Goal: Information Seeking & Learning: Learn about a topic

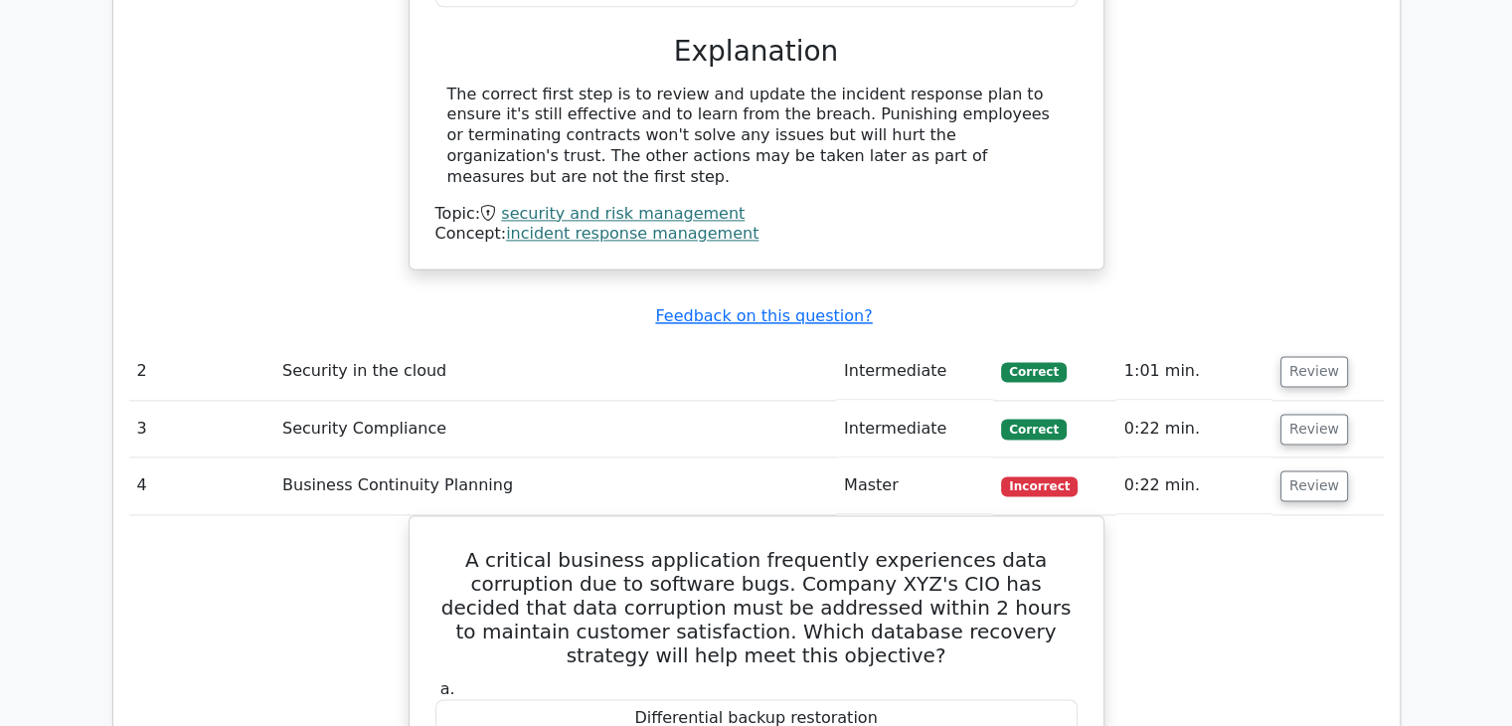
scroll to position [2932, 0]
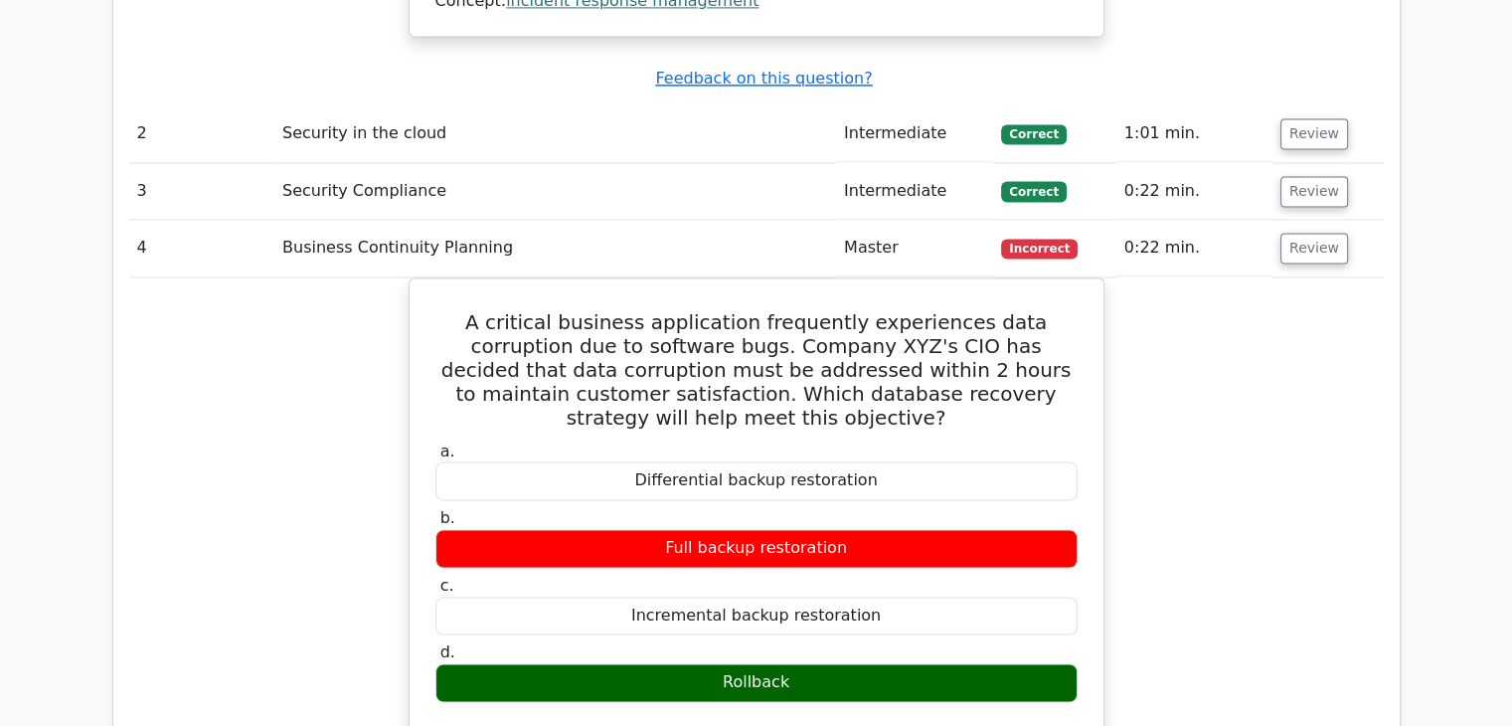
click at [938, 127] on td "Intermediate" at bounding box center [914, 133] width 157 height 57
click at [1296, 124] on button "Review" at bounding box center [1314, 133] width 68 height 31
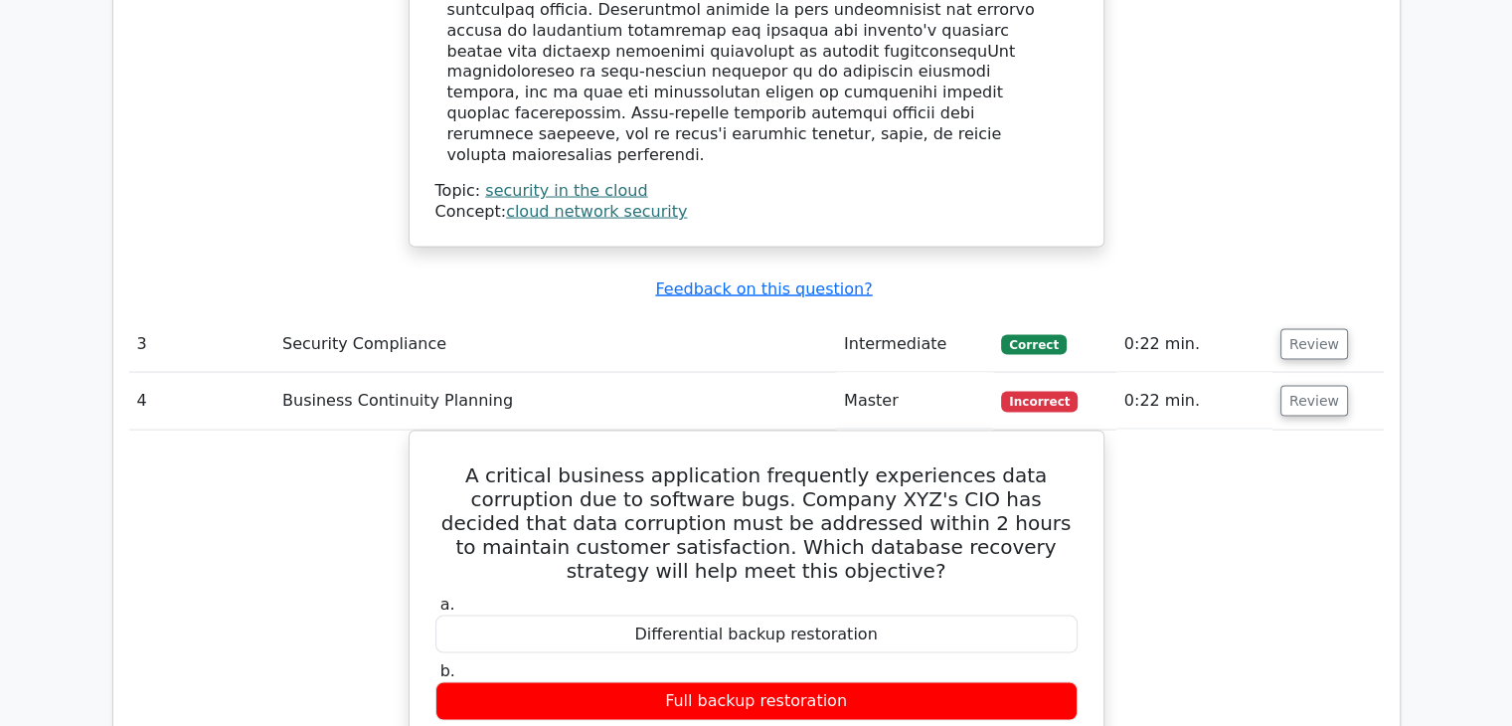
scroll to position [3900, 0]
click at [1296, 329] on button "Review" at bounding box center [1314, 344] width 68 height 31
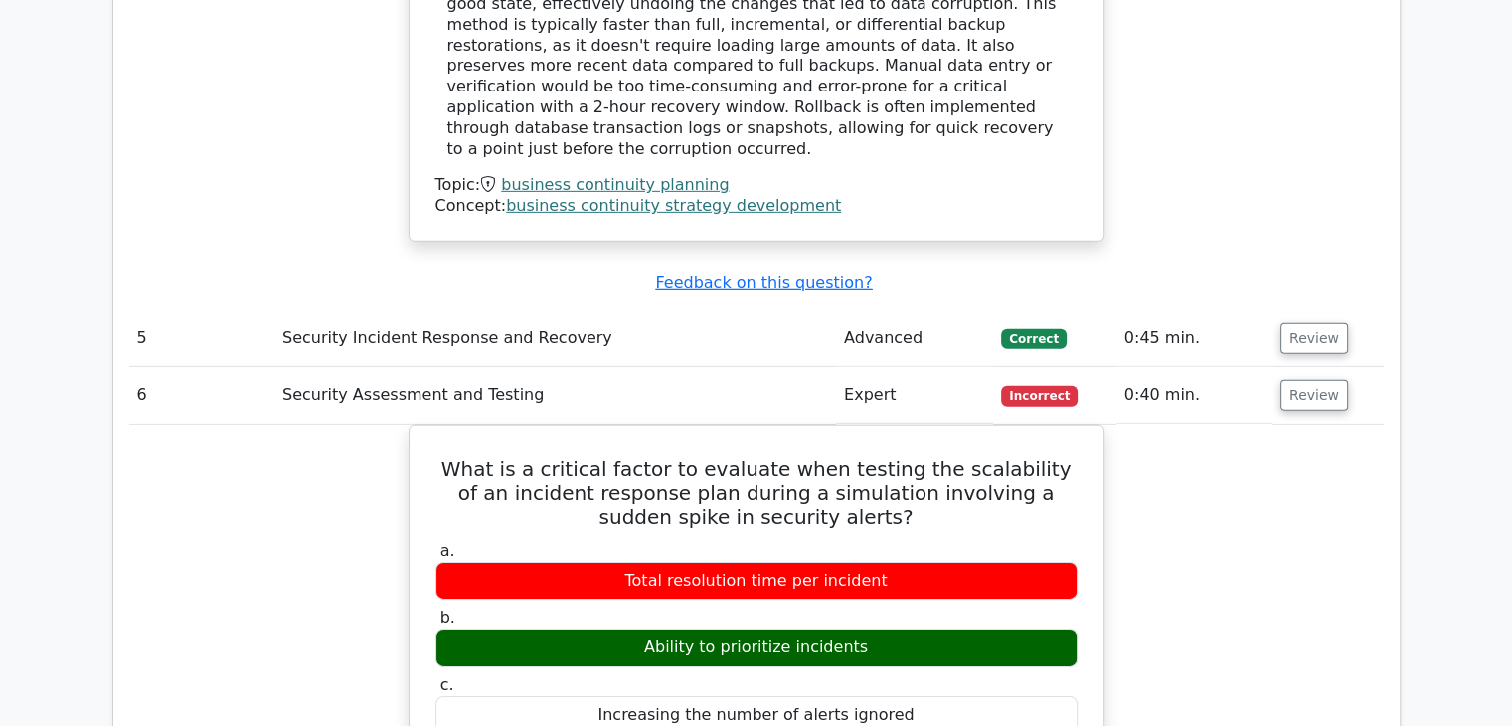
scroll to position [6172, 0]
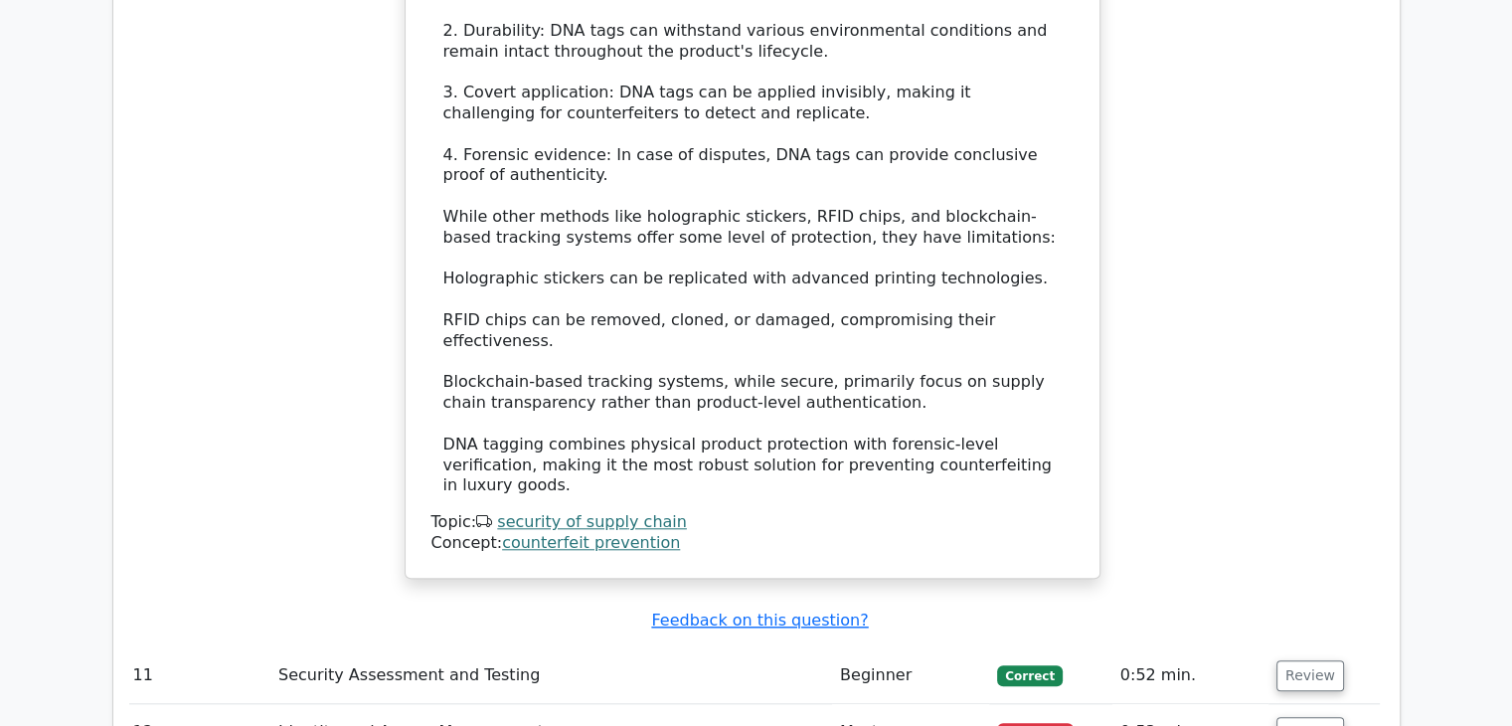
scroll to position [9385, 0]
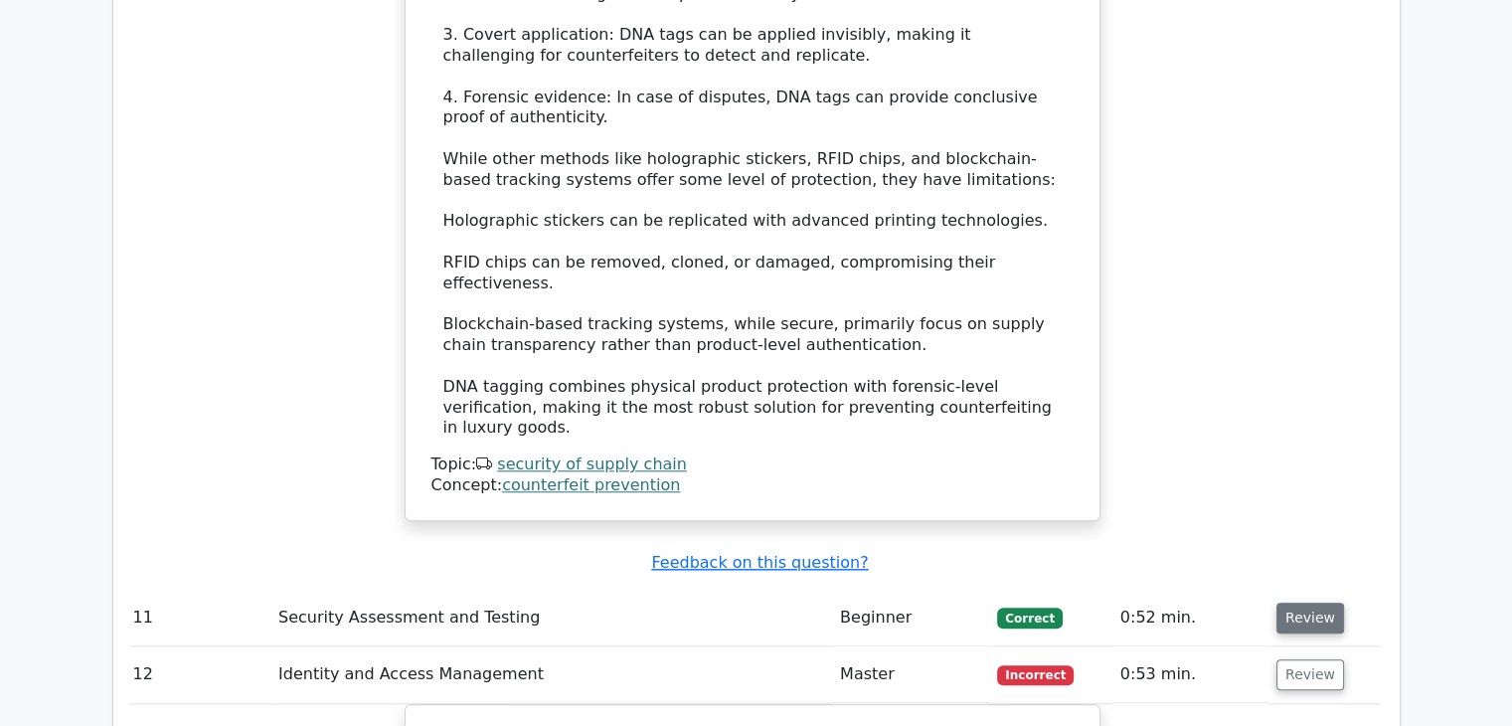
click at [1280, 602] on button "Review" at bounding box center [1310, 617] width 68 height 31
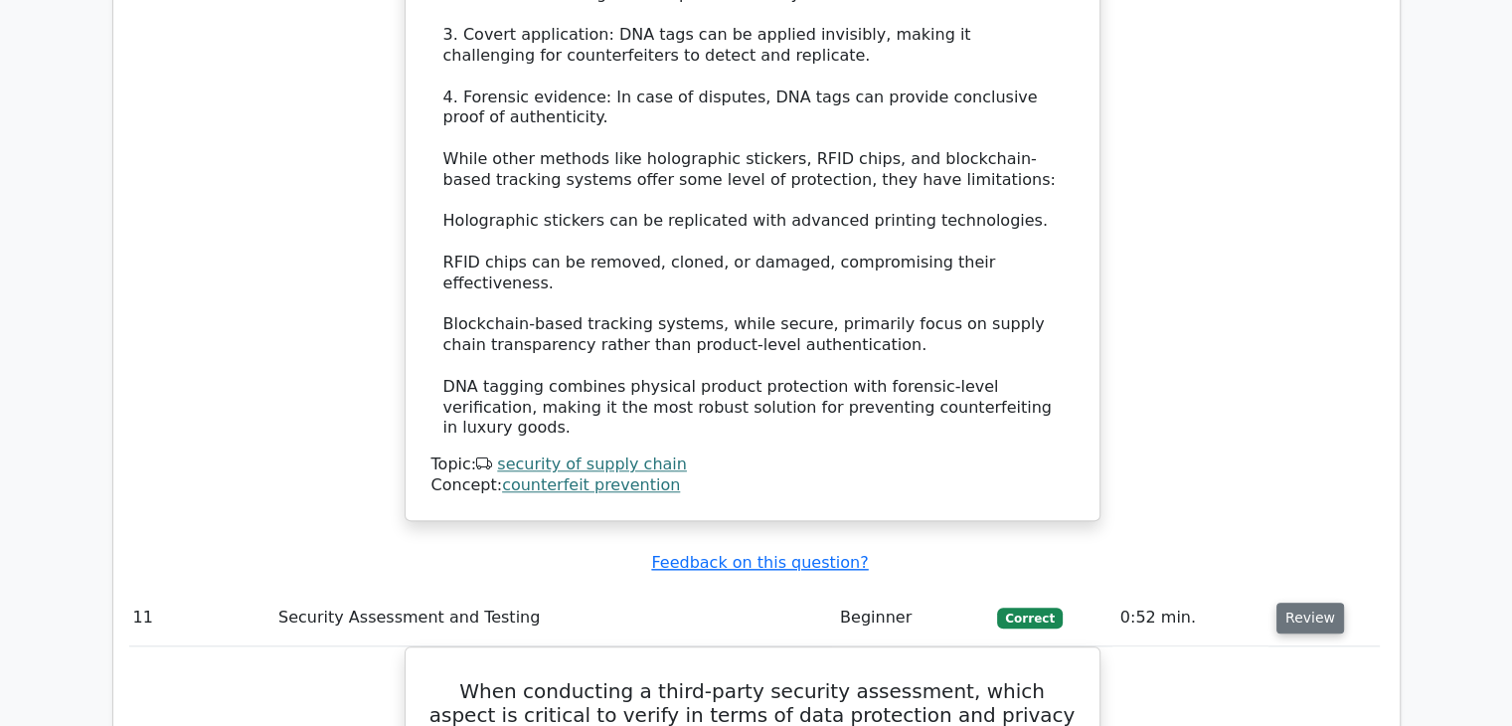
click at [1286, 602] on button "Review" at bounding box center [1310, 617] width 68 height 31
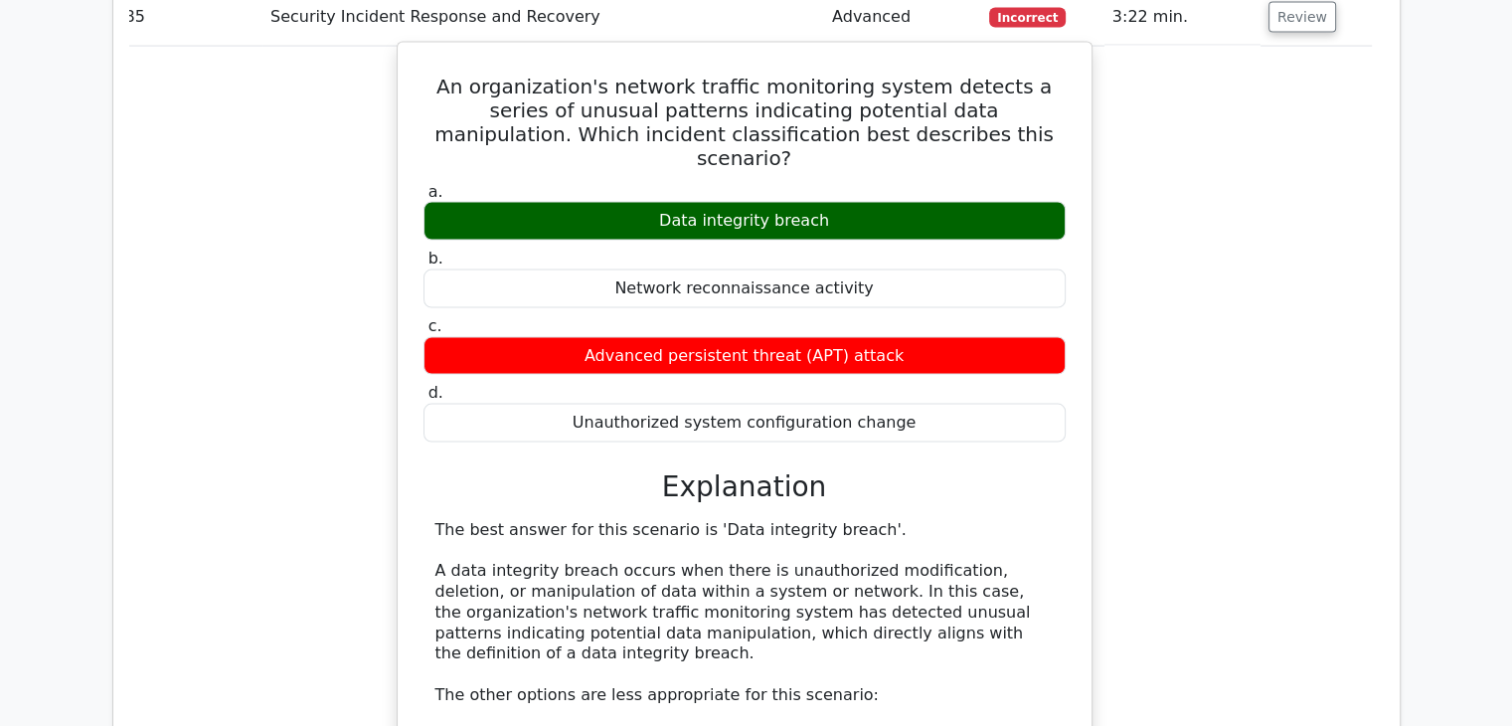
scroll to position [26891, 0]
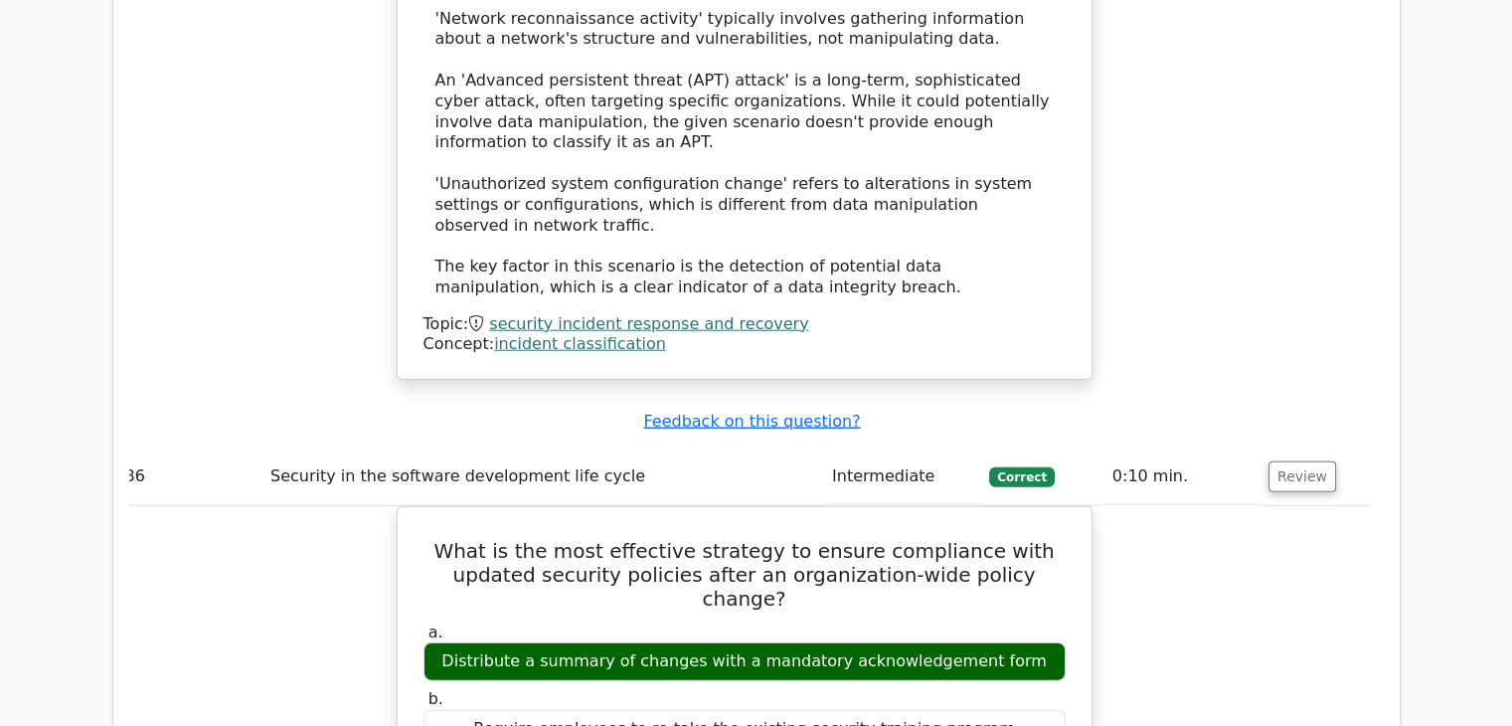
scroll to position [27620, 0]
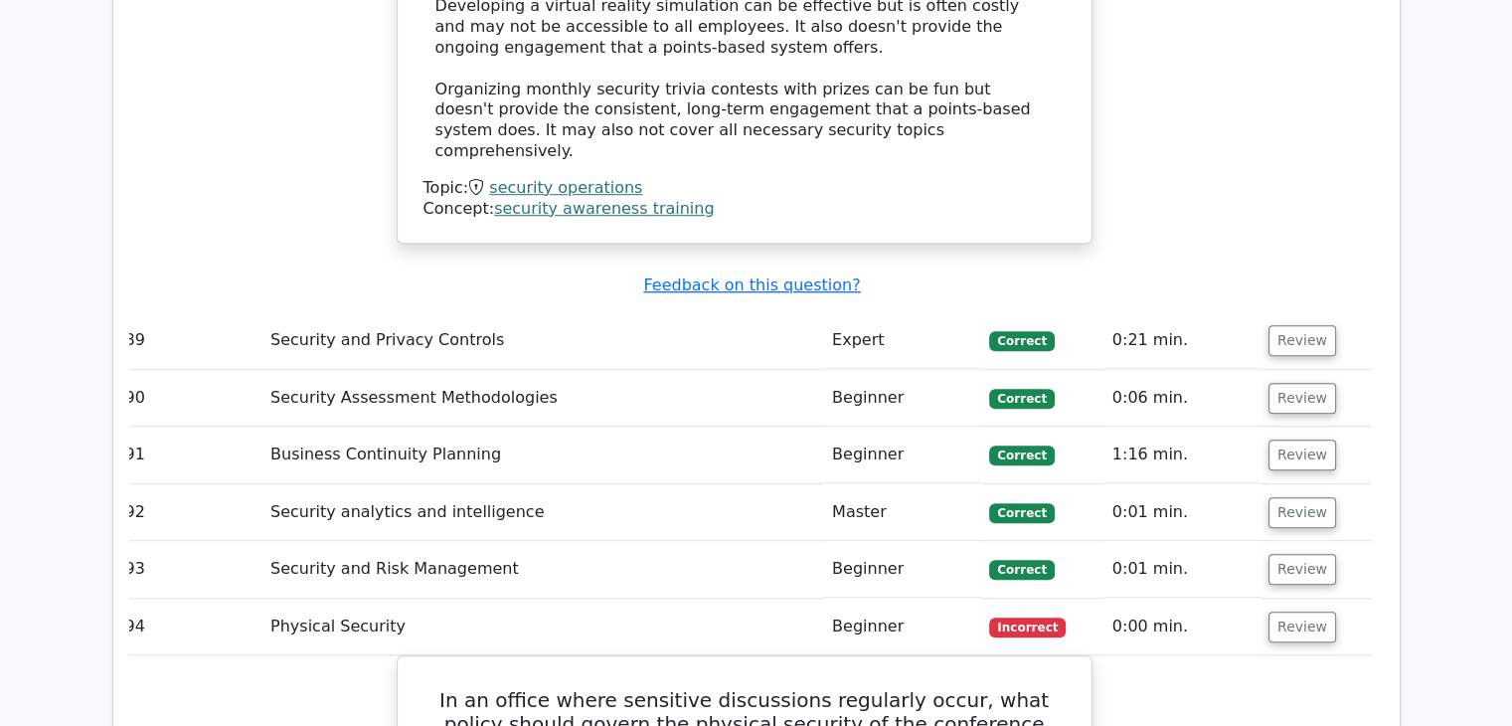
scroll to position [31516, 0]
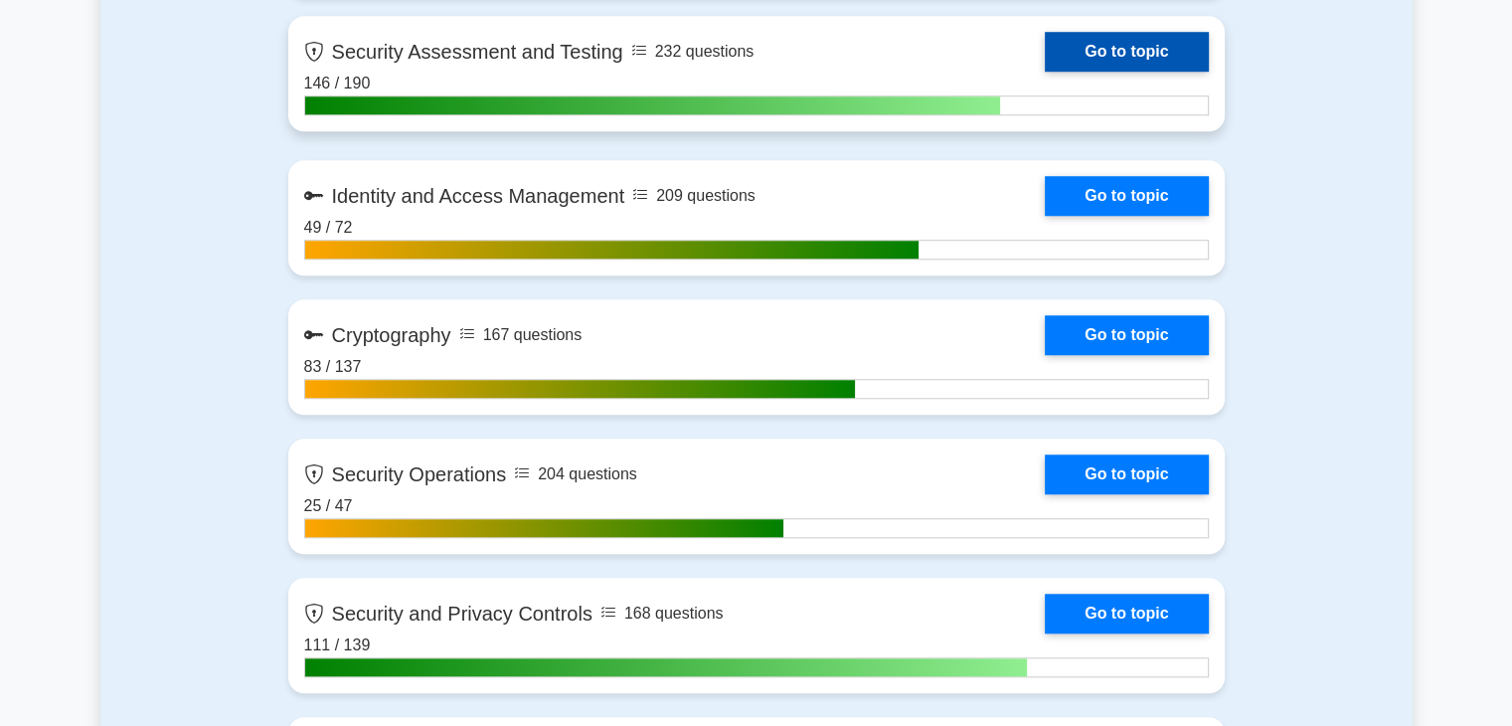
scroll to position [1646, 0]
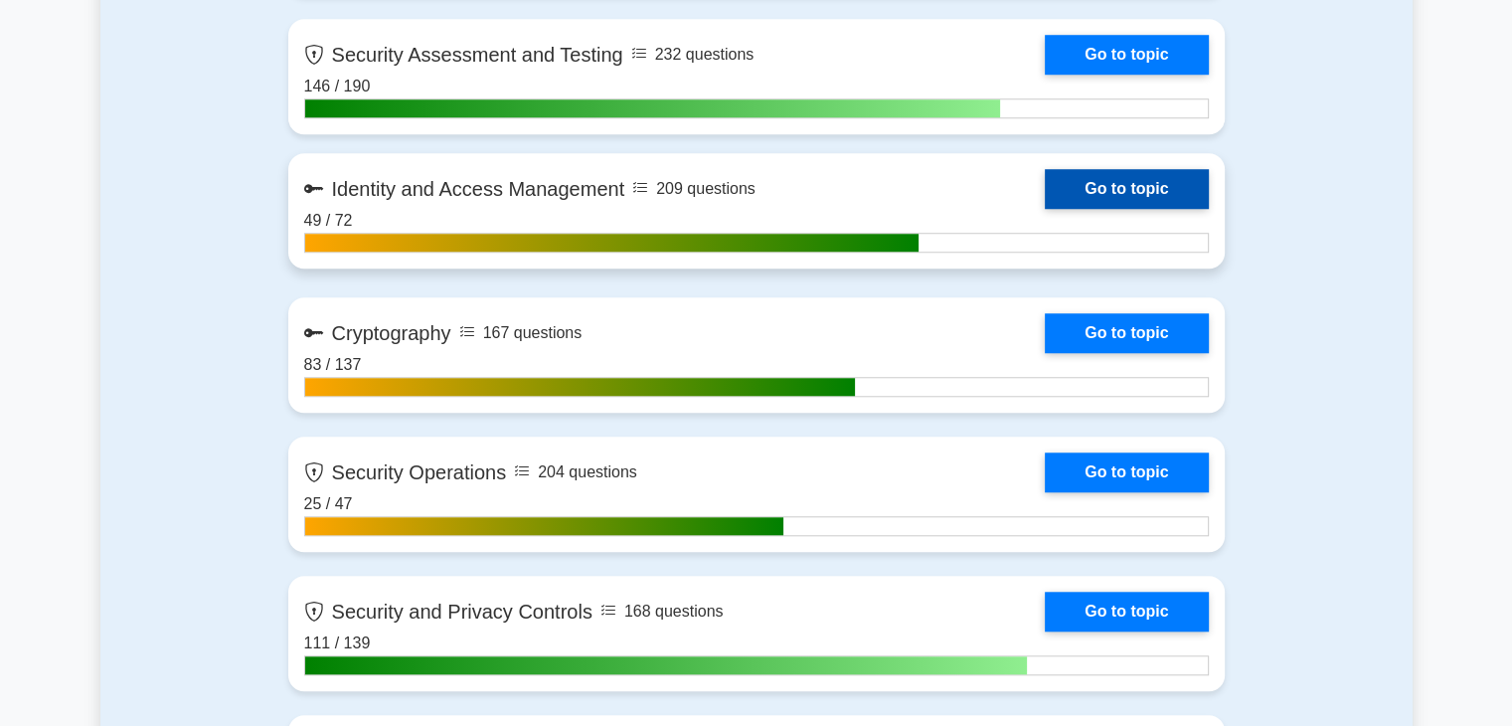
click at [1045, 188] on link "Go to topic" at bounding box center [1126, 189] width 163 height 40
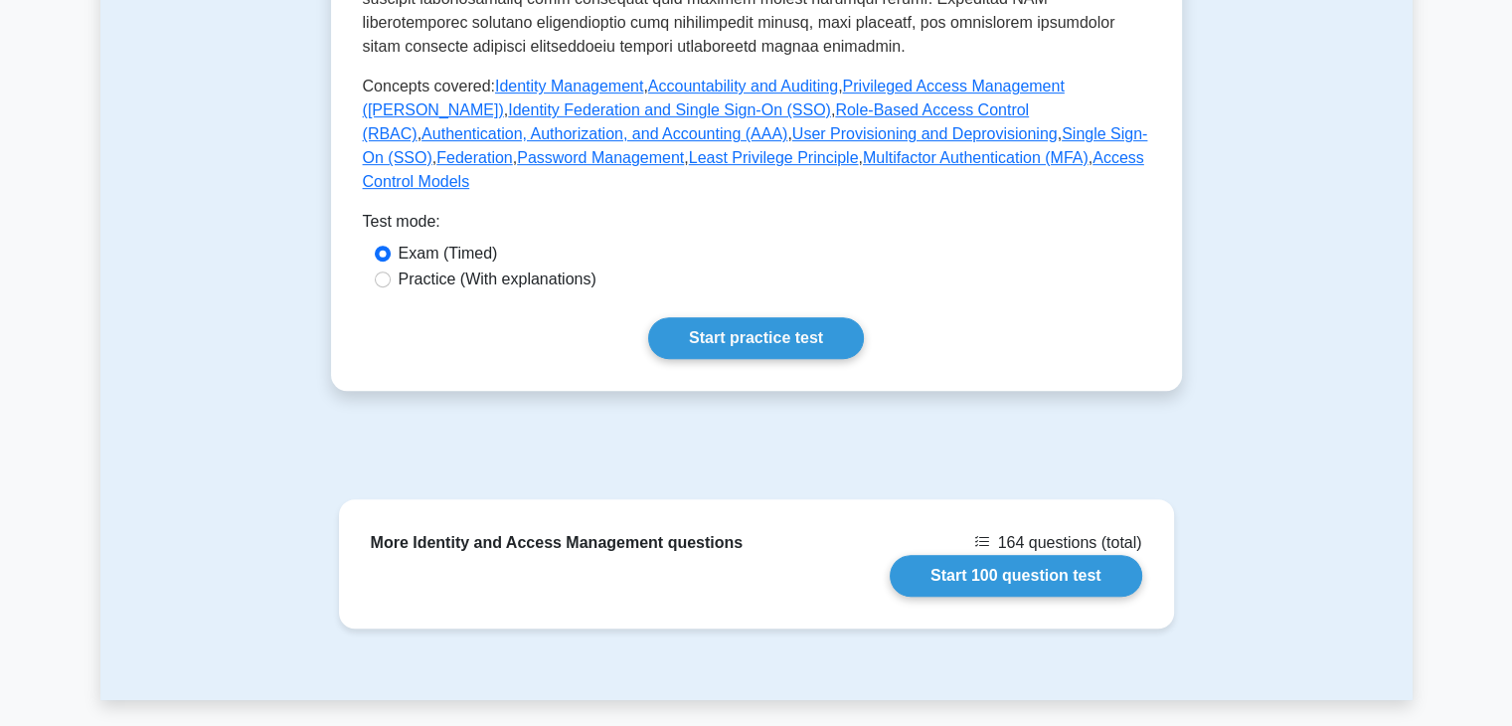
scroll to position [858, 0]
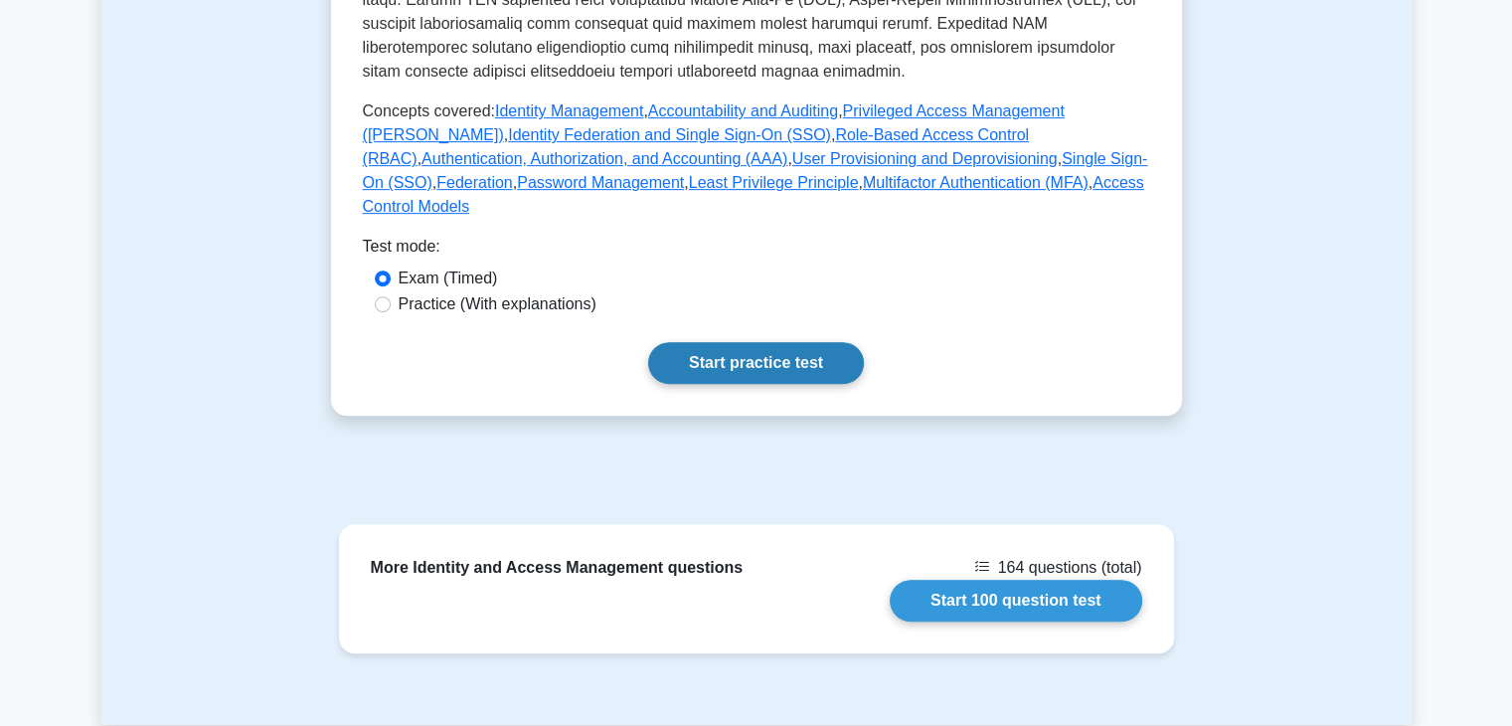
click at [763, 342] on link "Start practice test" at bounding box center [756, 363] width 216 height 42
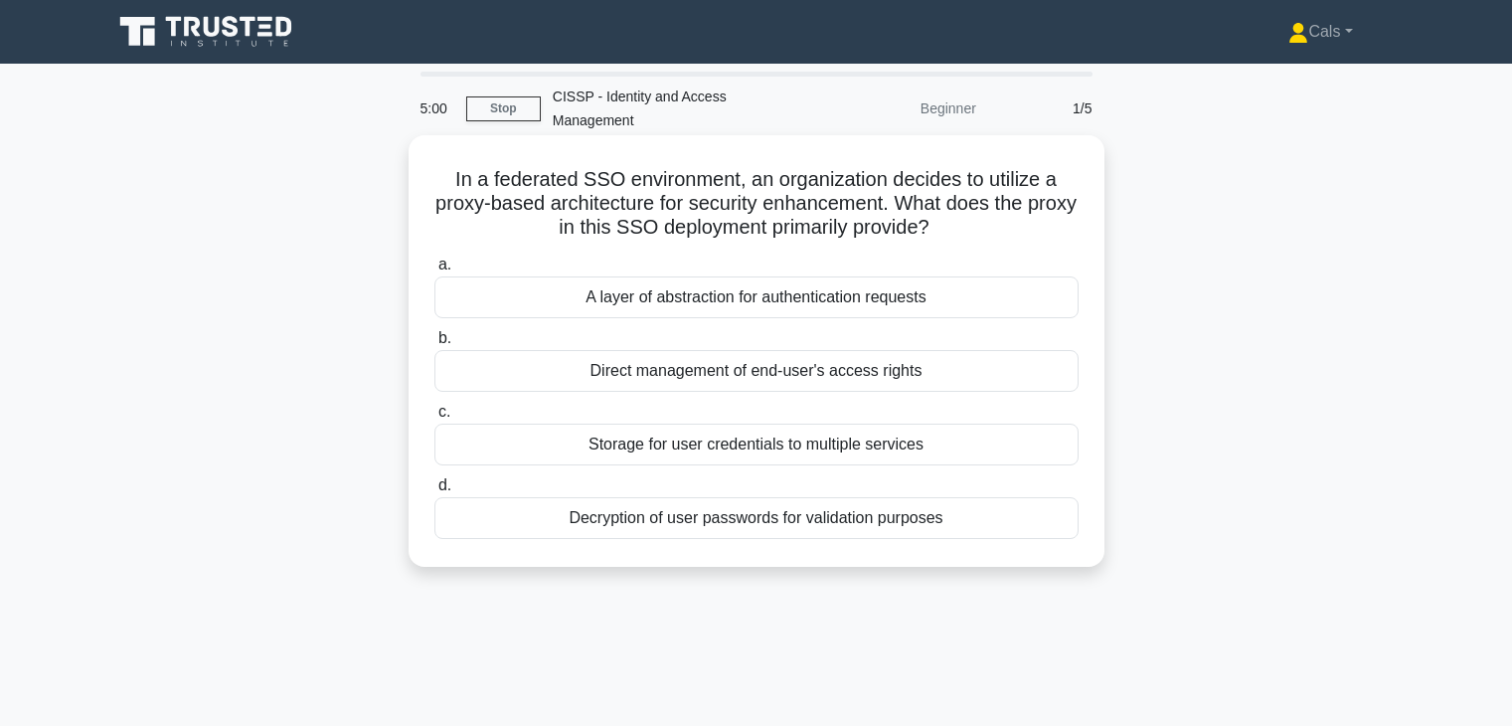
click at [751, 351] on div "5:00 Stop CISSP - Identity and Access Management Beginner 1/5 In a federated SS…" at bounding box center [756, 569] width 1312 height 994
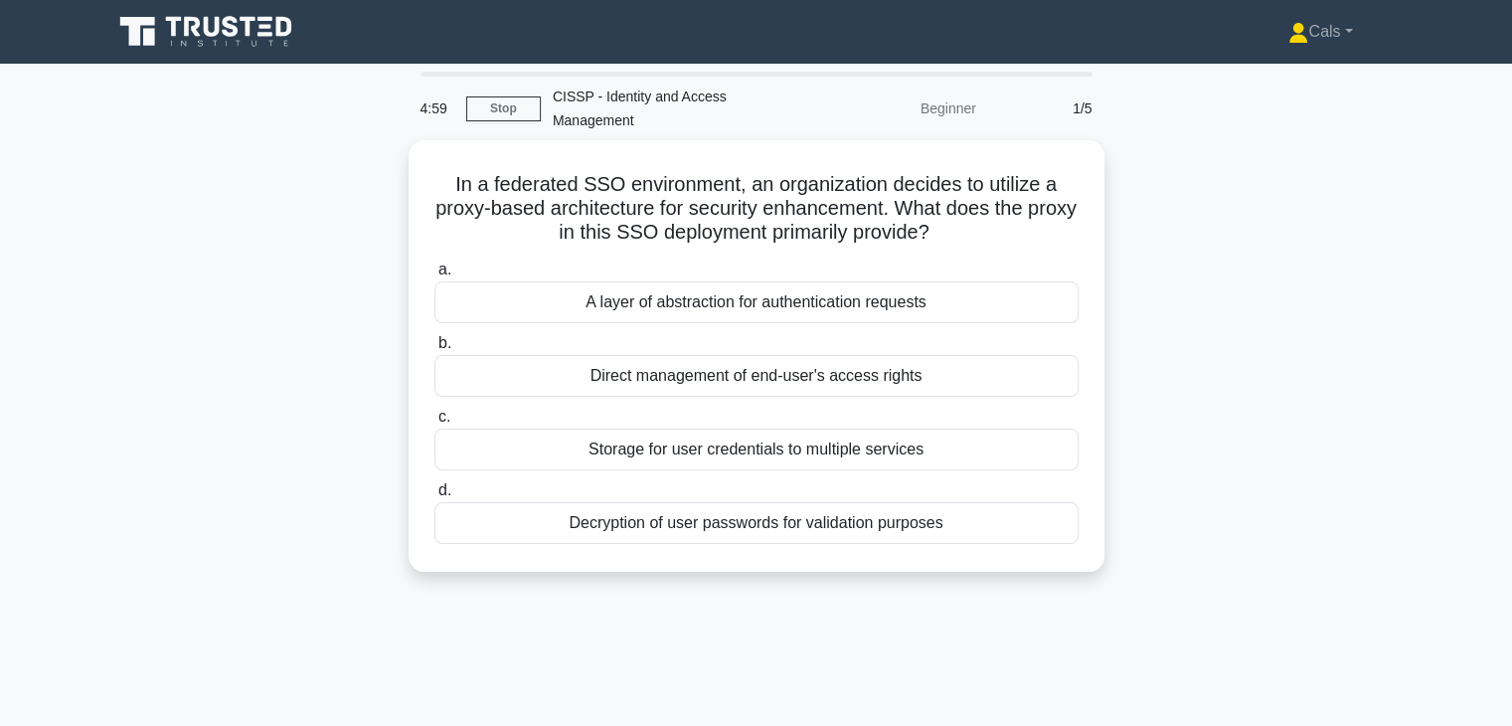
click at [787, 128] on div "CISSP - Identity and Access Management" at bounding box center [677, 109] width 273 height 64
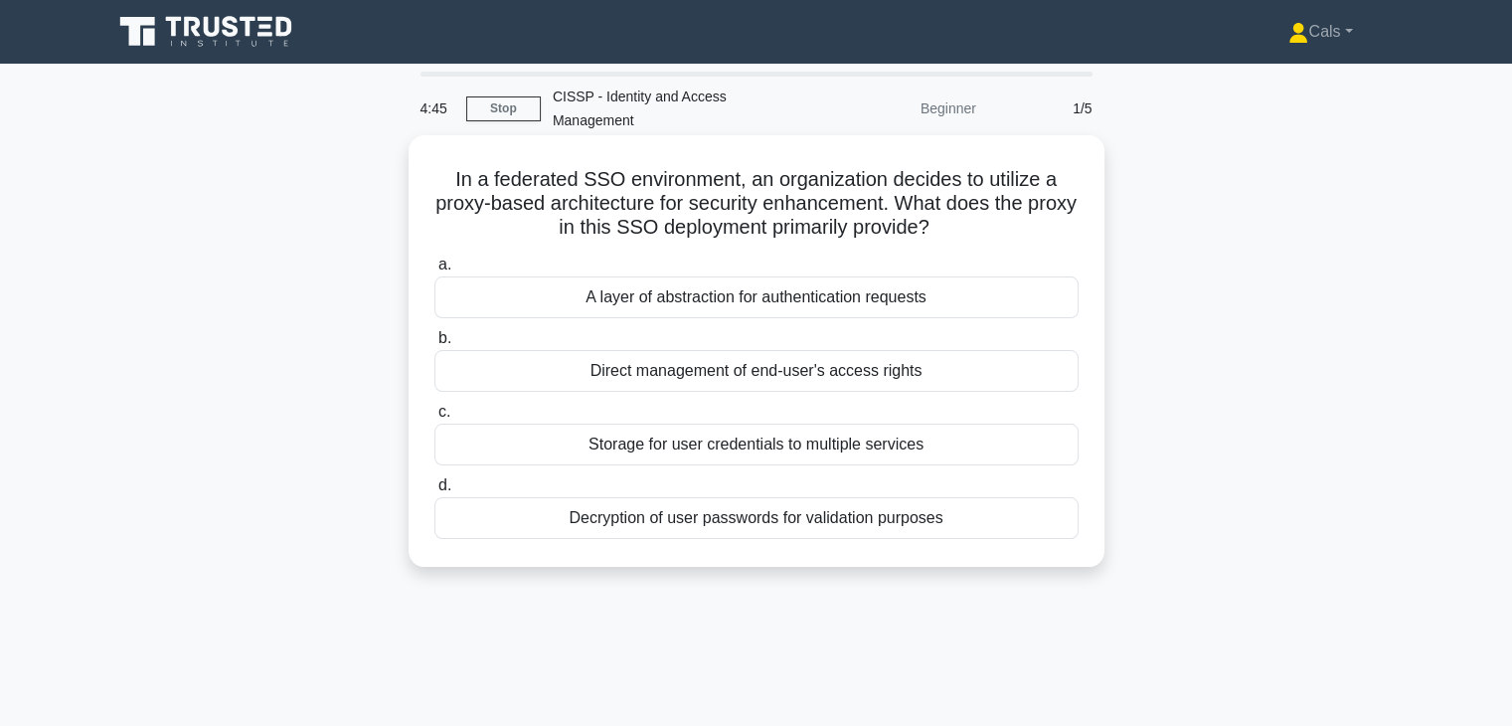
click at [726, 298] on div "A layer of abstraction for authentication requests" at bounding box center [756, 297] width 644 height 42
click at [434, 271] on input "a. A layer of abstraction for authentication requests" at bounding box center [434, 264] width 0 height 13
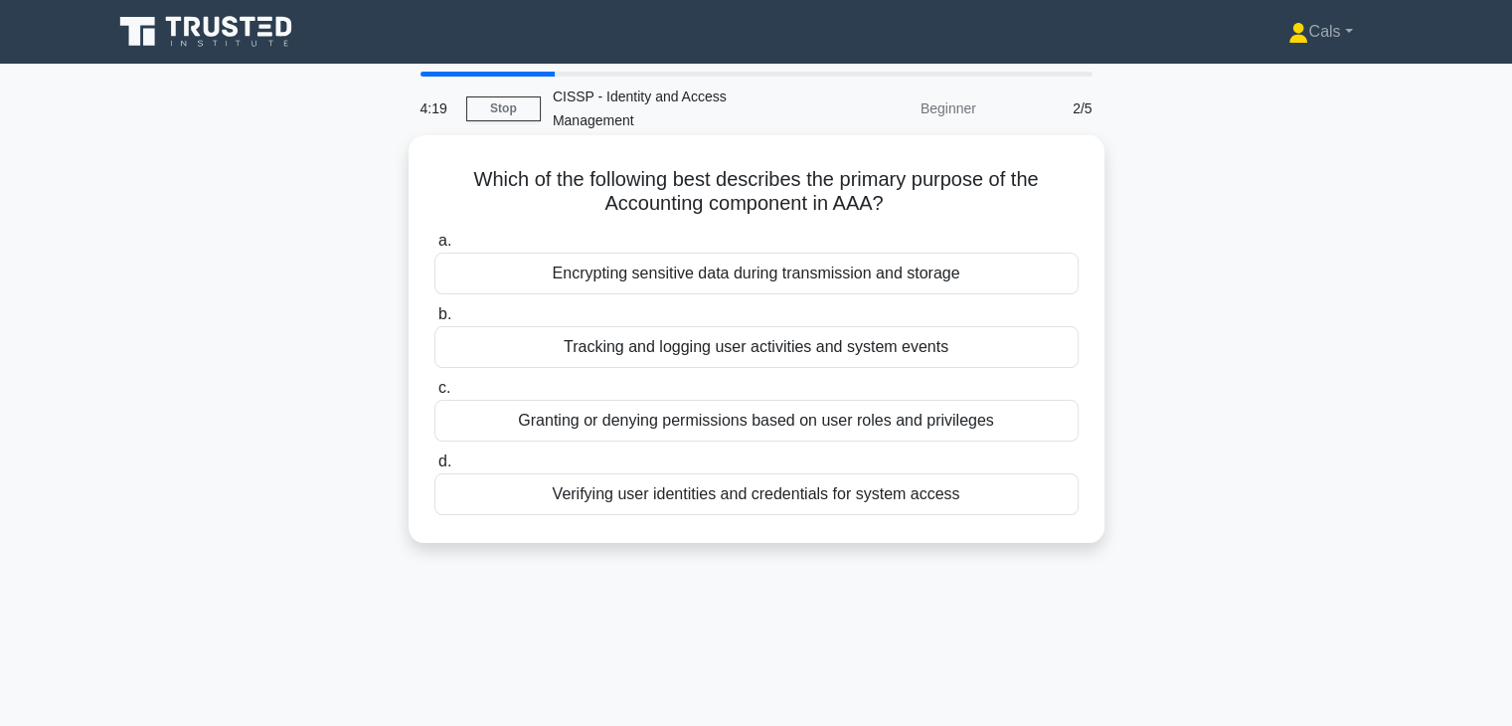
click at [750, 360] on div "Tracking and logging user activities and system events" at bounding box center [756, 347] width 644 height 42
click at [434, 321] on input "b. Tracking and logging user activities and system events" at bounding box center [434, 314] width 0 height 13
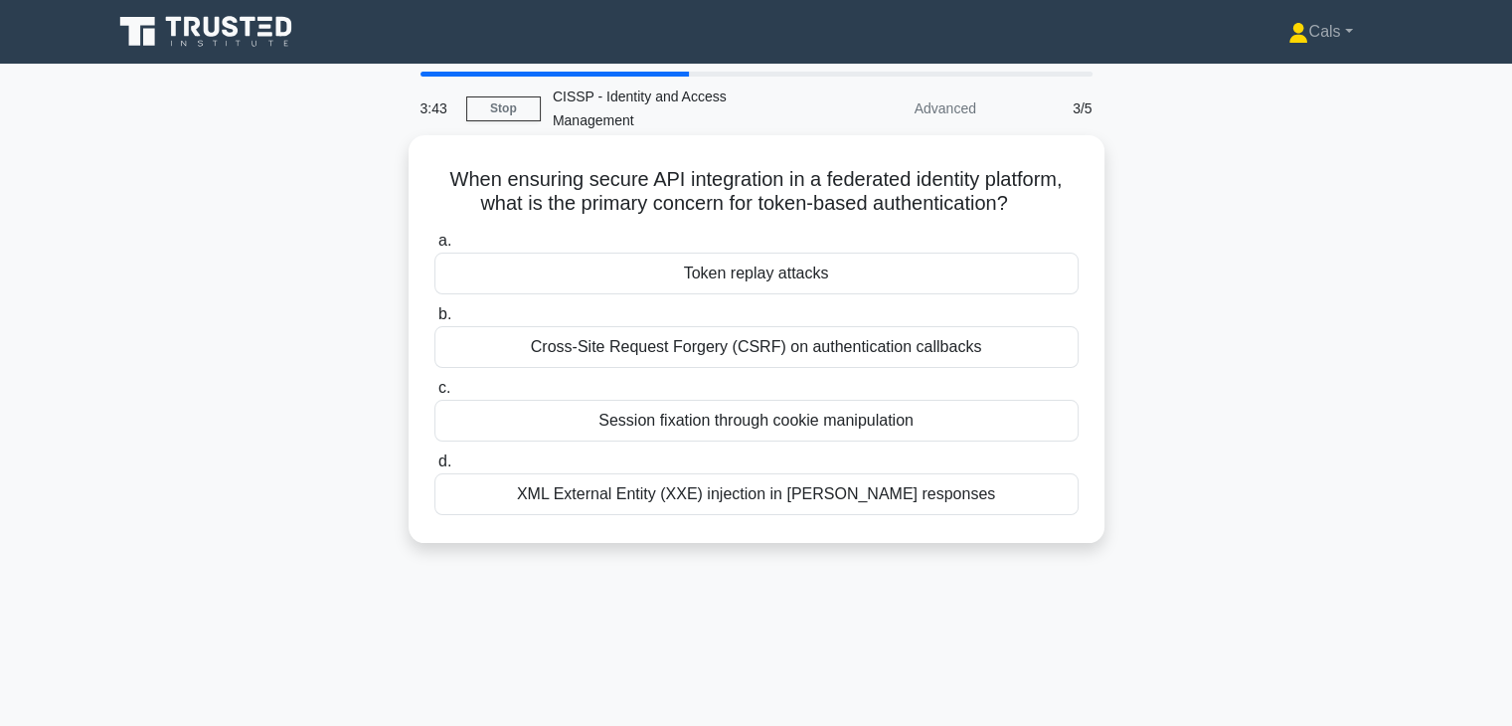
click at [752, 262] on div "Token replay attacks" at bounding box center [756, 273] width 644 height 42
click at [434, 247] on input "a. Token replay attacks" at bounding box center [434, 241] width 0 height 13
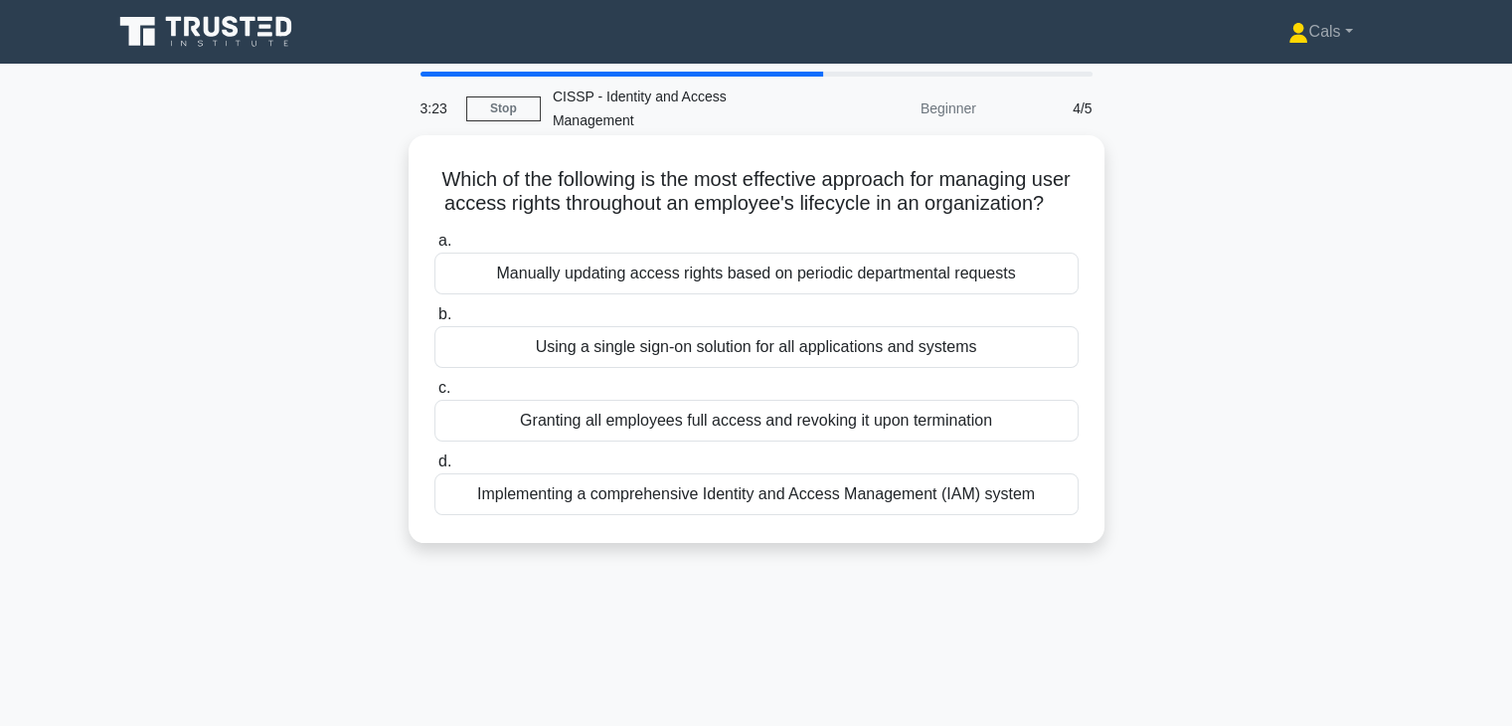
click at [768, 515] on div "Implementing a comprehensive Identity and Access Management (IAM) system" at bounding box center [756, 494] width 644 height 42
click at [434, 468] on input "d. Implementing a comprehensive Identity and Access Management (IAM) system" at bounding box center [434, 461] width 0 height 13
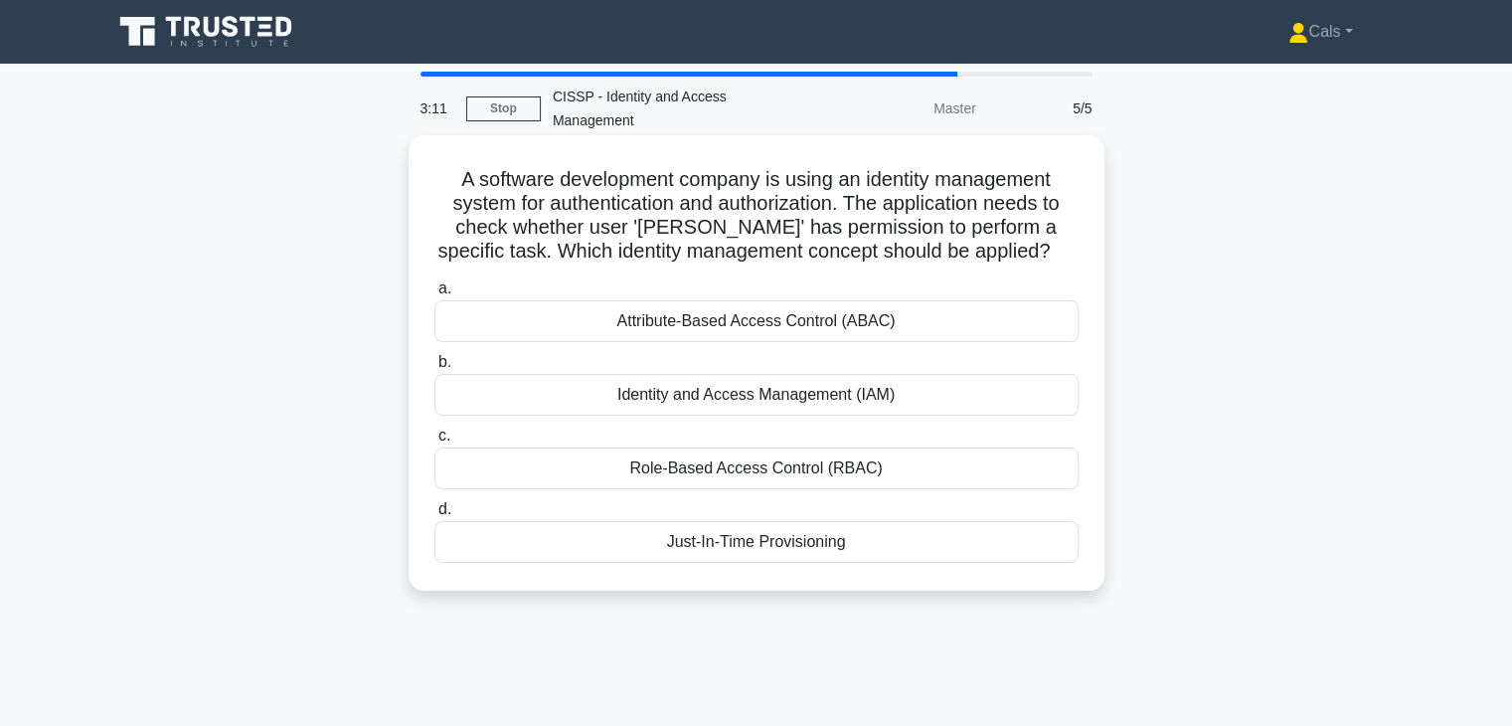
click at [740, 468] on div "Role-Based Access Control (RBAC)" at bounding box center [756, 468] width 644 height 42
click at [434, 442] on input "c. Role-Based Access Control (RBAC)" at bounding box center [434, 435] width 0 height 13
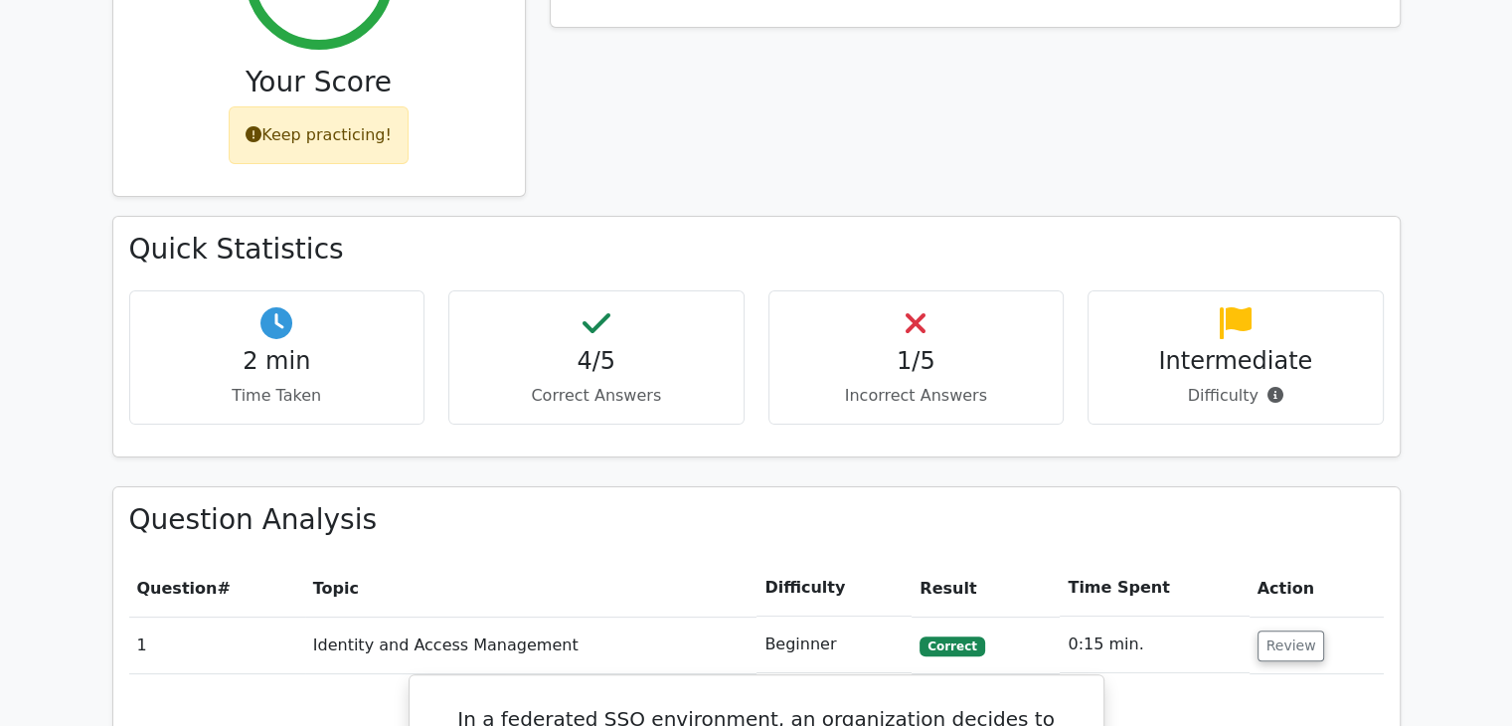
click at [934, 400] on p "Incorrect Answers" at bounding box center [916, 396] width 262 height 24
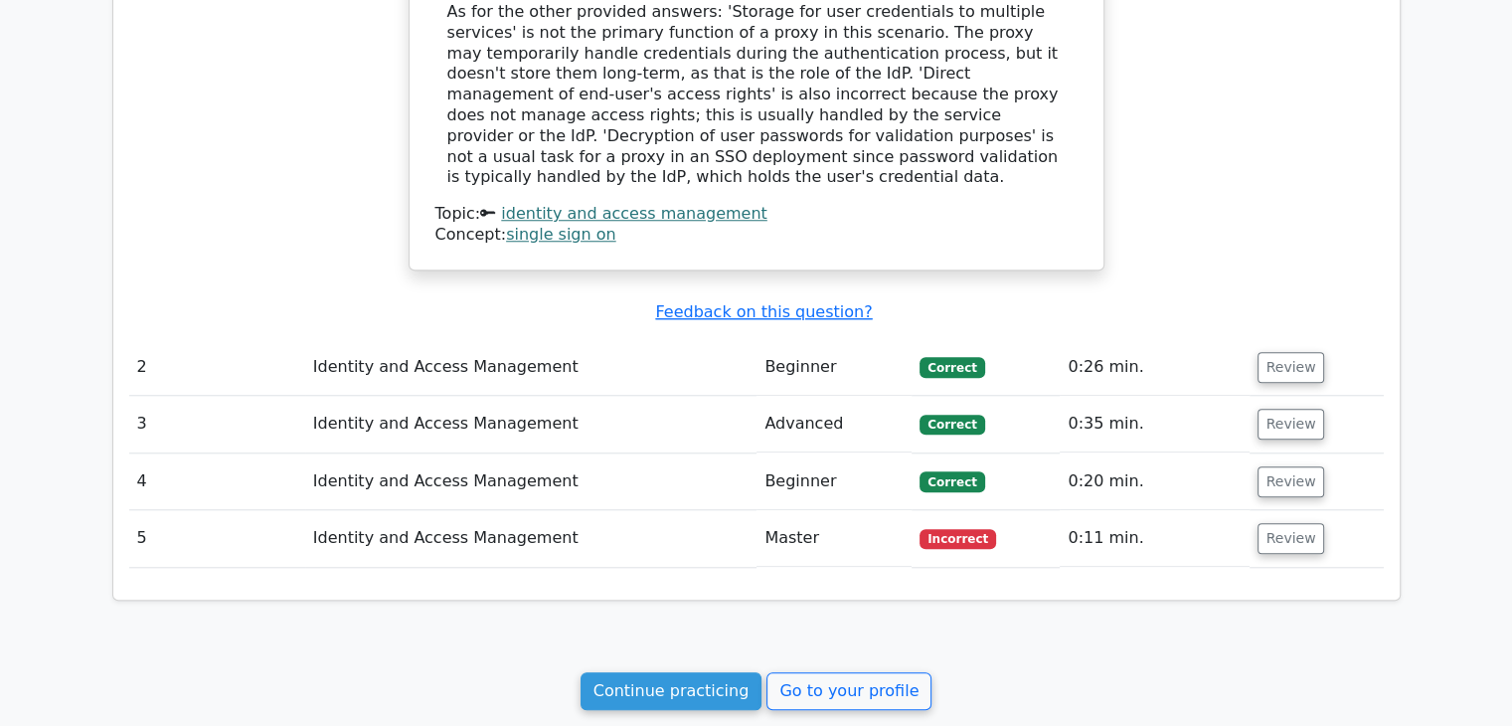
scroll to position [1697, 0]
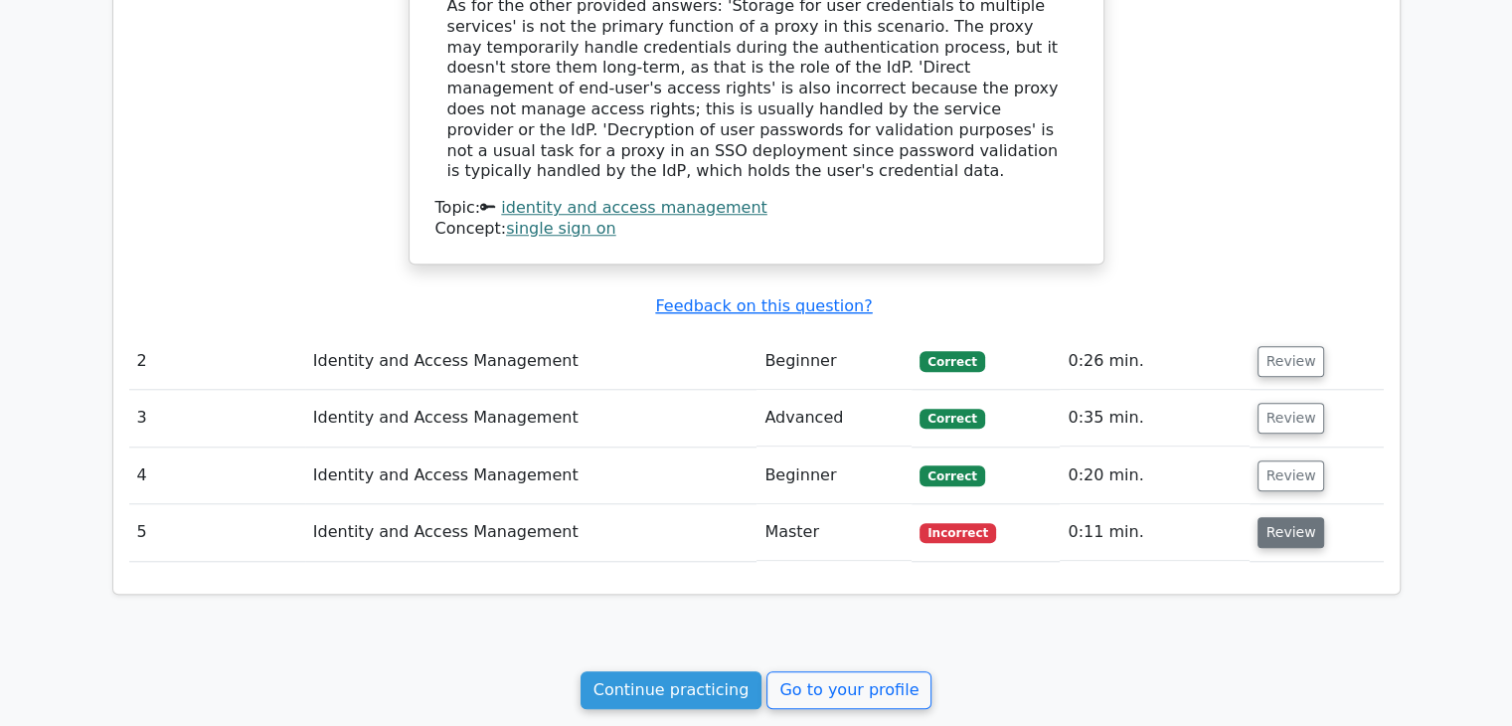
click at [1273, 517] on button "Review" at bounding box center [1291, 532] width 68 height 31
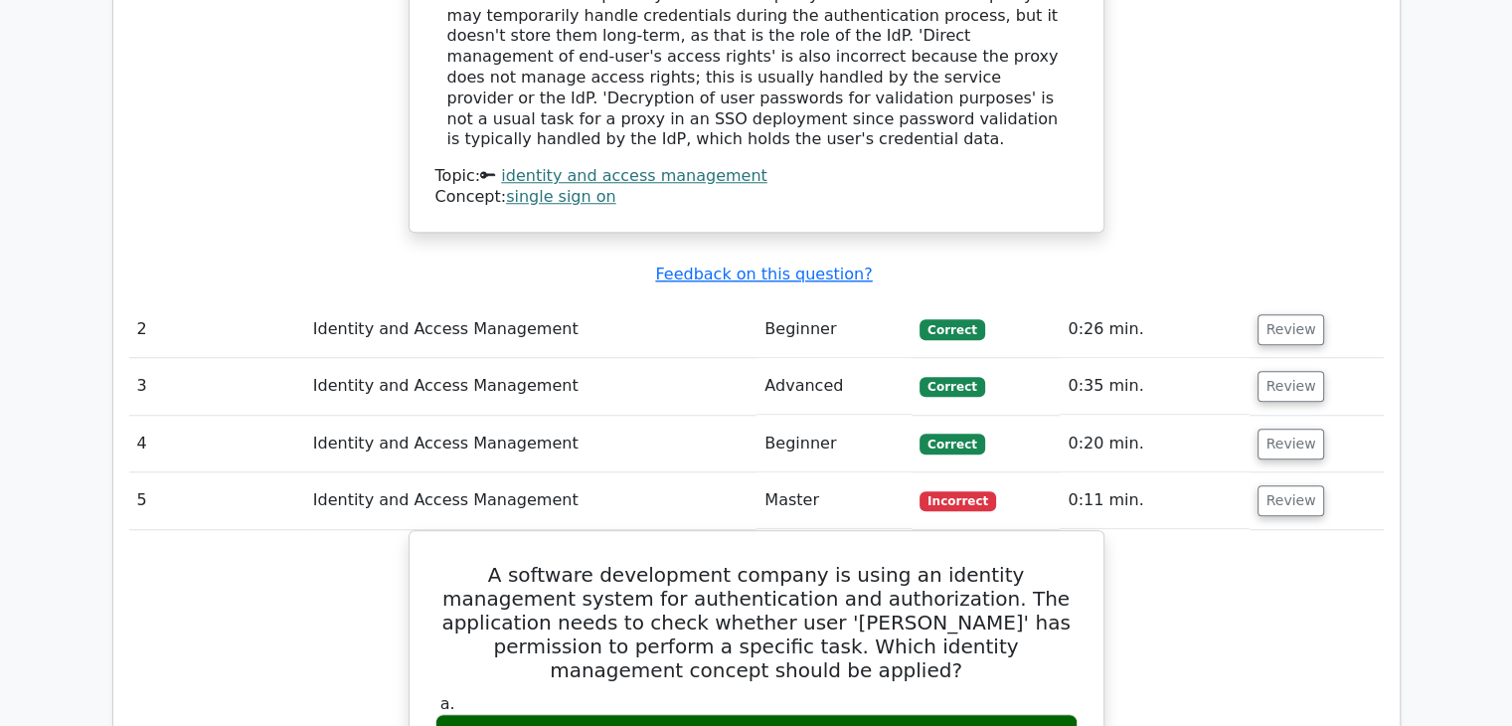
scroll to position [1733, 0]
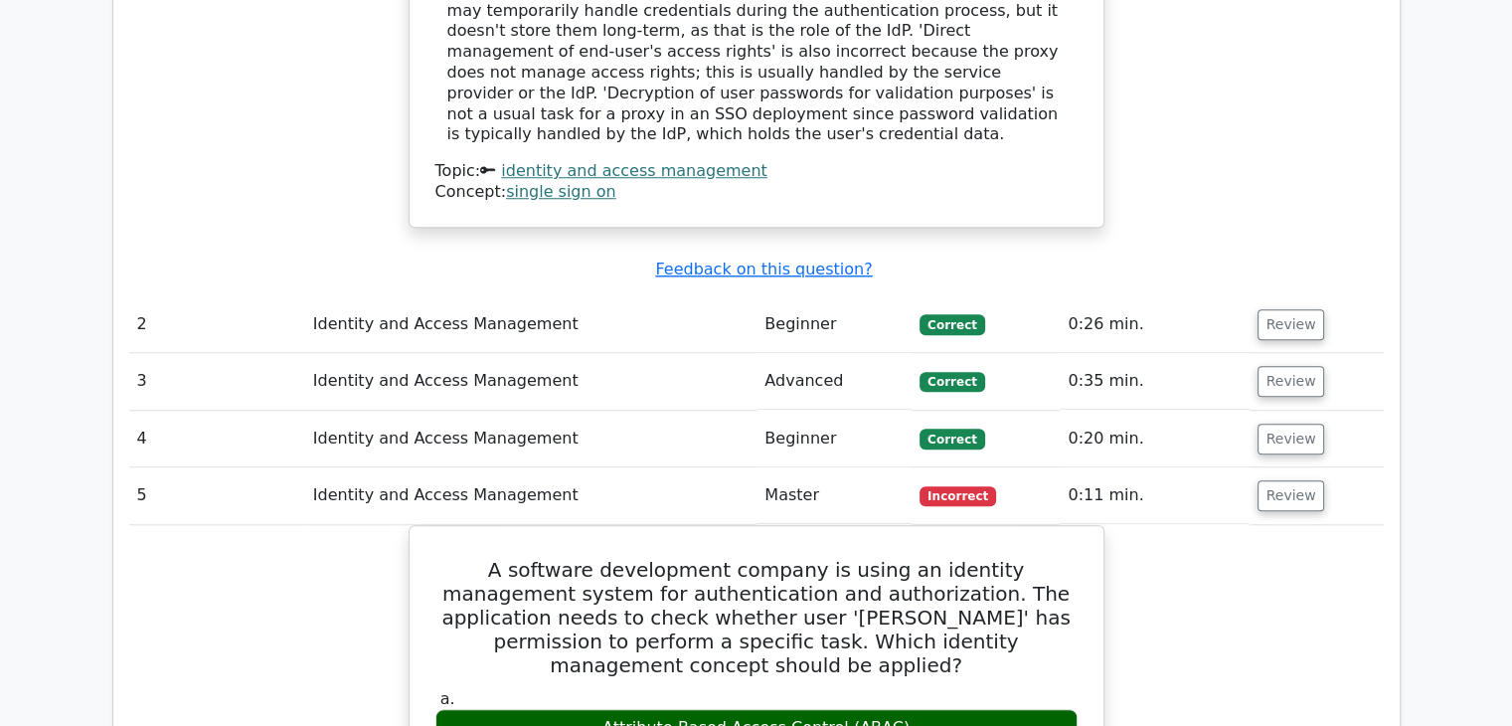
click at [1293, 411] on td "Review" at bounding box center [1316, 439] width 134 height 57
click at [1293, 423] on button "Review" at bounding box center [1291, 438] width 68 height 31
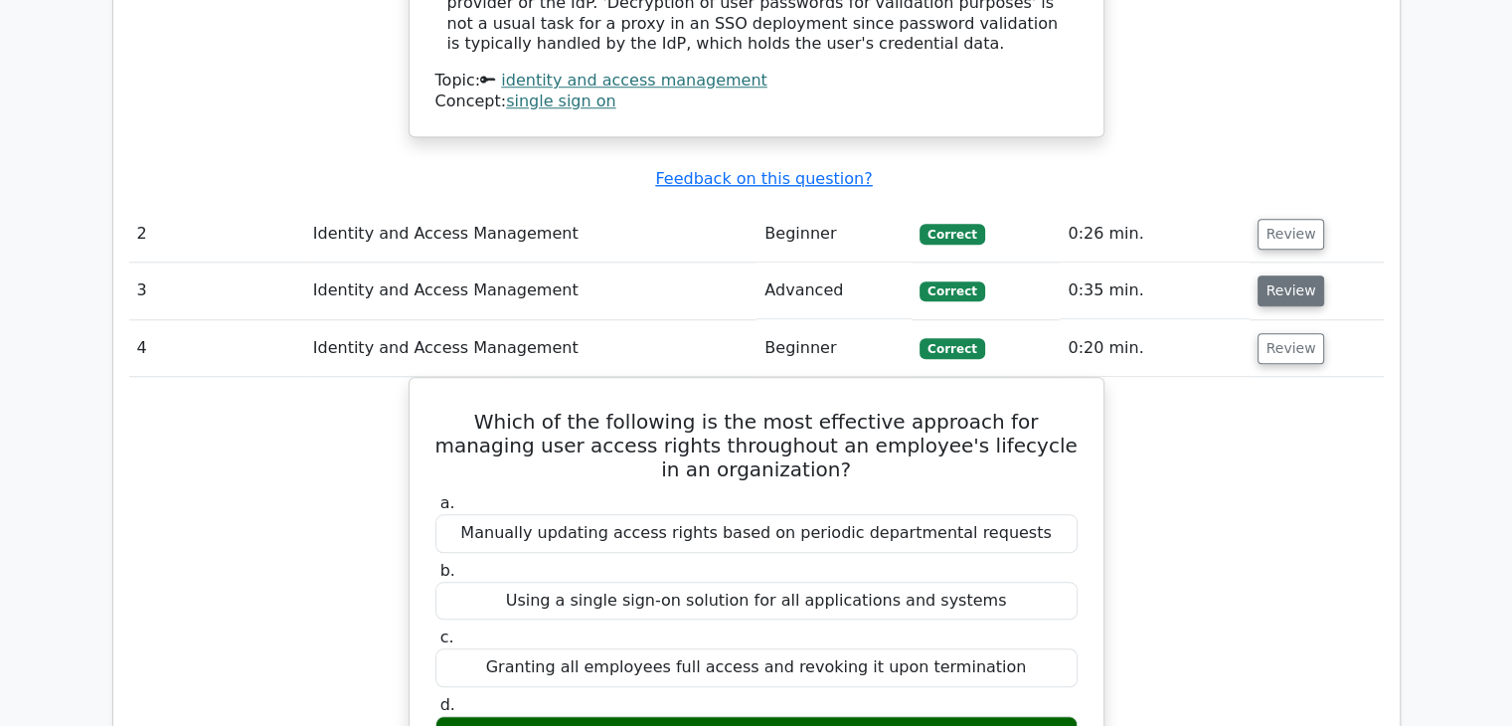
scroll to position [1817, 0]
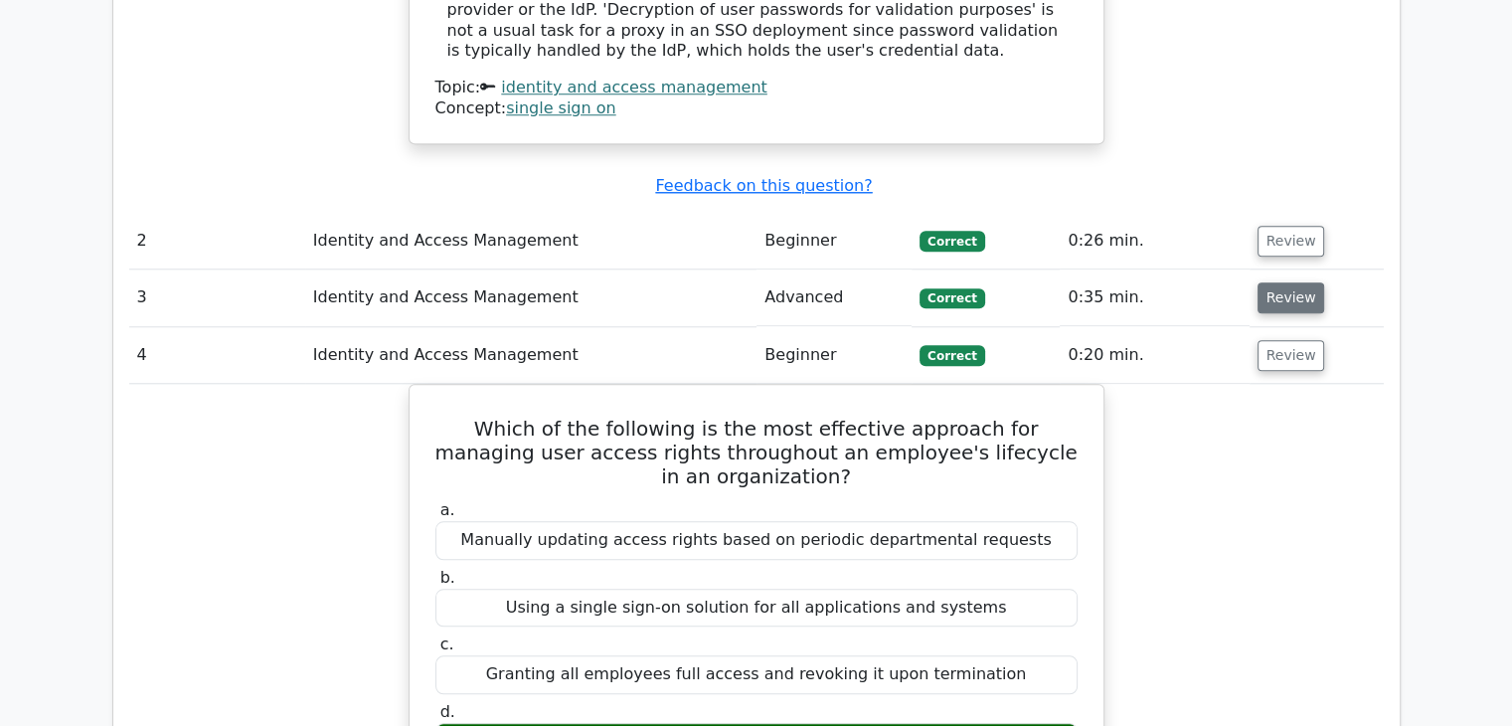
click at [1284, 282] on button "Review" at bounding box center [1291, 297] width 68 height 31
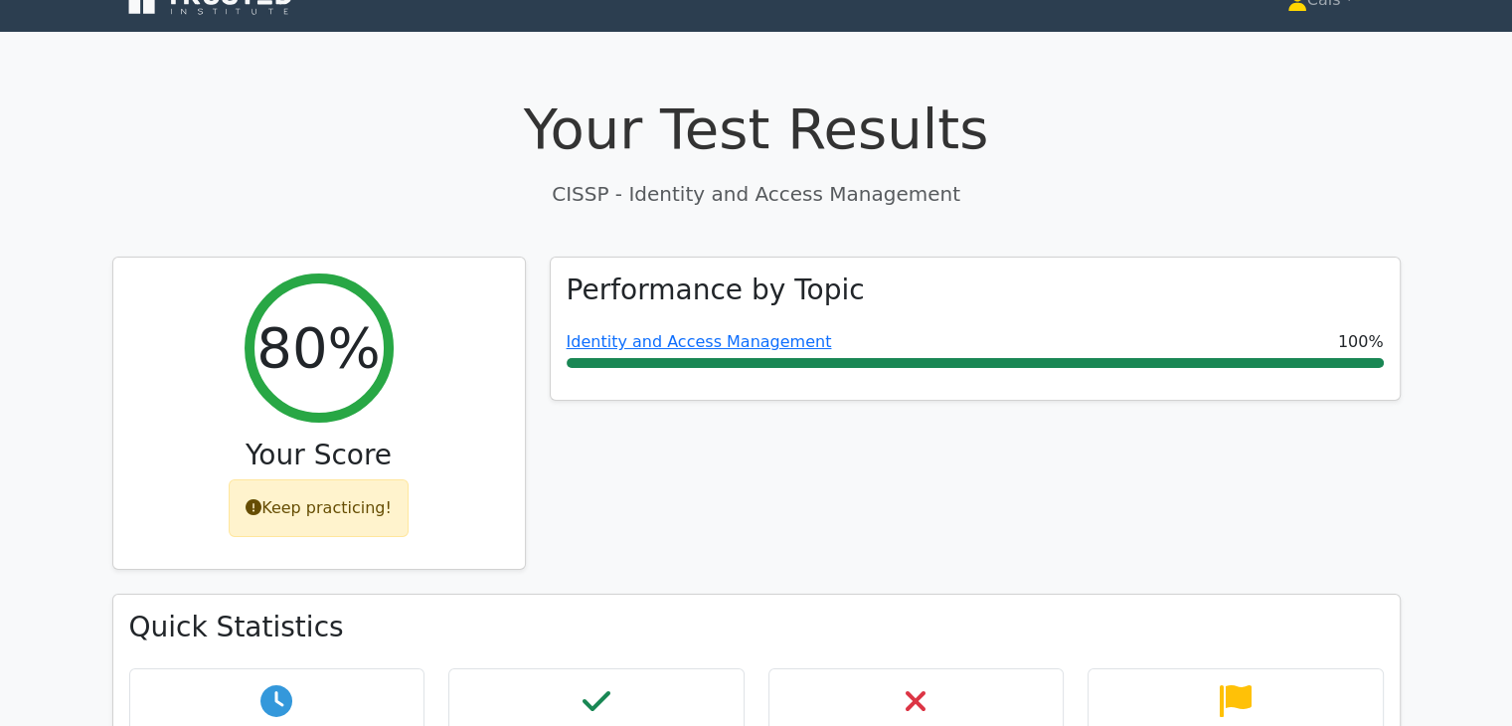
scroll to position [0, 0]
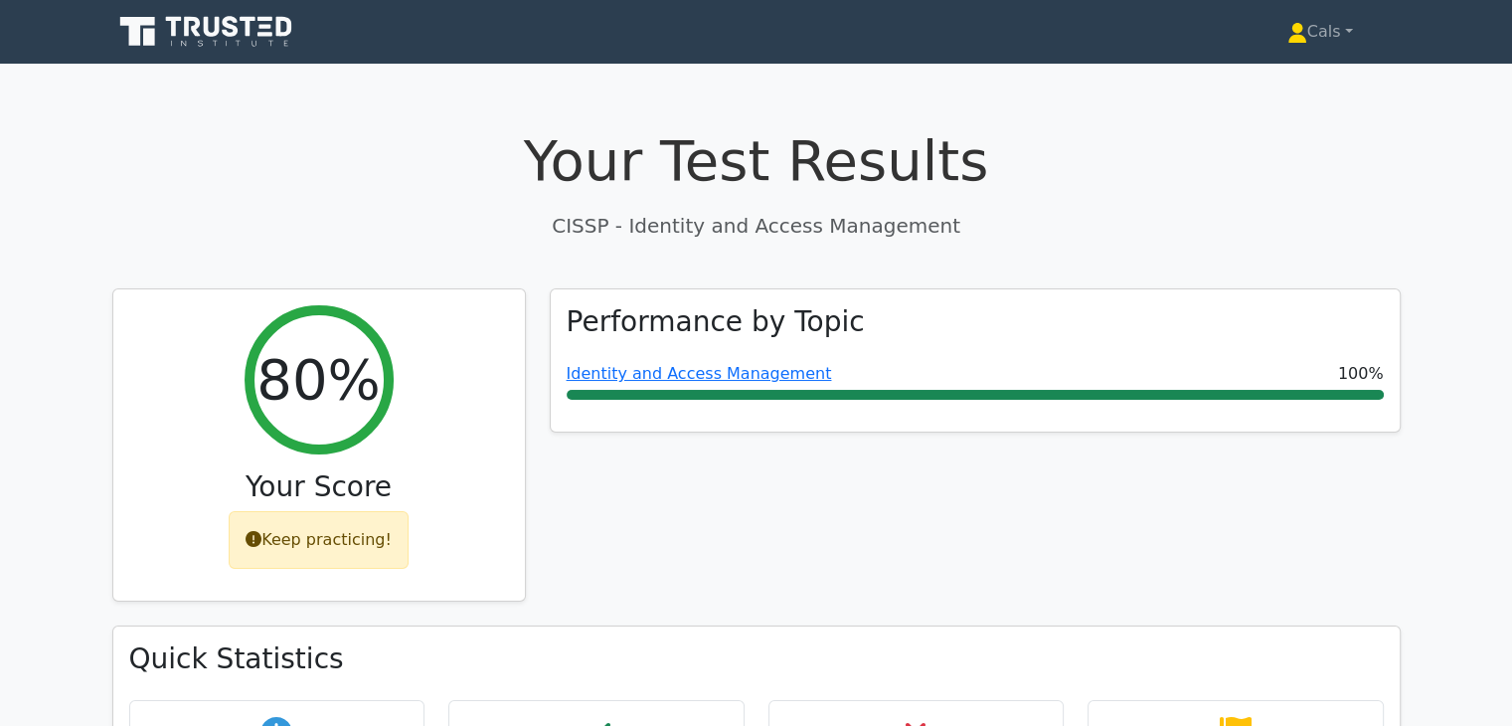
click at [234, 17] on icon at bounding box center [231, 26] width 16 height 21
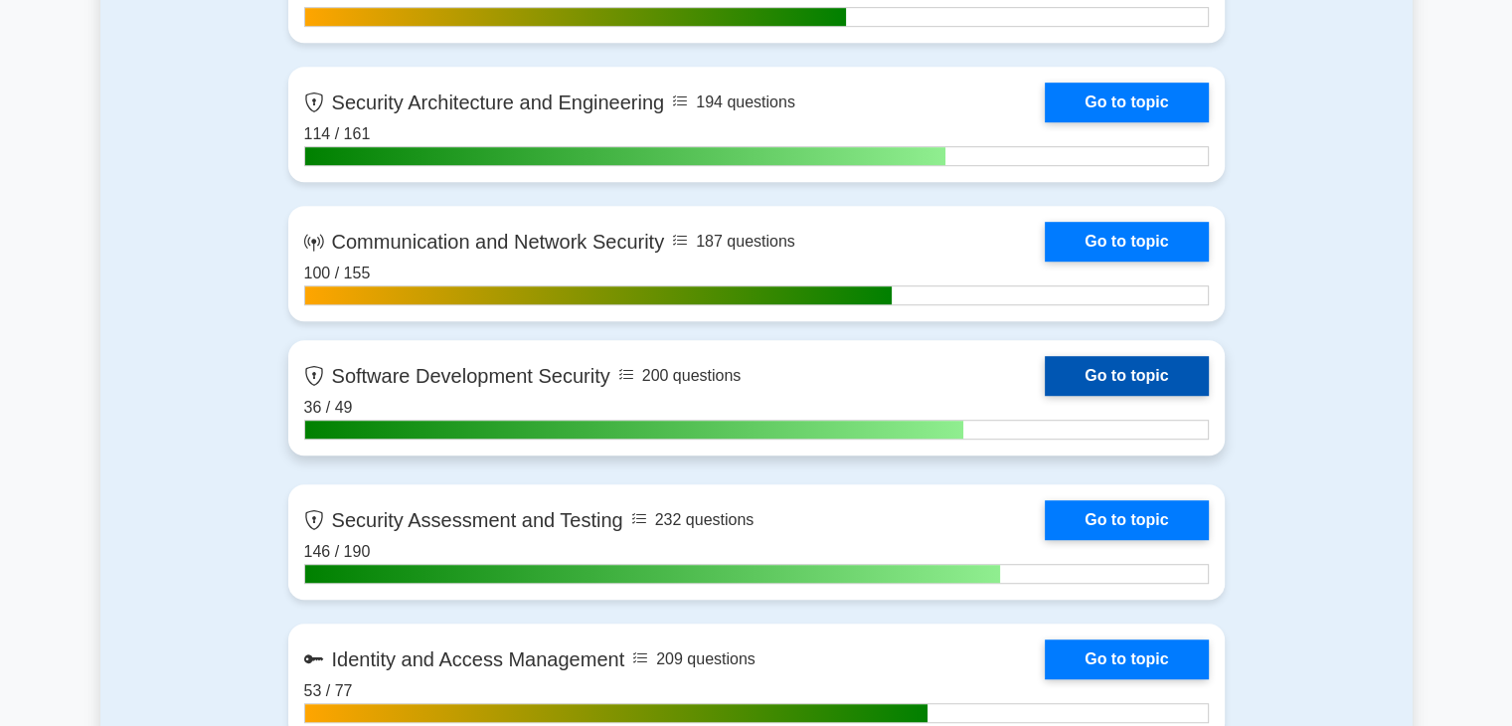
scroll to position [1183, 0]
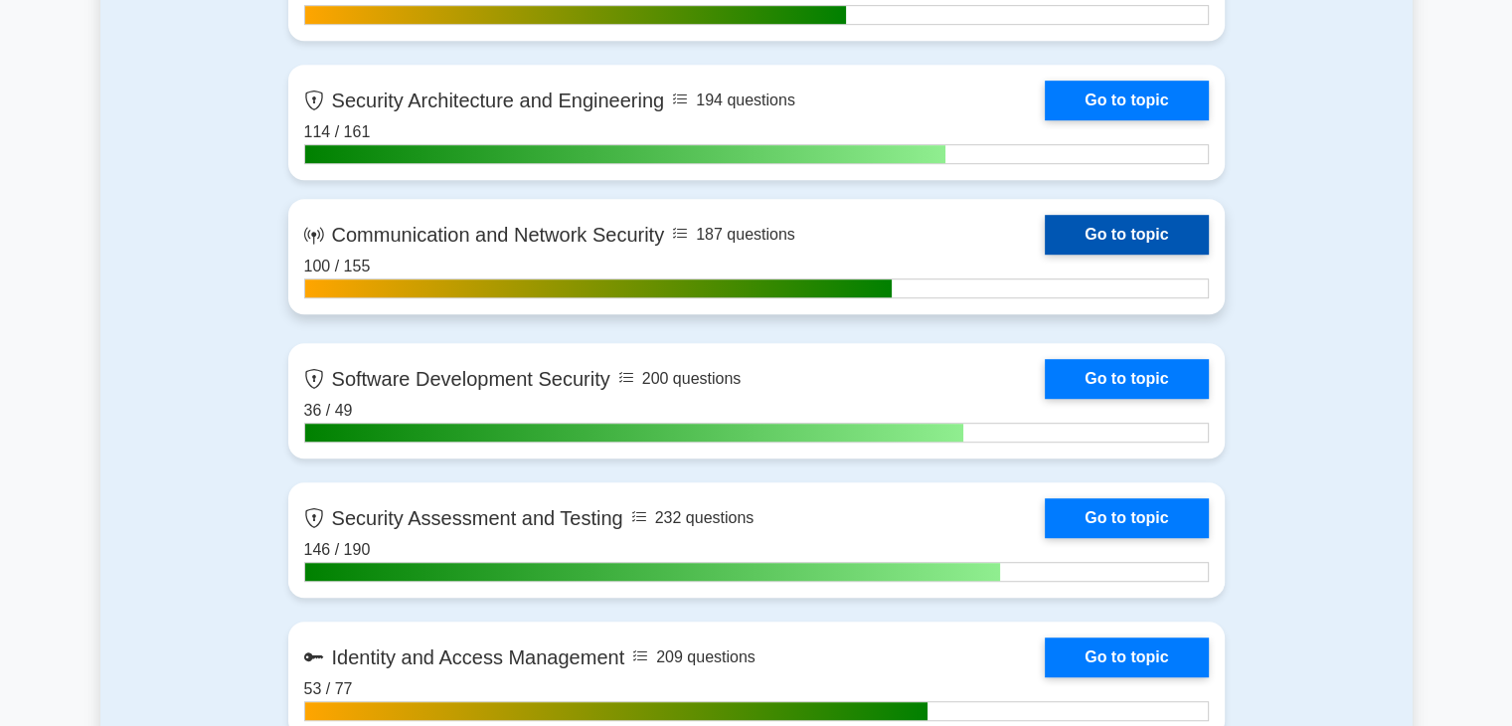
click at [1072, 239] on link "Go to topic" at bounding box center [1126, 235] width 163 height 40
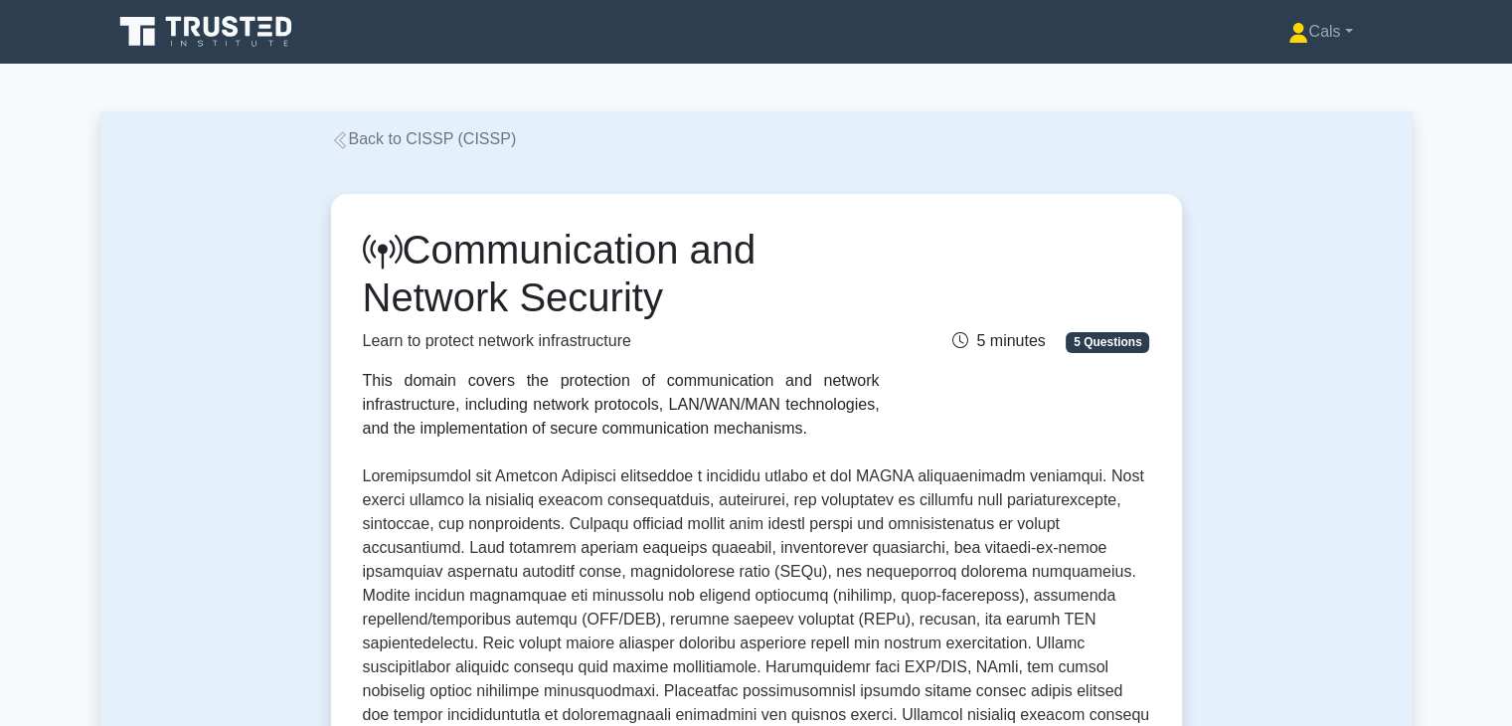
scroll to position [565, 0]
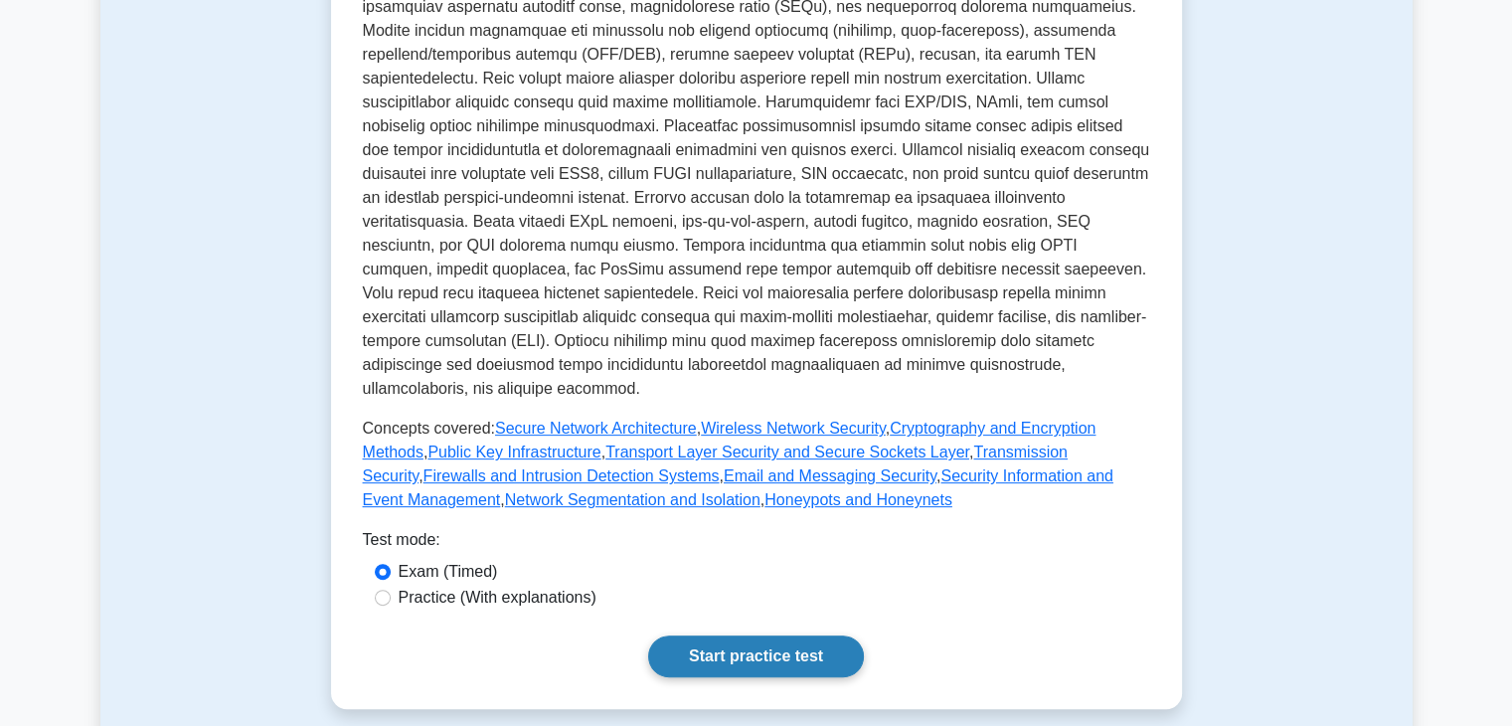
click at [795, 635] on link "Start practice test" at bounding box center [756, 656] width 216 height 42
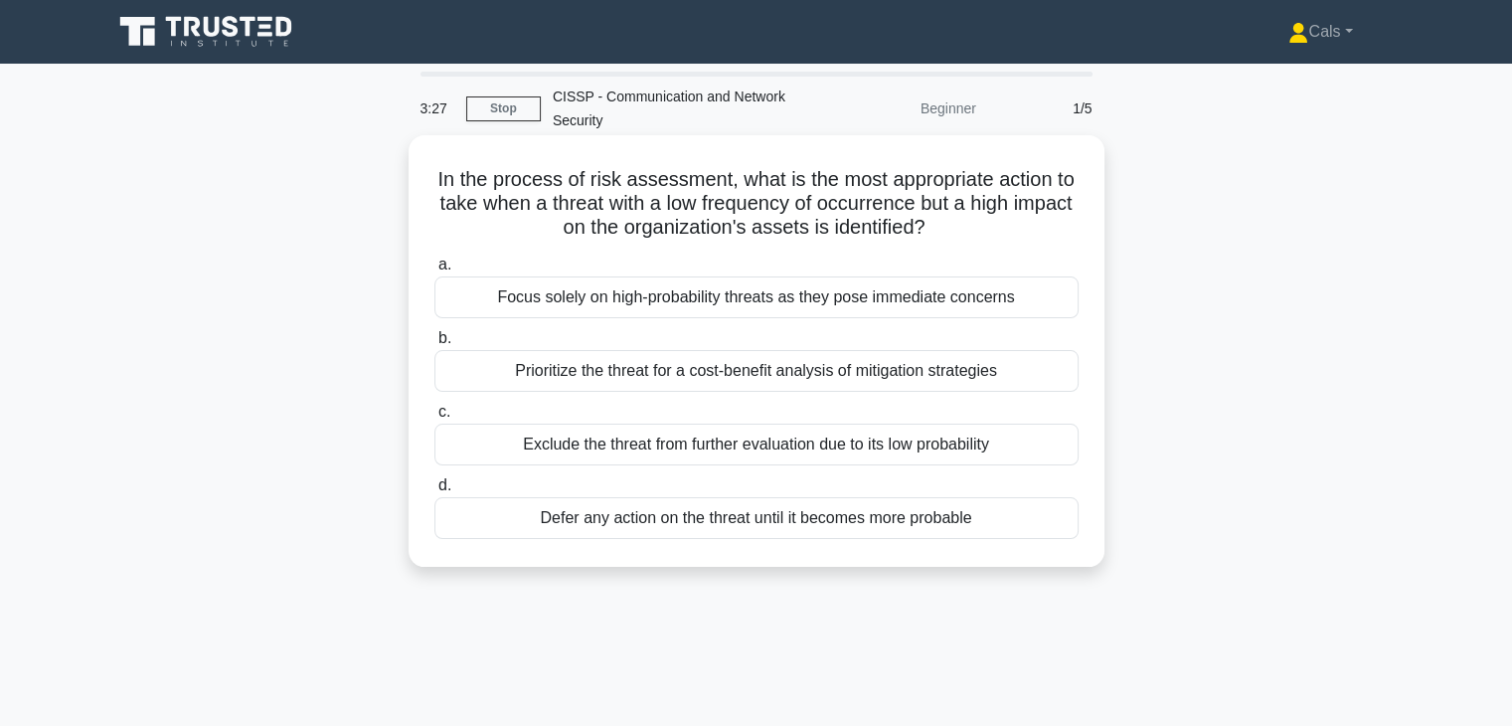
click at [761, 383] on div "Prioritize the threat for a cost-benefit analysis of mitigation strategies" at bounding box center [756, 371] width 644 height 42
click at [434, 345] on input "b. Prioritize the threat for a cost-benefit analysis of mitigation strategies" at bounding box center [434, 338] width 0 height 13
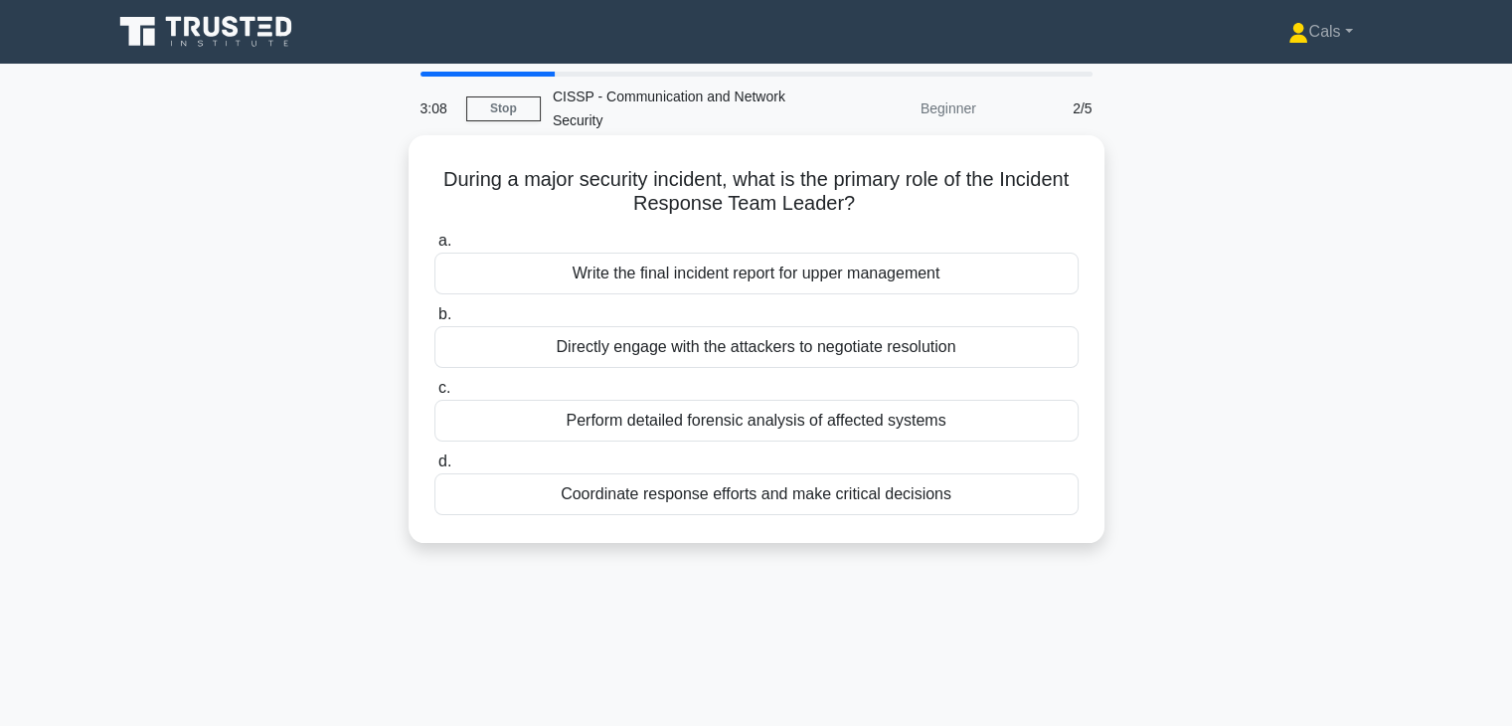
click at [711, 509] on div "Coordinate response efforts and make critical decisions" at bounding box center [756, 494] width 644 height 42
click at [434, 468] on input "d. Coordinate response efforts and make critical decisions" at bounding box center [434, 461] width 0 height 13
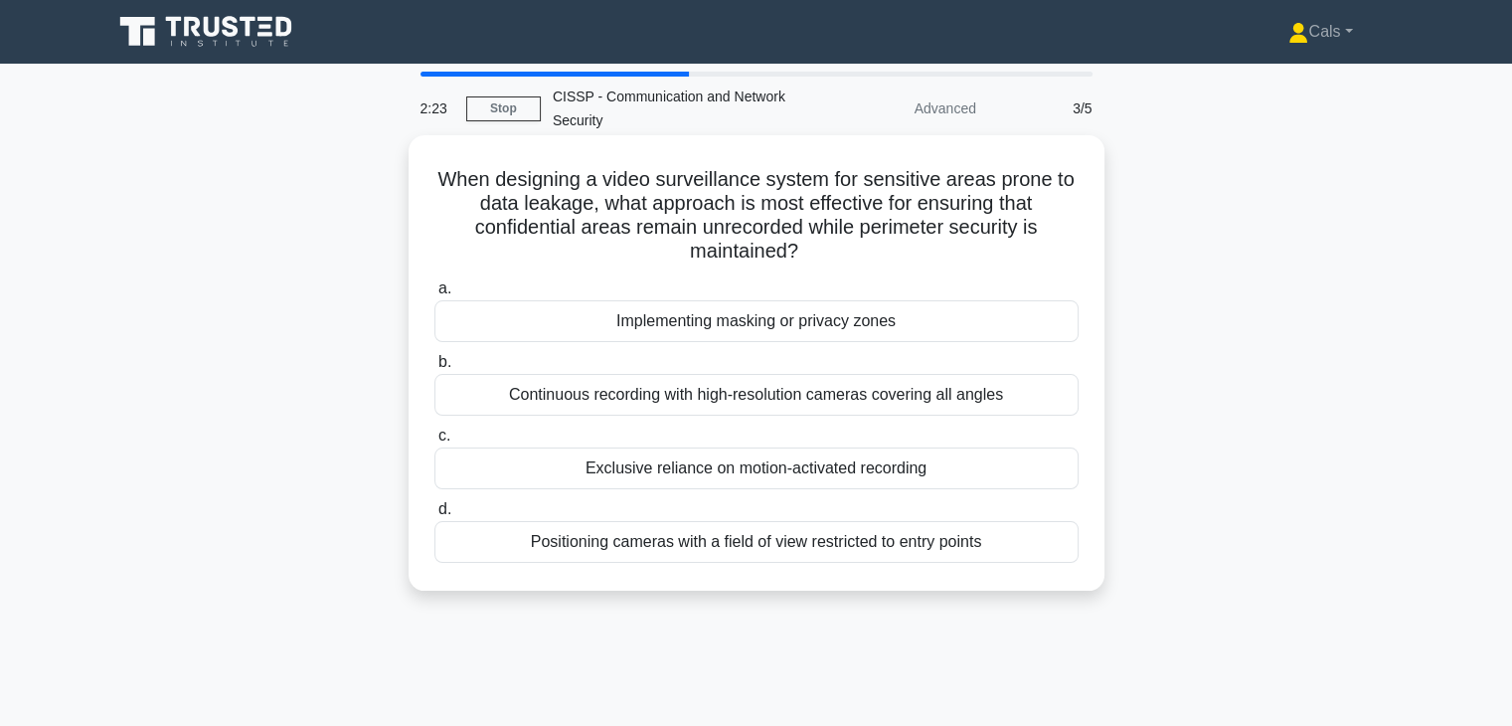
click at [867, 320] on div "Implementing masking or privacy zones" at bounding box center [756, 321] width 644 height 42
click at [434, 295] on input "a. Implementing masking or privacy zones" at bounding box center [434, 288] width 0 height 13
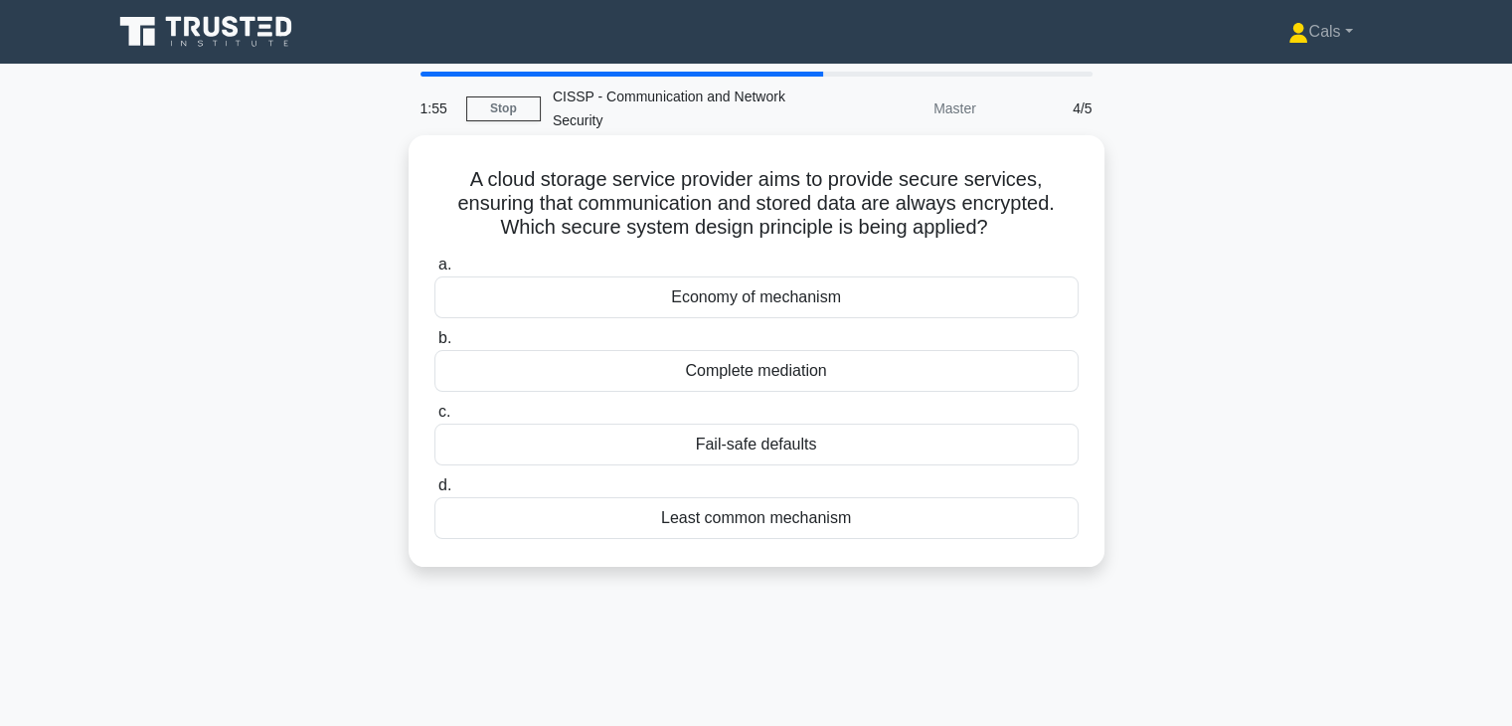
click at [807, 452] on div "Fail-safe defaults" at bounding box center [756, 444] width 644 height 42
click at [434, 418] on input "c. Fail-safe defaults" at bounding box center [434, 412] width 0 height 13
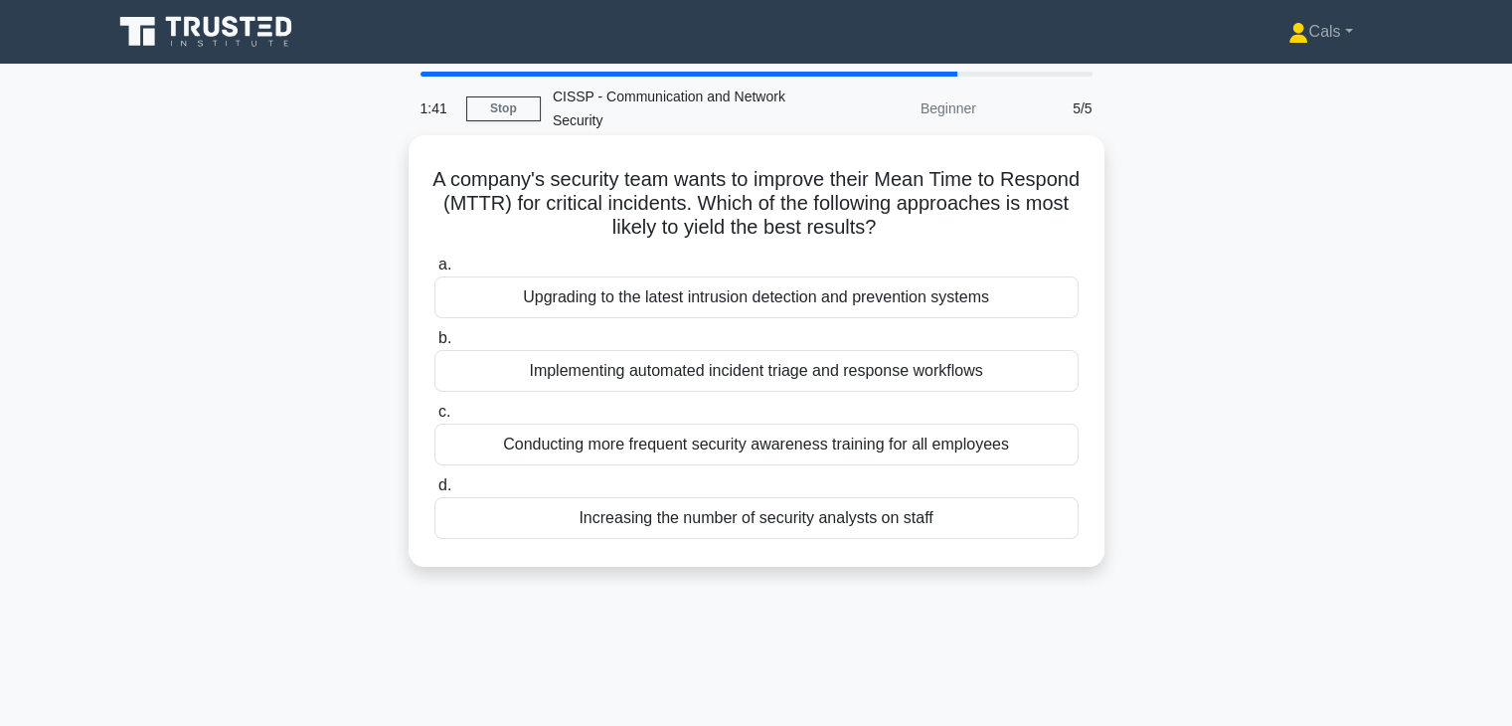
click at [770, 382] on div "Implementing automated incident triage and response workflows" at bounding box center [756, 371] width 644 height 42
click at [434, 345] on input "b. Implementing automated incident triage and response workflows" at bounding box center [434, 338] width 0 height 13
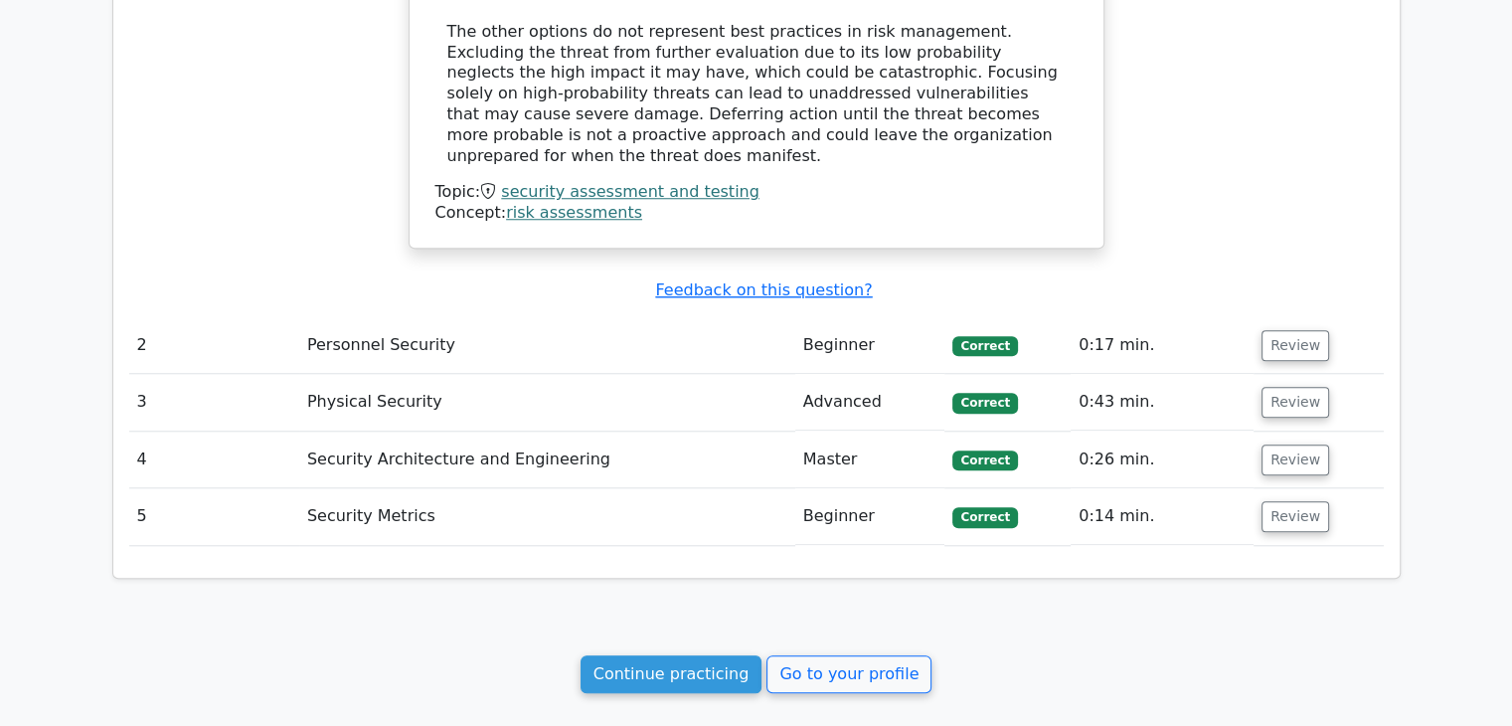
scroll to position [1781, 0]
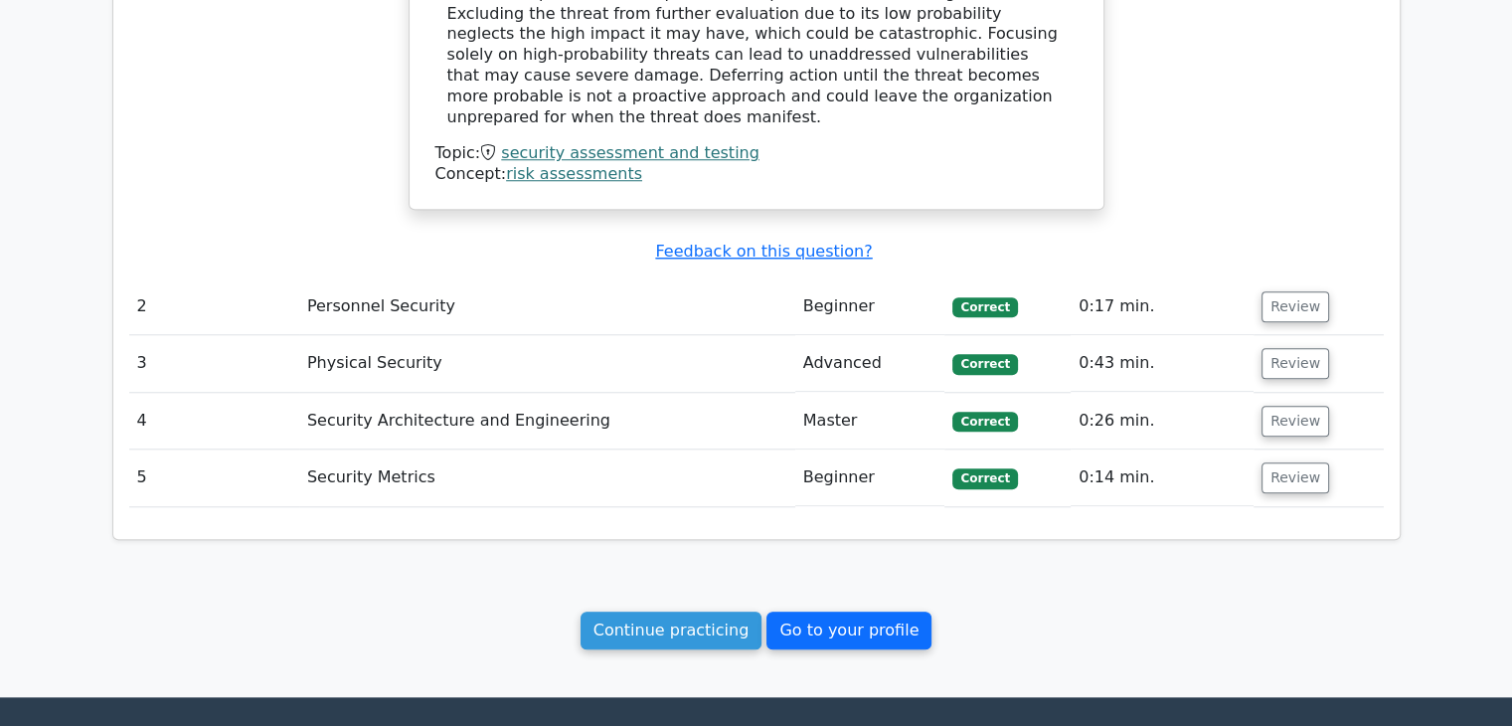
click at [807, 611] on link "Go to your profile" at bounding box center [848, 630] width 165 height 38
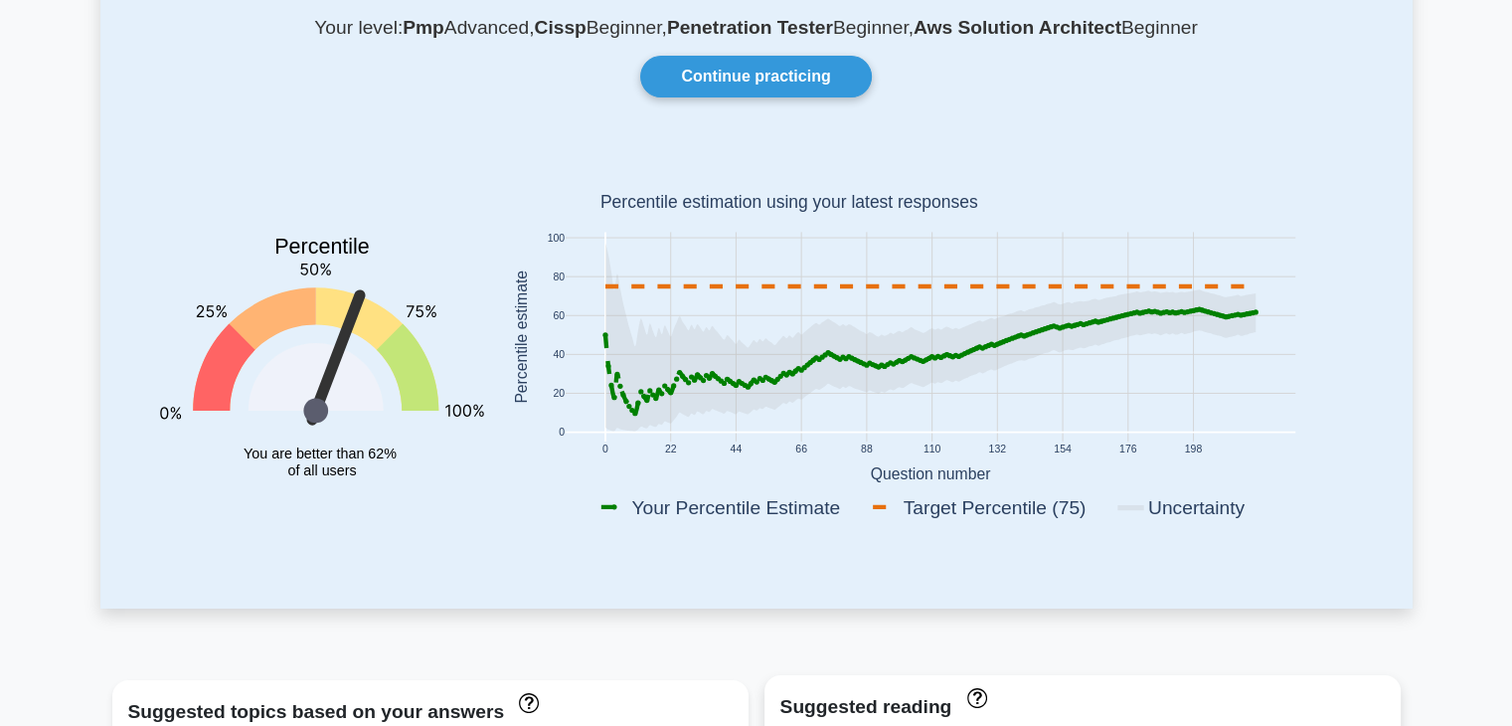
scroll to position [133, 0]
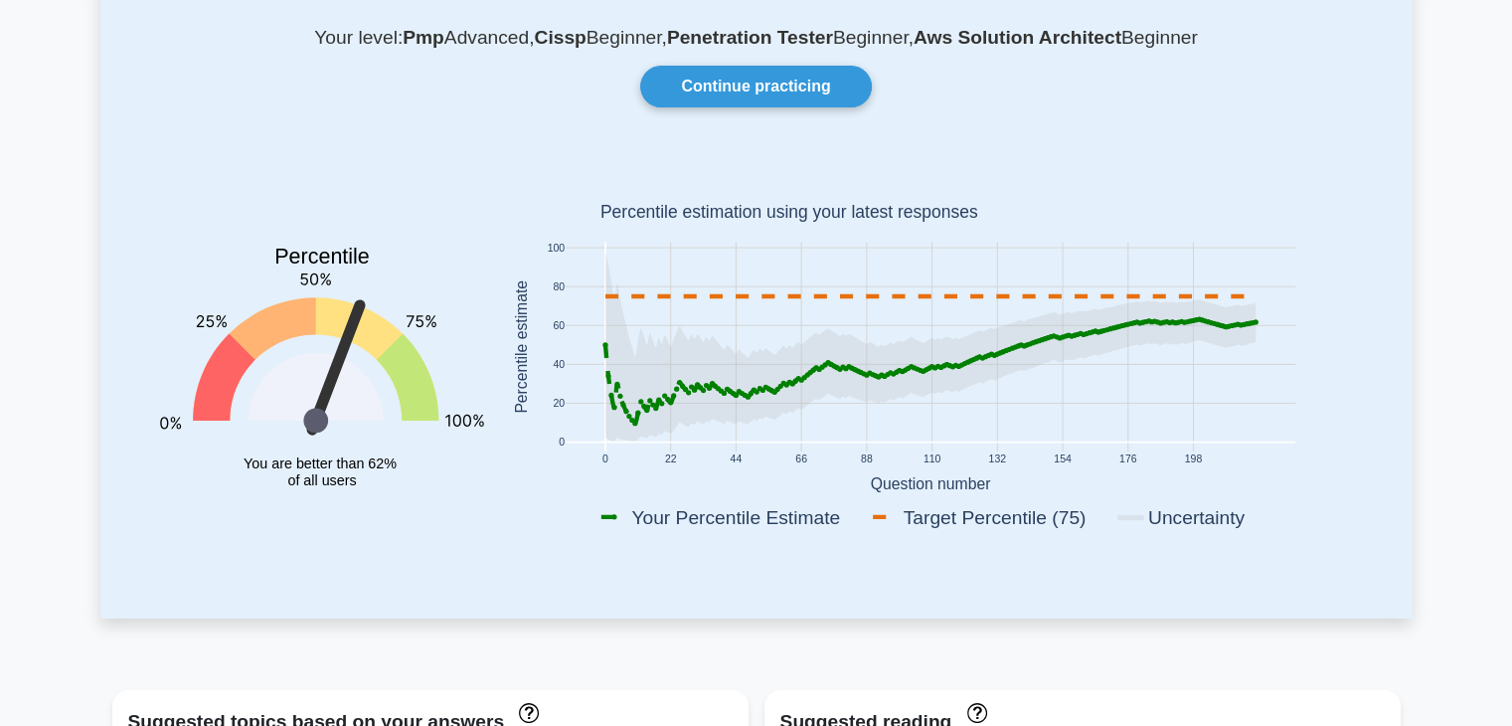
click at [838, 387] on icon at bounding box center [929, 346] width 650 height 189
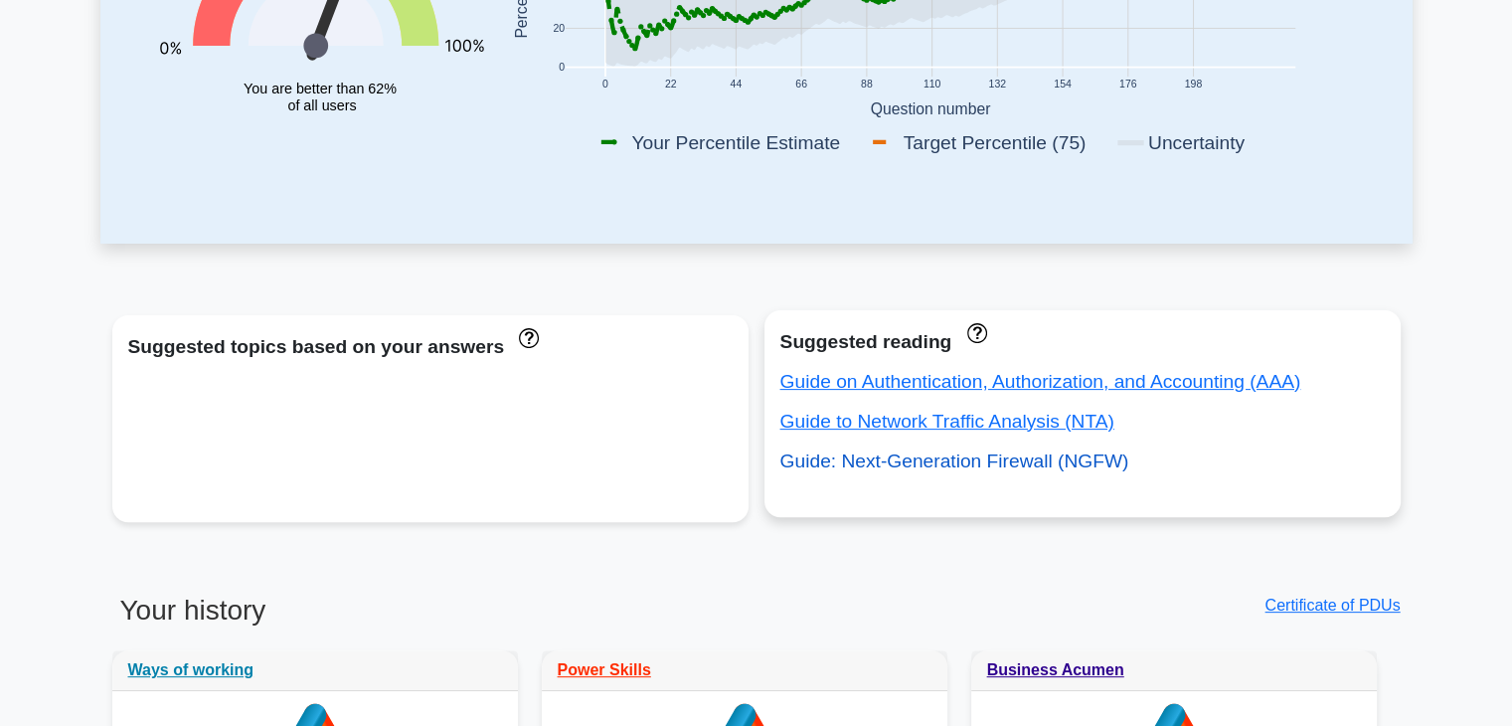
scroll to position [507, 0]
click at [997, 384] on link "Guide on Authentication, Authorization, and Accounting (AAA)" at bounding box center [1040, 382] width 521 height 21
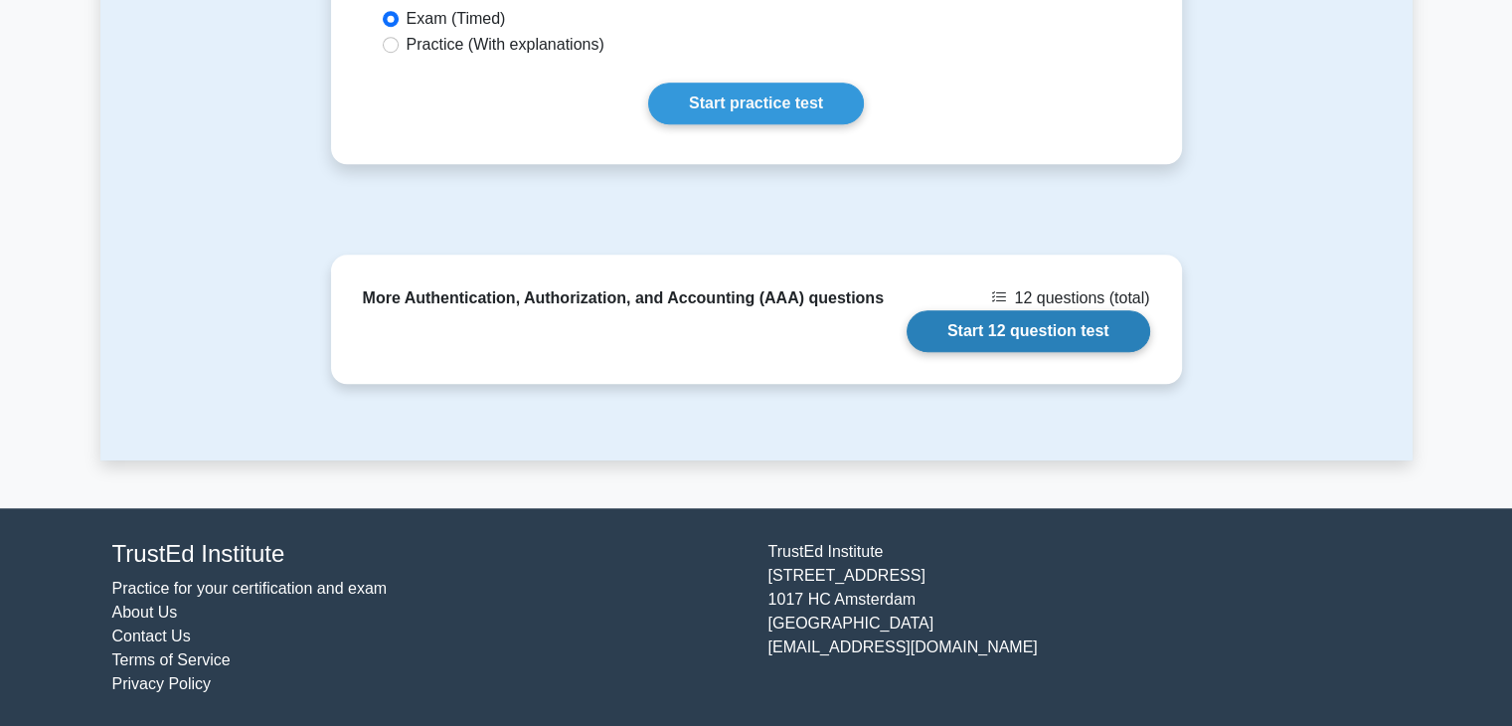
scroll to position [1492, 0]
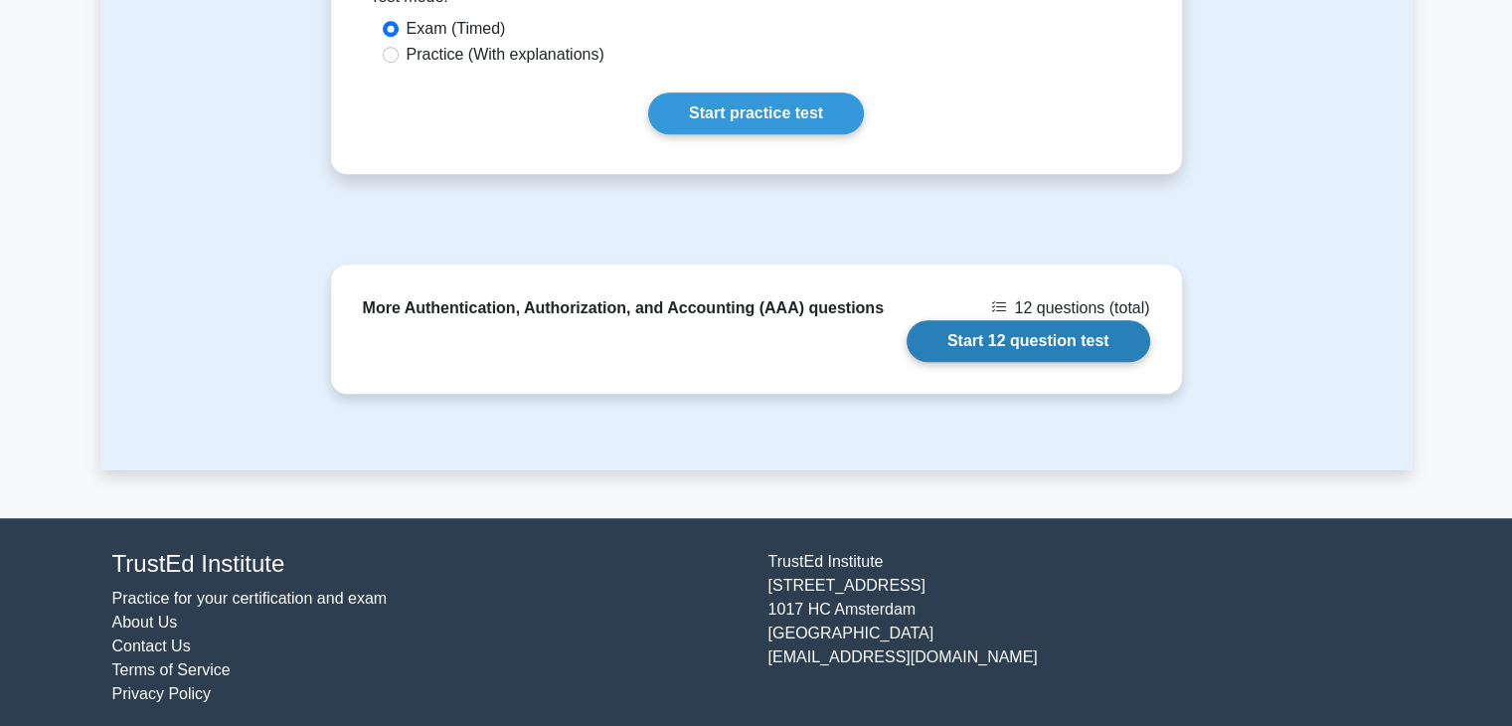
click at [925, 341] on link "Start 12 question test" at bounding box center [1028, 341] width 244 height 42
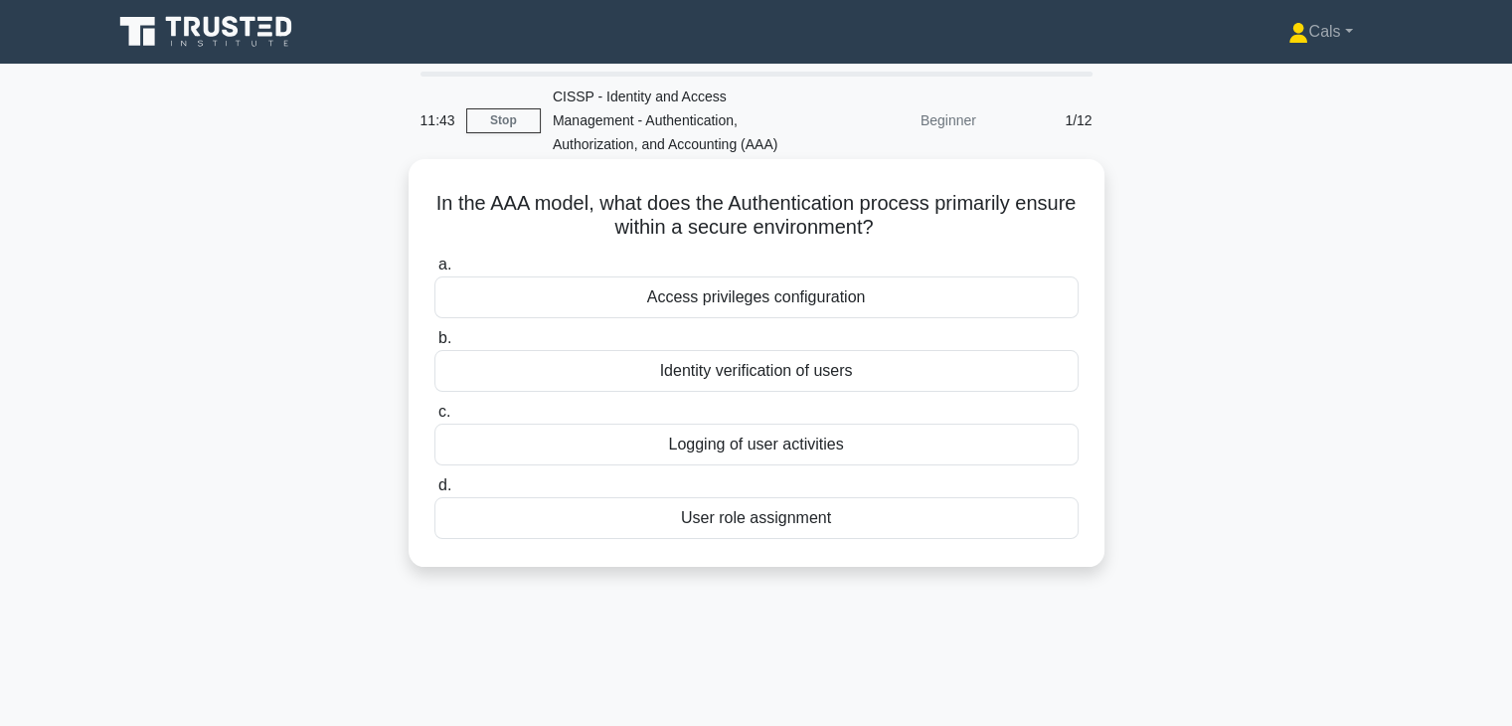
click at [787, 383] on div "Identity verification of users" at bounding box center [756, 371] width 644 height 42
click at [434, 345] on input "b. Identity verification of users" at bounding box center [434, 338] width 0 height 13
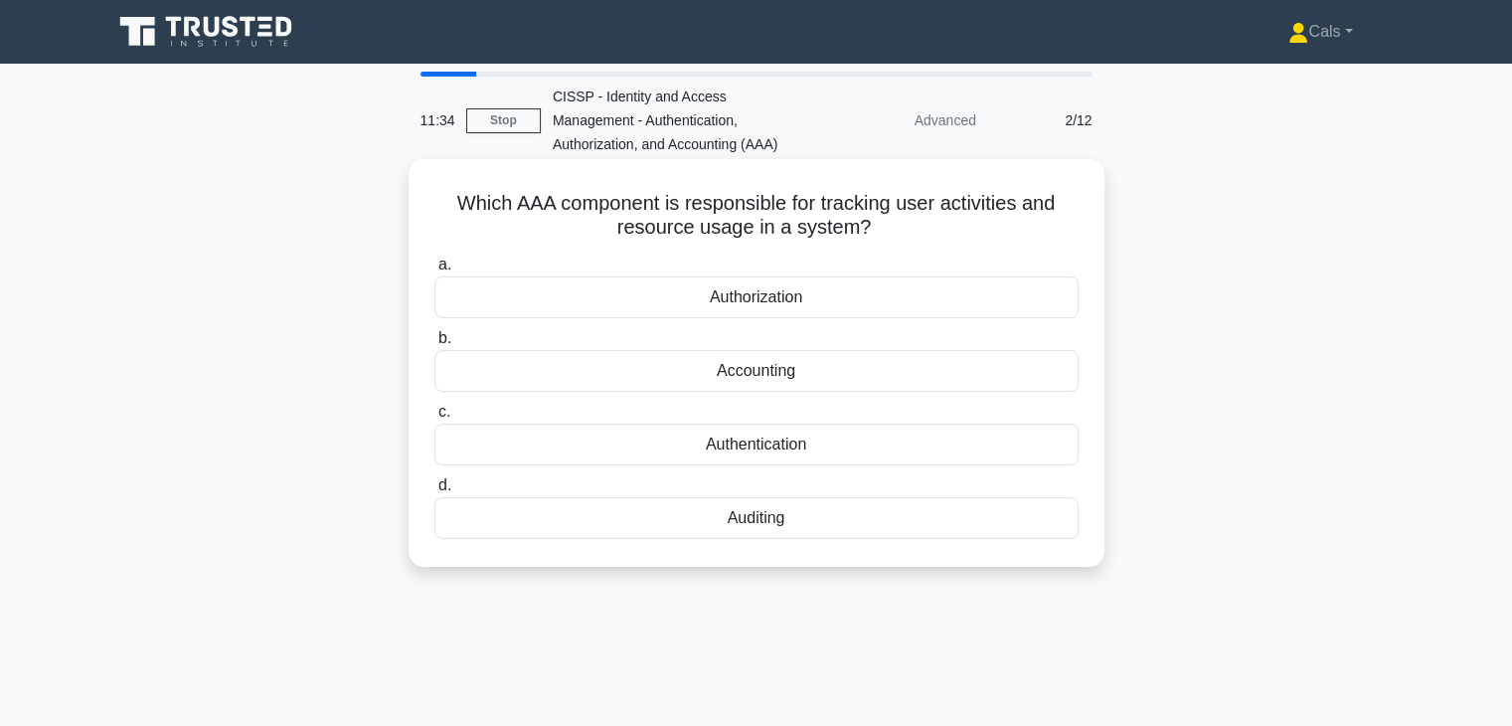
click at [798, 383] on div "Accounting" at bounding box center [756, 371] width 644 height 42
click at [434, 345] on input "b. Accounting" at bounding box center [434, 338] width 0 height 13
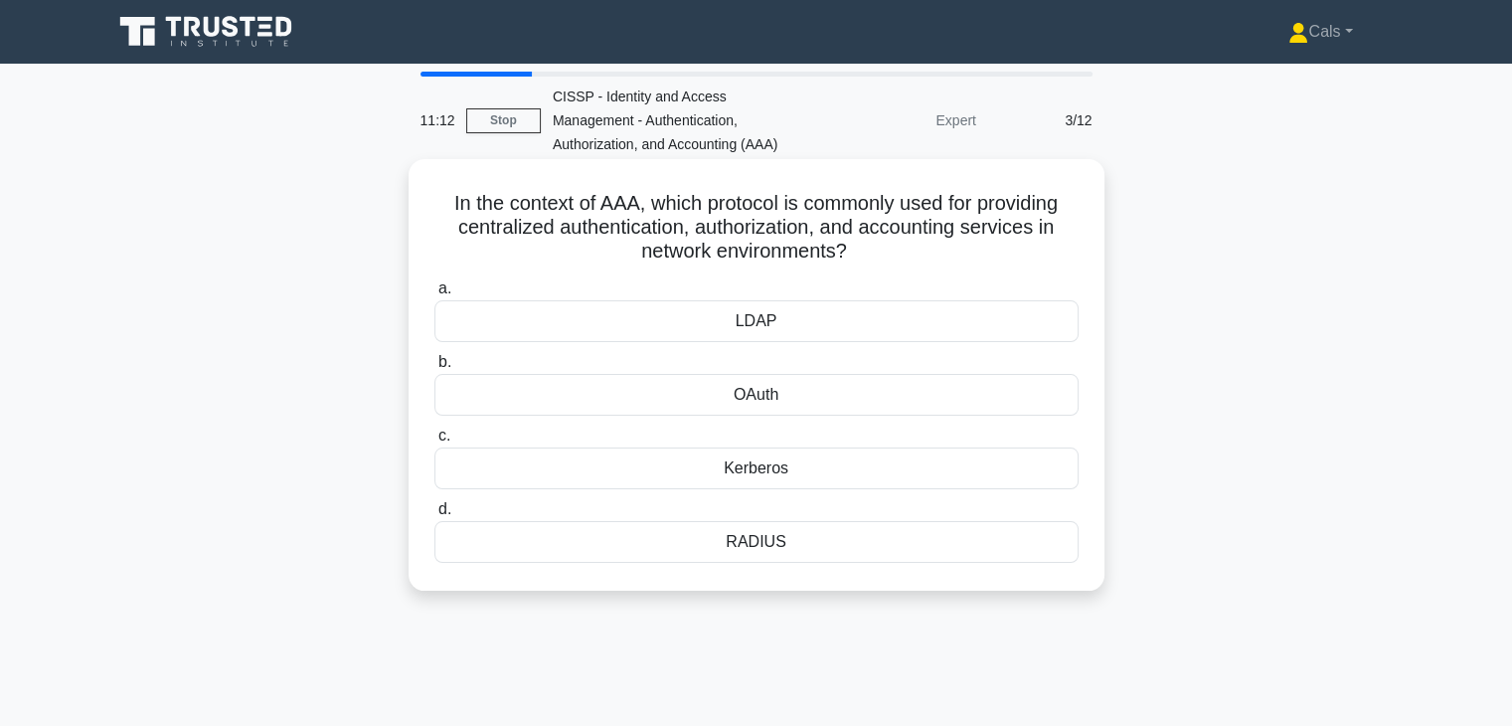
click at [787, 549] on div "RADIUS" at bounding box center [756, 542] width 644 height 42
click at [434, 516] on input "d. RADIUS" at bounding box center [434, 509] width 0 height 13
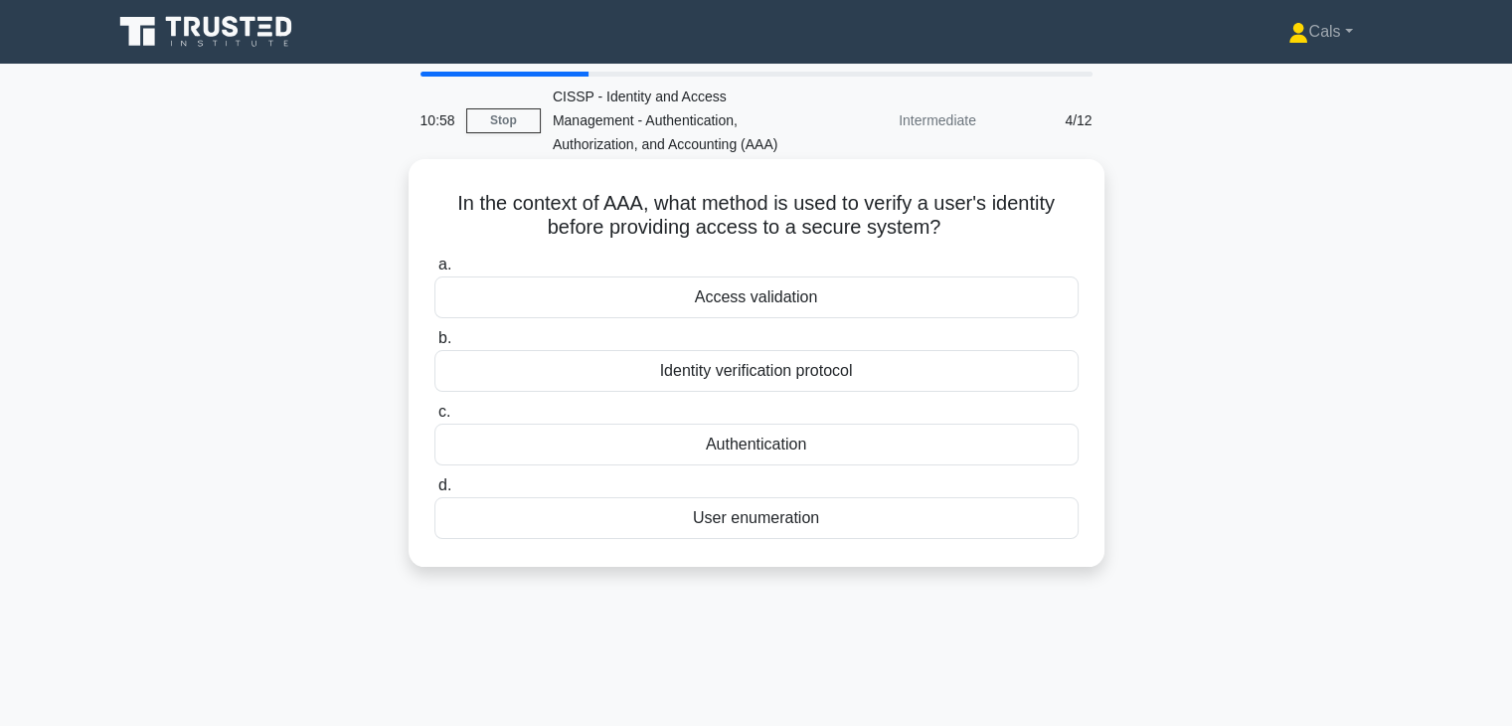
click at [805, 453] on div "Authentication" at bounding box center [756, 444] width 644 height 42
click at [434, 418] on input "c. Authentication" at bounding box center [434, 412] width 0 height 13
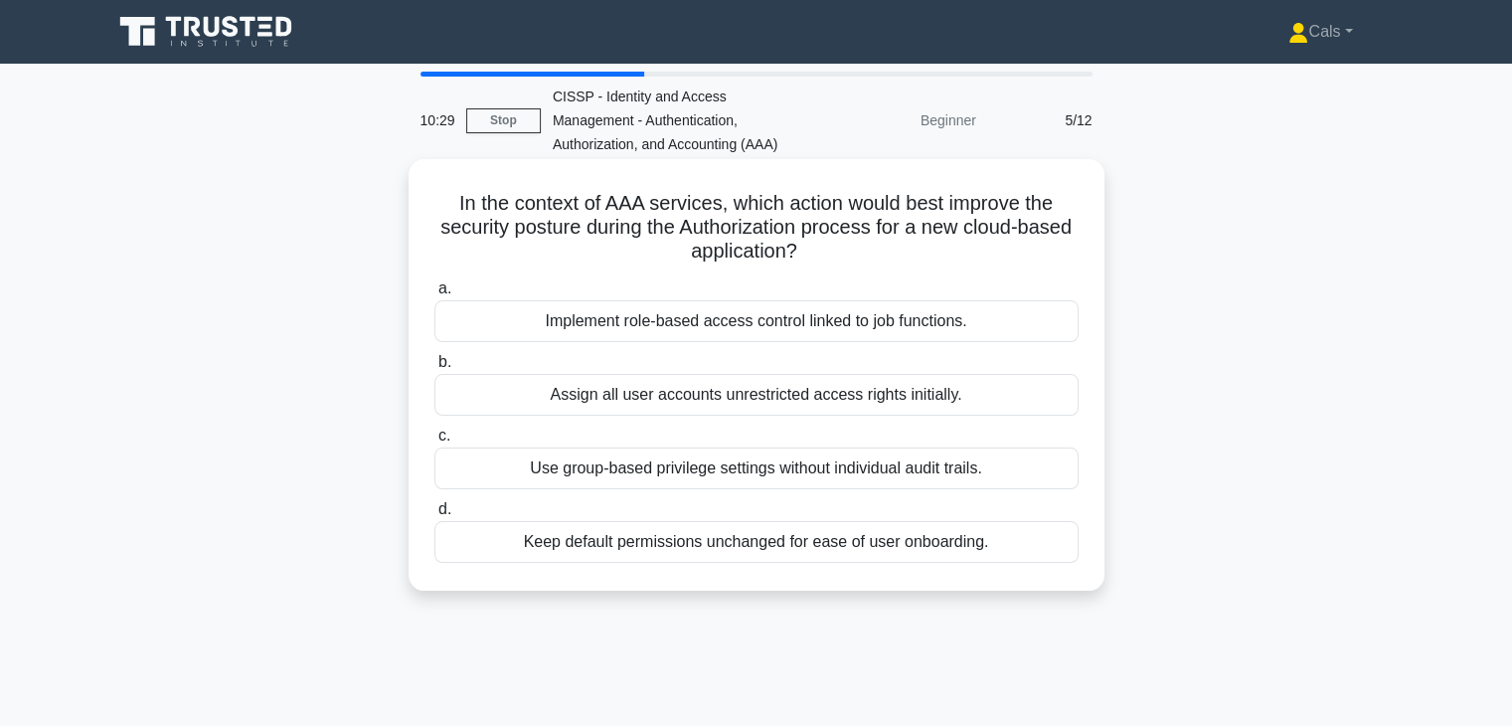
click at [886, 330] on div "Implement role-based access control linked to job functions." at bounding box center [756, 321] width 644 height 42
click at [434, 295] on input "a. Implement role-based access control linked to job functions." at bounding box center [434, 288] width 0 height 13
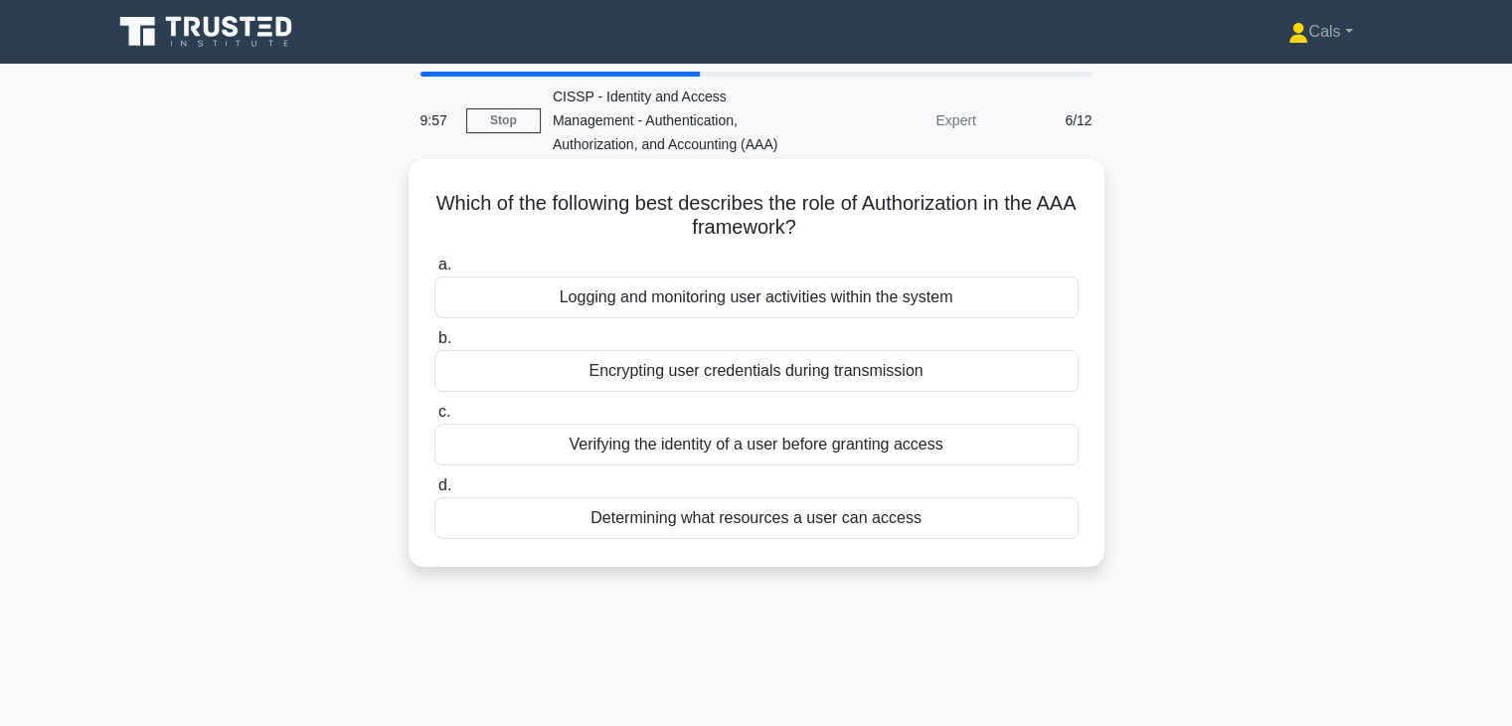
click at [800, 530] on div "Determining what resources a user can access" at bounding box center [756, 518] width 644 height 42
click at [434, 492] on input "d. Determining what resources a user can access" at bounding box center [434, 485] width 0 height 13
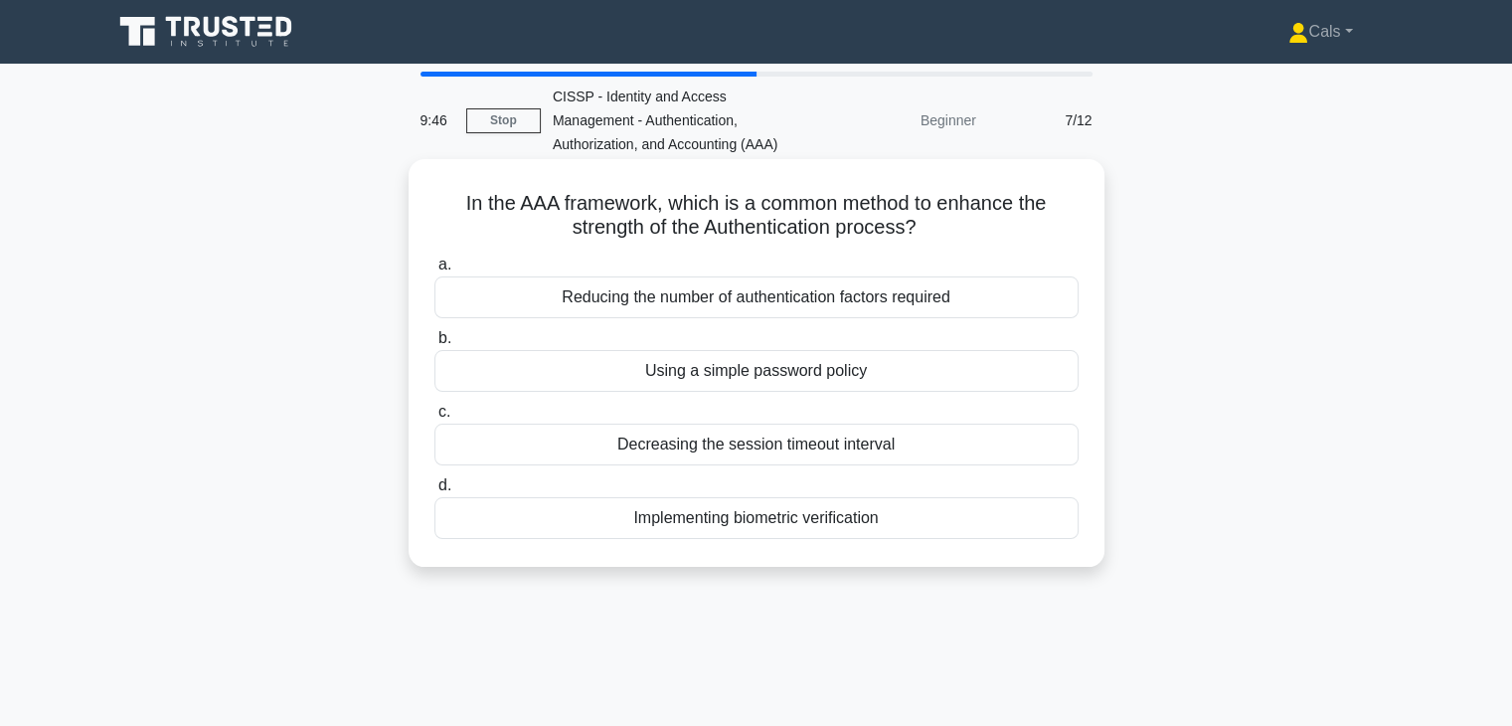
click at [775, 529] on div "Implementing biometric verification" at bounding box center [756, 518] width 644 height 42
click at [434, 492] on input "d. Implementing biometric verification" at bounding box center [434, 485] width 0 height 13
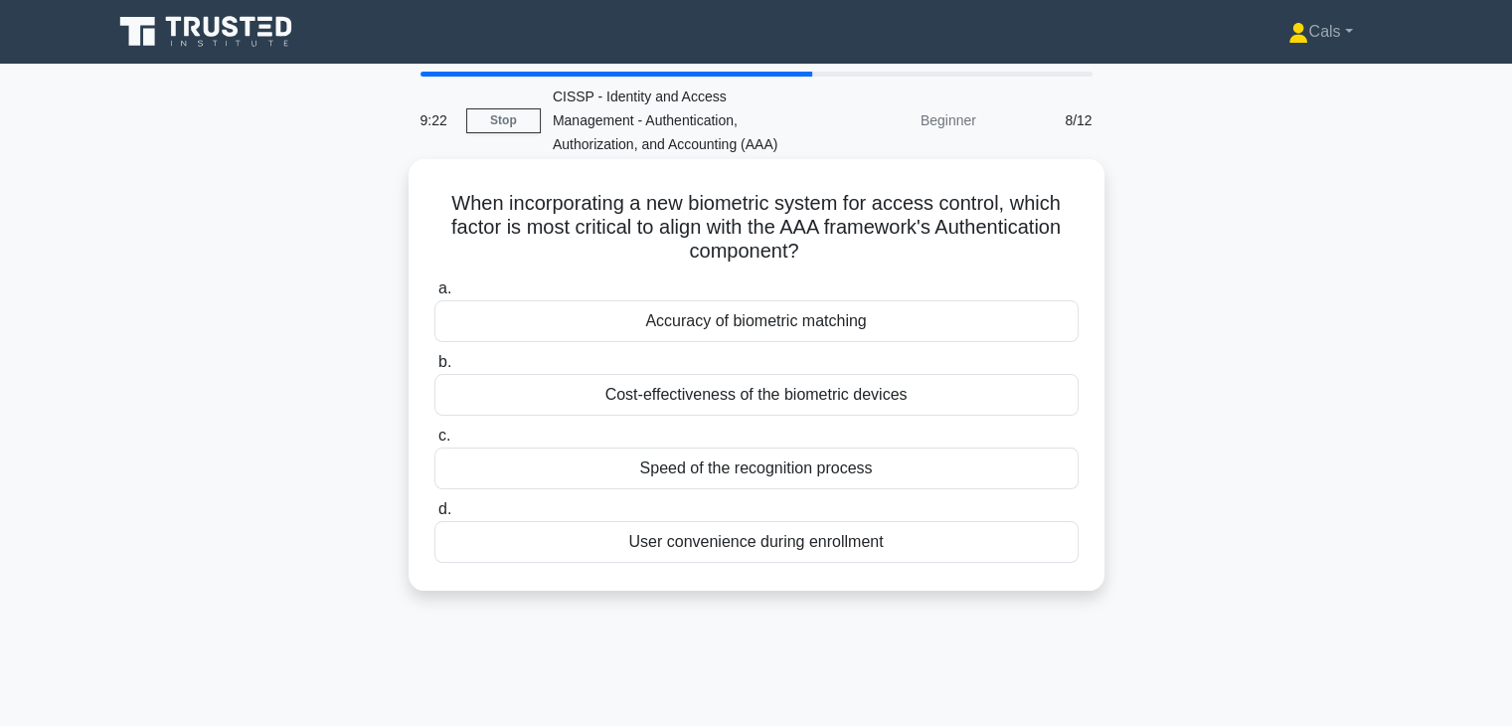
click at [775, 331] on div "Accuracy of biometric matching" at bounding box center [756, 321] width 644 height 42
click at [434, 295] on input "a. Accuracy of biometric matching" at bounding box center [434, 288] width 0 height 13
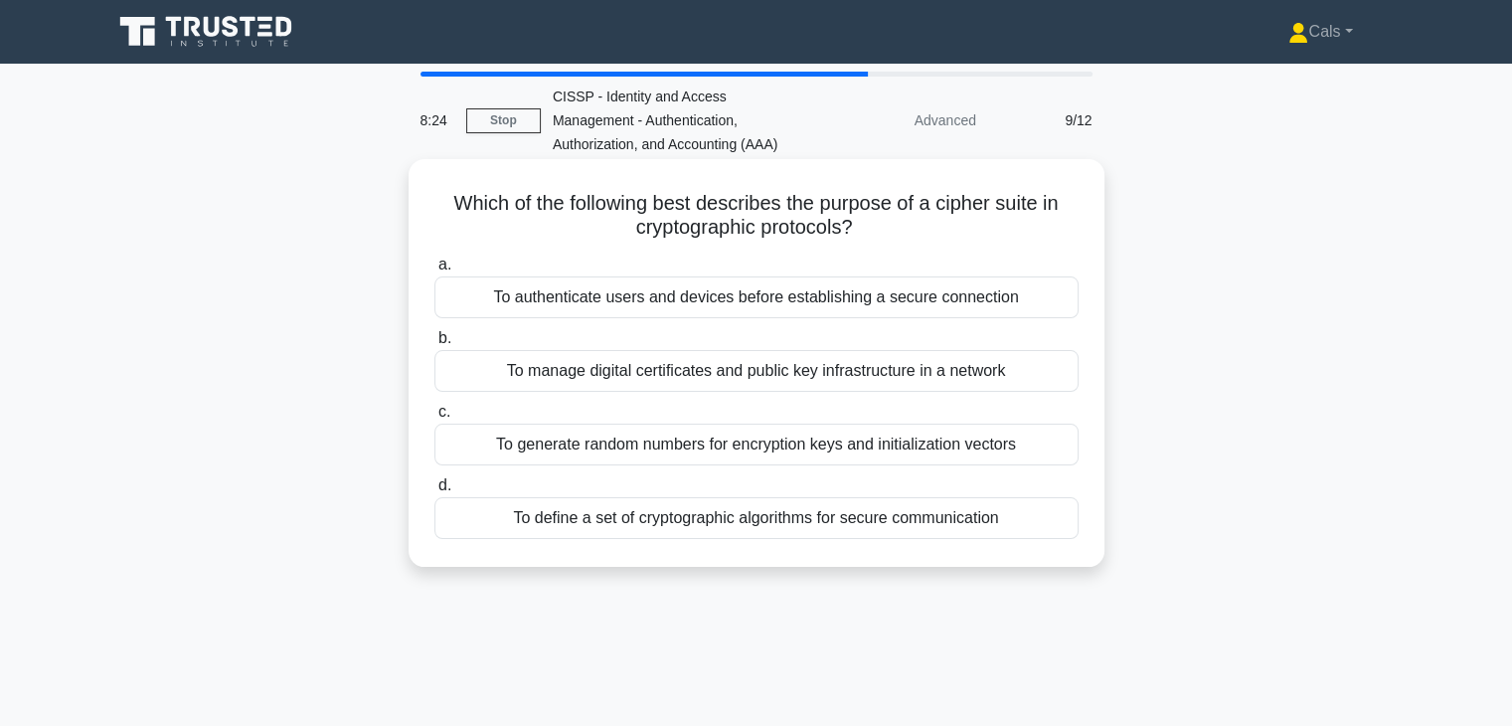
click at [786, 454] on div "To generate random numbers for encryption keys and initialization vectors" at bounding box center [756, 444] width 644 height 42
click at [434, 418] on input "c. To generate random numbers for encryption keys and initialization vectors" at bounding box center [434, 412] width 0 height 13
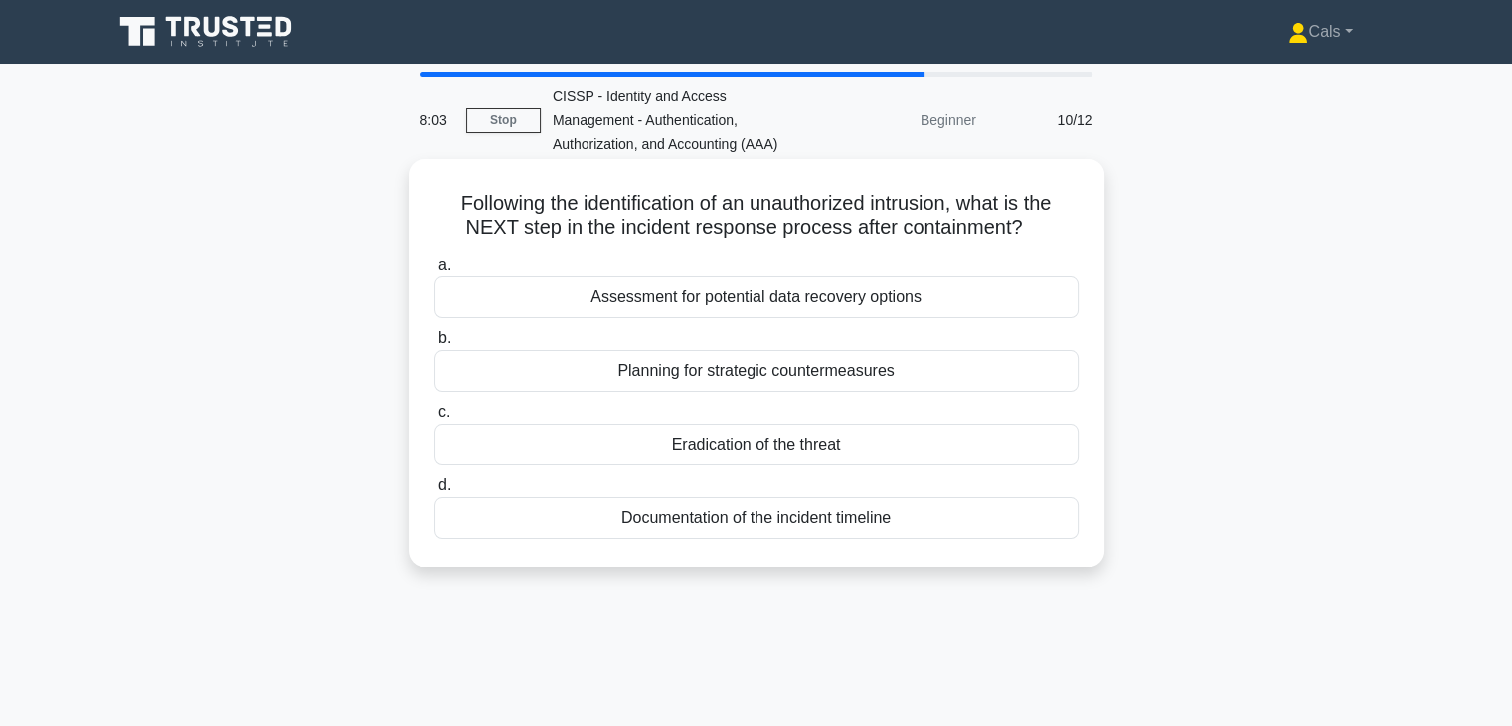
click at [779, 451] on div "Eradication of the threat" at bounding box center [756, 444] width 644 height 42
click at [434, 418] on input "c. Eradication of the threat" at bounding box center [434, 412] width 0 height 13
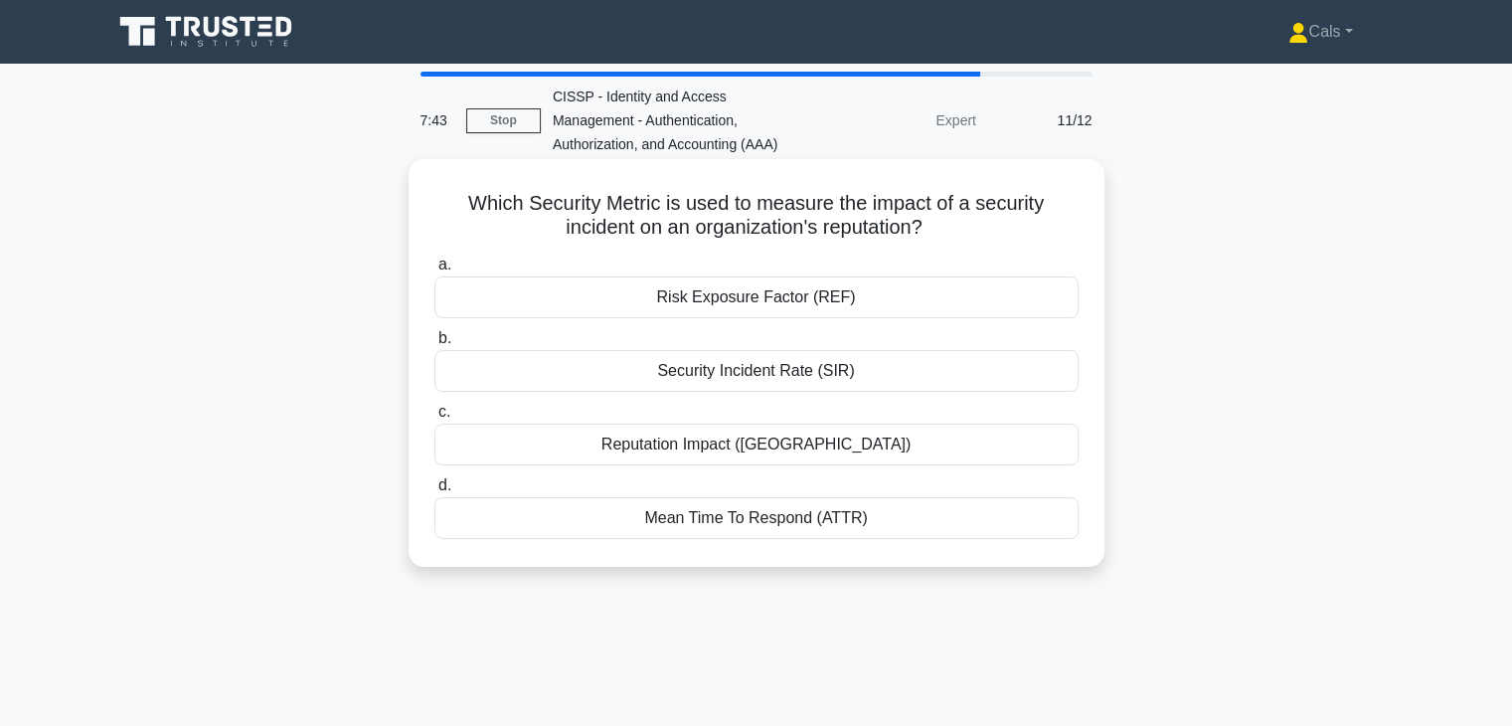
click at [819, 295] on div "Risk Exposure Factor (REF)" at bounding box center [756, 297] width 644 height 42
click at [434, 271] on input "a. Risk Exposure Factor (REF)" at bounding box center [434, 264] width 0 height 13
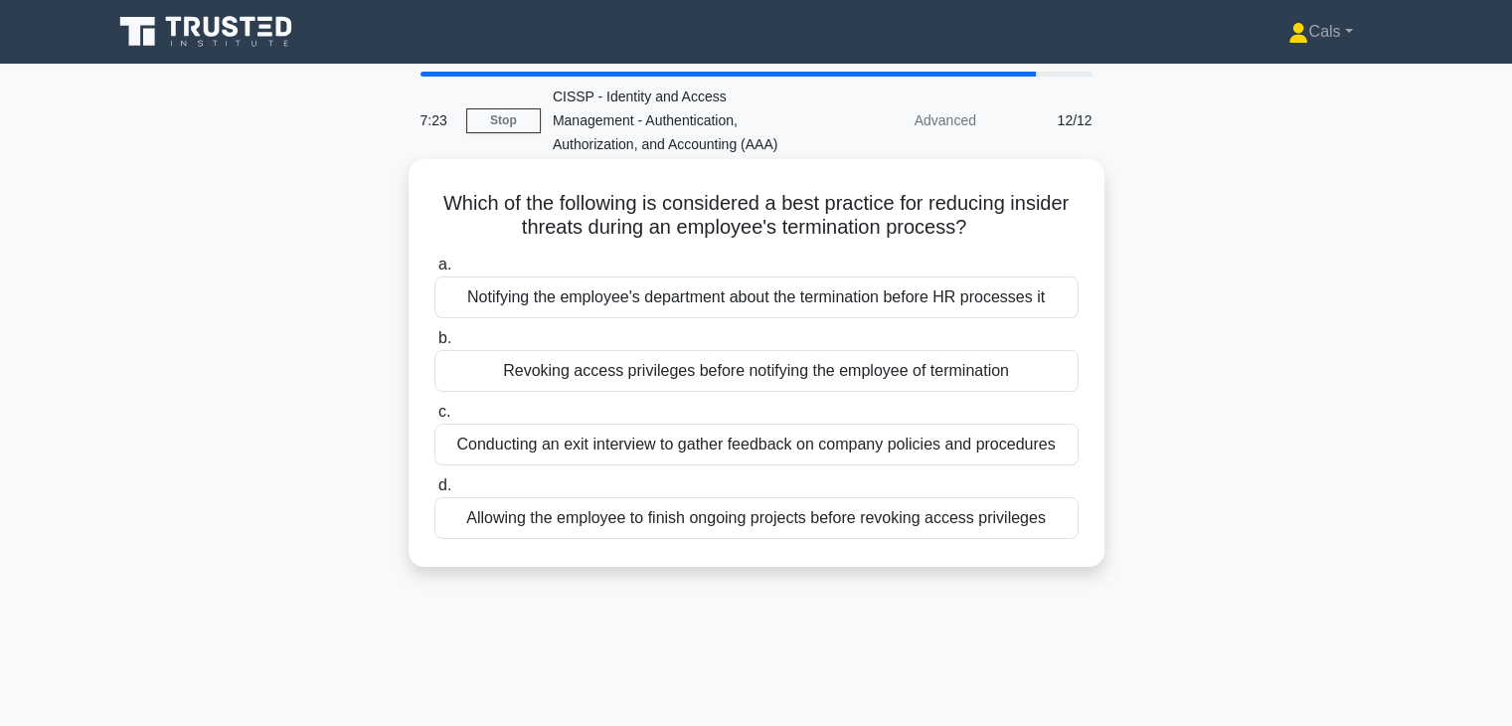
click at [879, 375] on div "Revoking access privileges before notifying the employee of termination" at bounding box center [756, 371] width 644 height 42
click at [434, 345] on input "b. Revoking access privileges before notifying the employee of termination" at bounding box center [434, 338] width 0 height 13
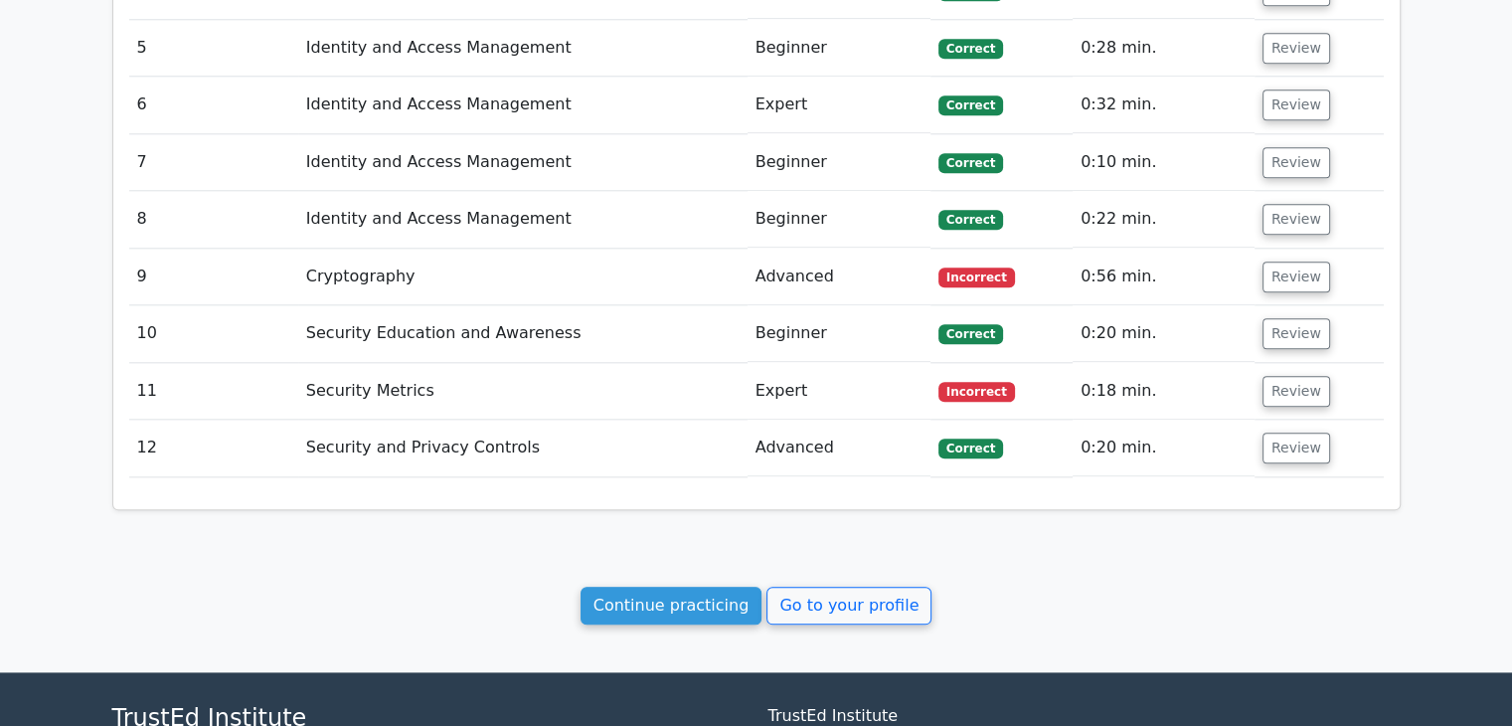
scroll to position [2139, 0]
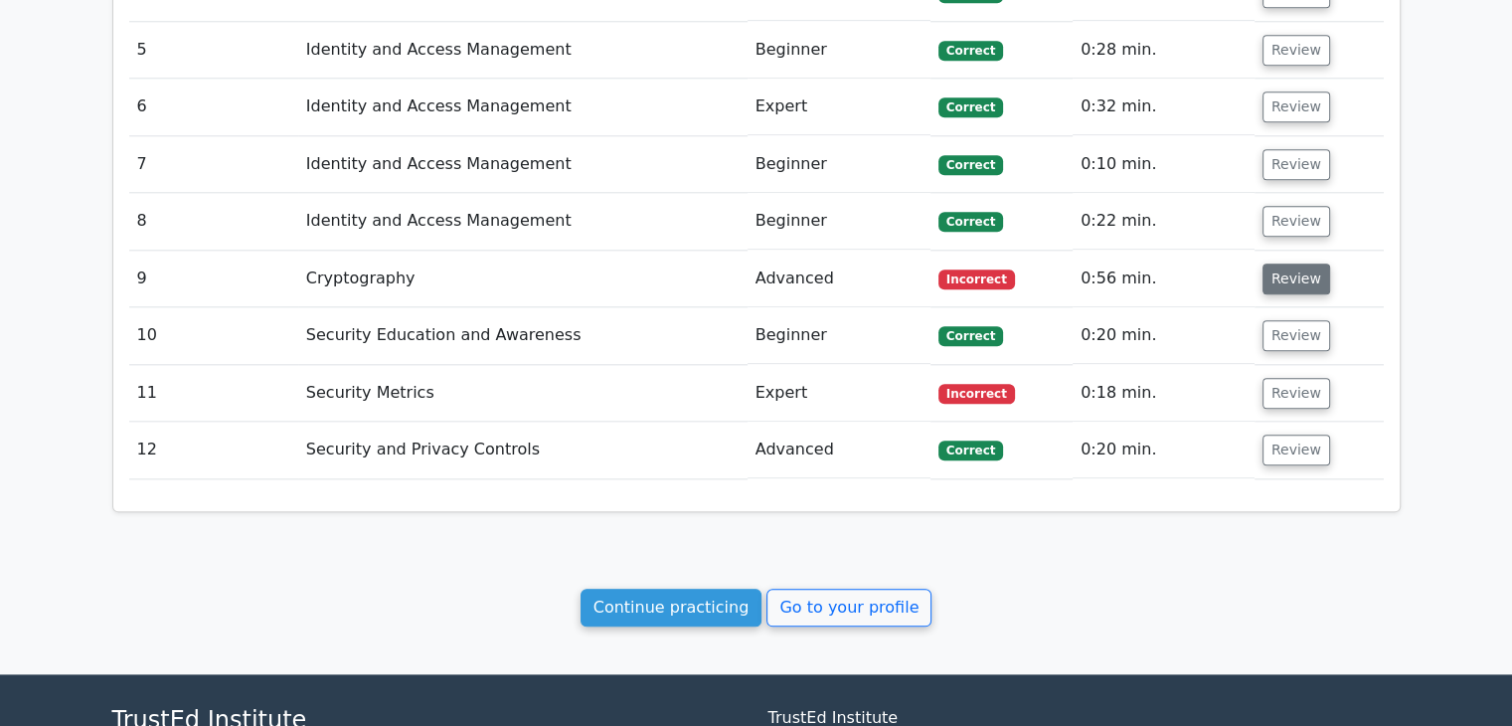
click at [1299, 263] on button "Review" at bounding box center [1296, 278] width 68 height 31
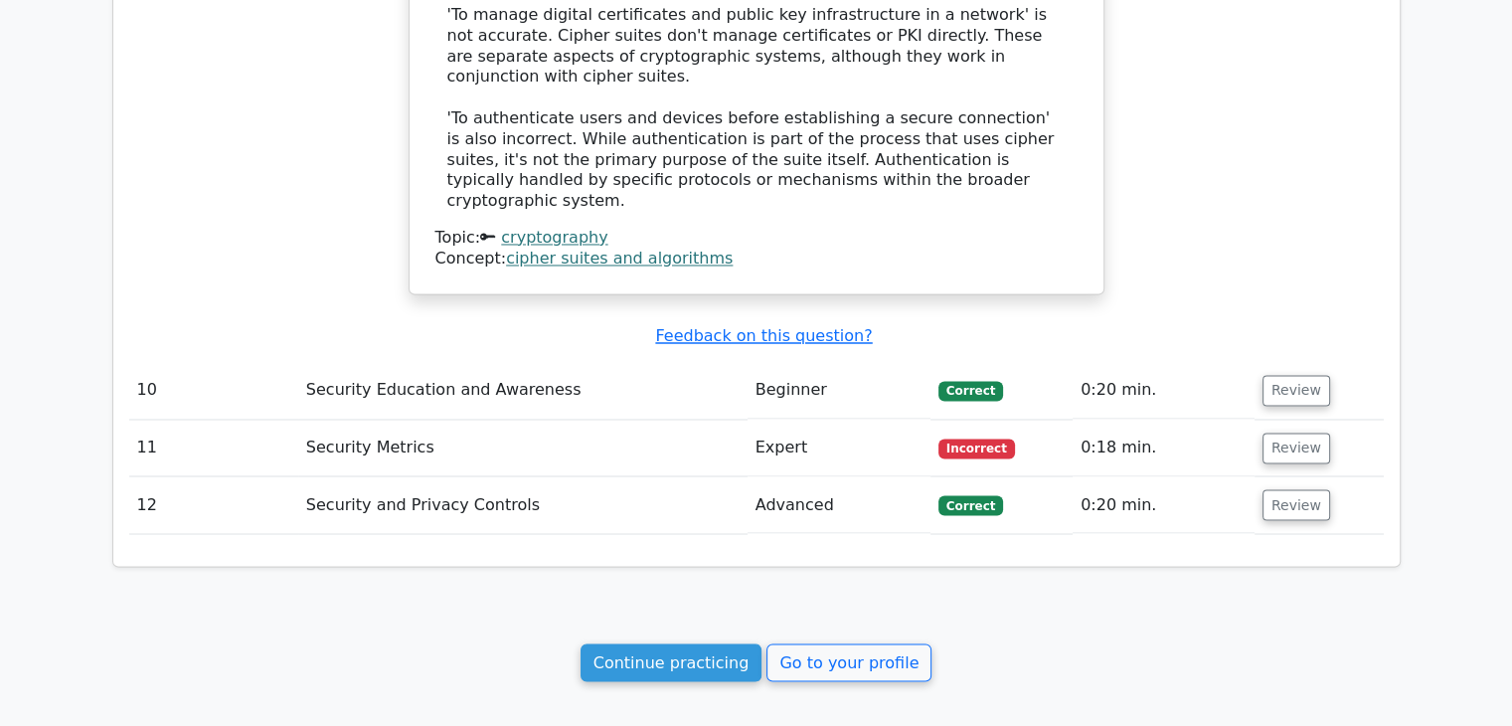
scroll to position [3442, 0]
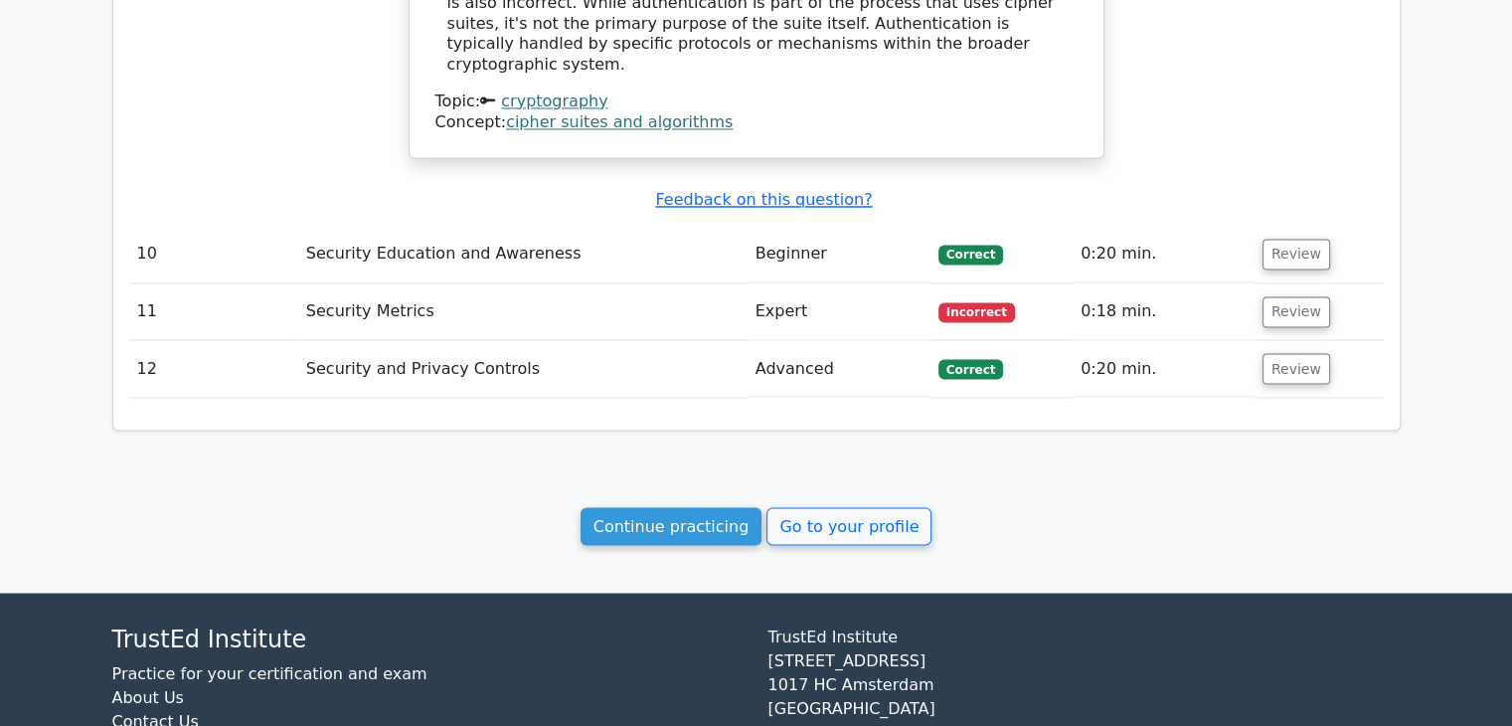
click at [1285, 283] on td "Review" at bounding box center [1318, 311] width 129 height 57
click at [1291, 296] on button "Review" at bounding box center [1296, 311] width 68 height 31
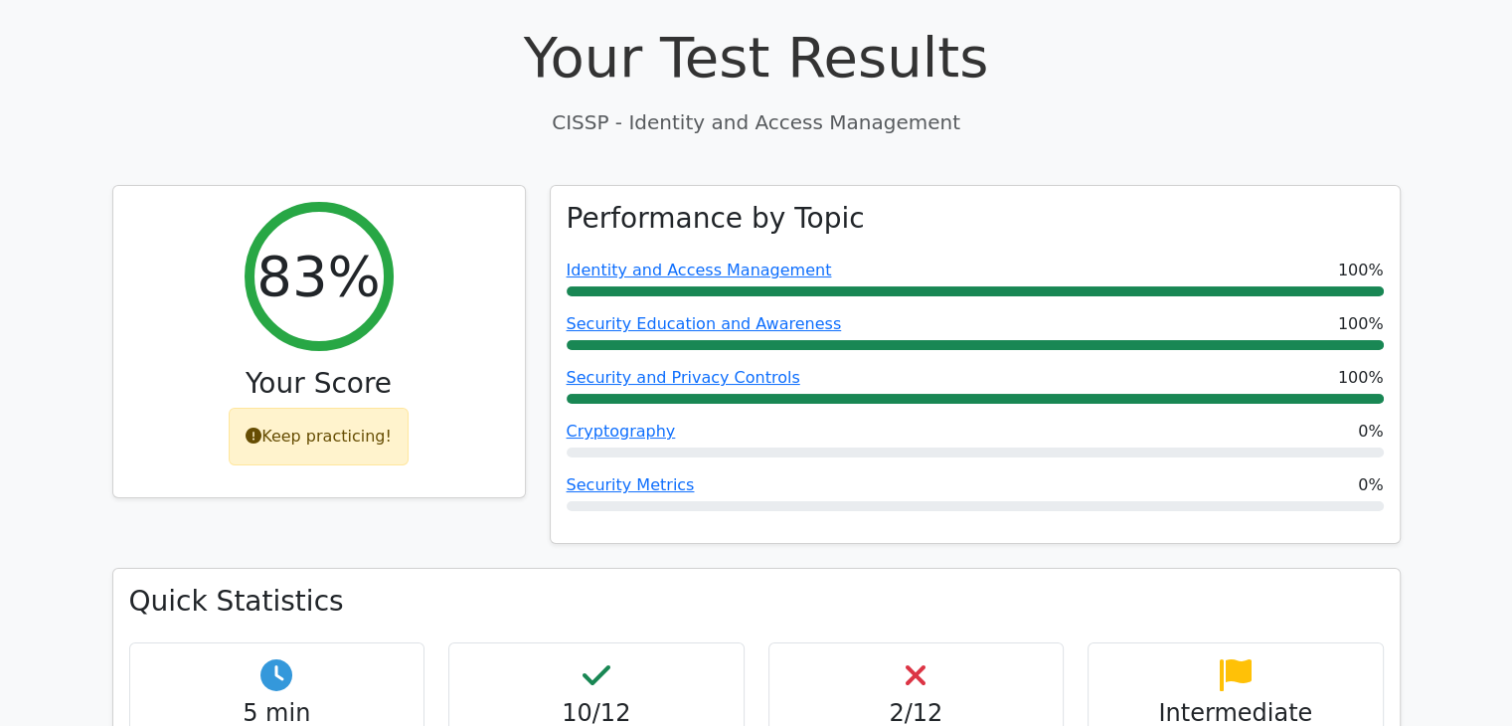
scroll to position [0, 0]
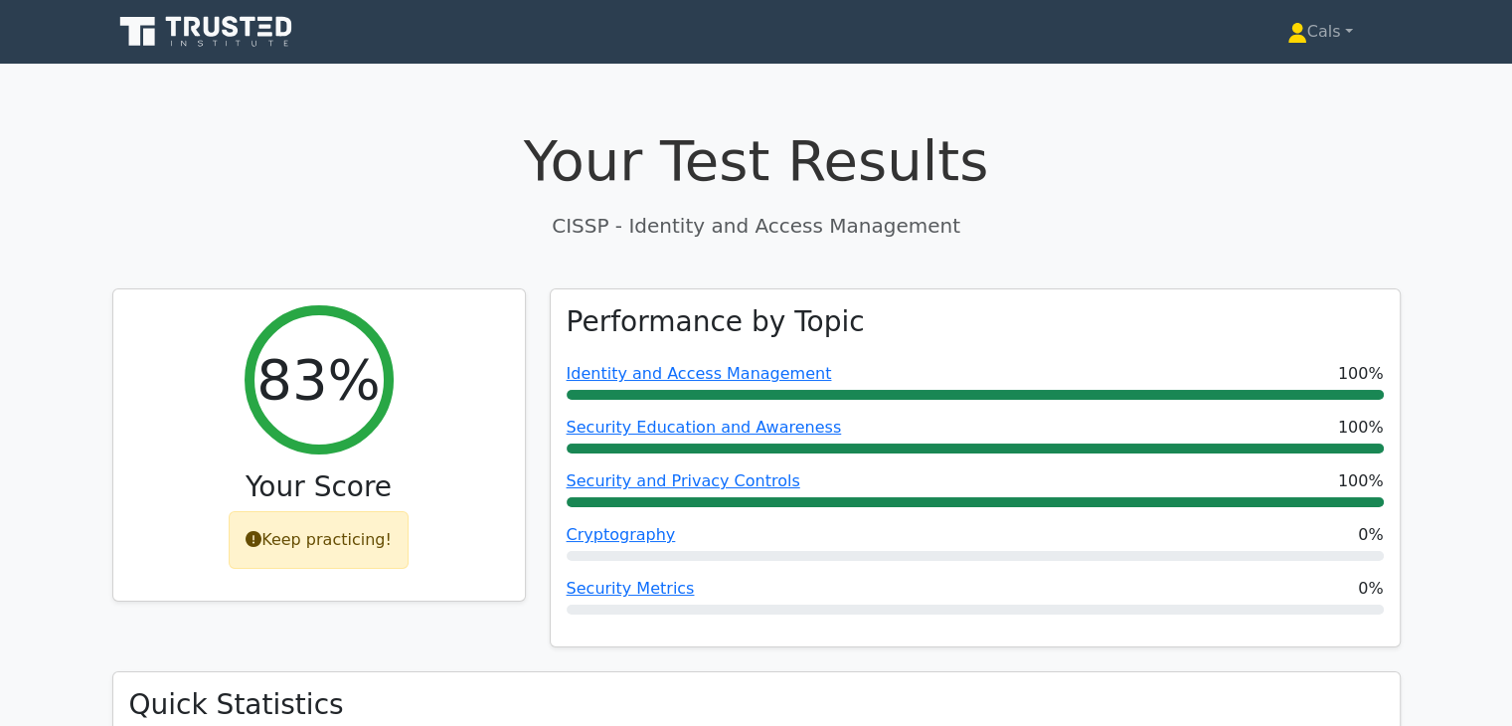
click at [197, 28] on icon at bounding box center [192, 27] width 16 height 20
